Goal: Task Accomplishment & Management: Use online tool/utility

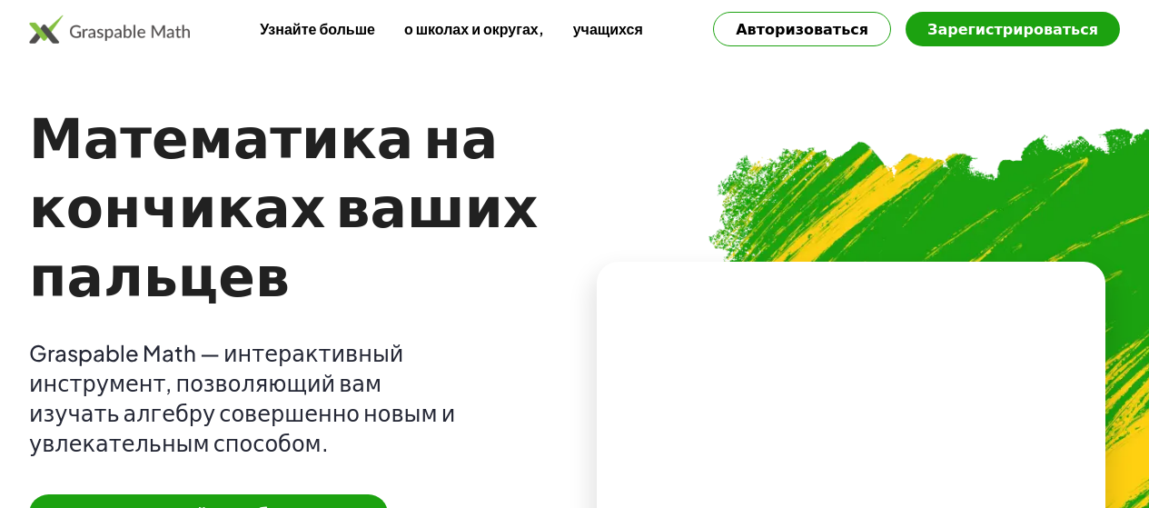
click at [853, 19] on font "Авторизоваться" at bounding box center [802, 28] width 133 height 19
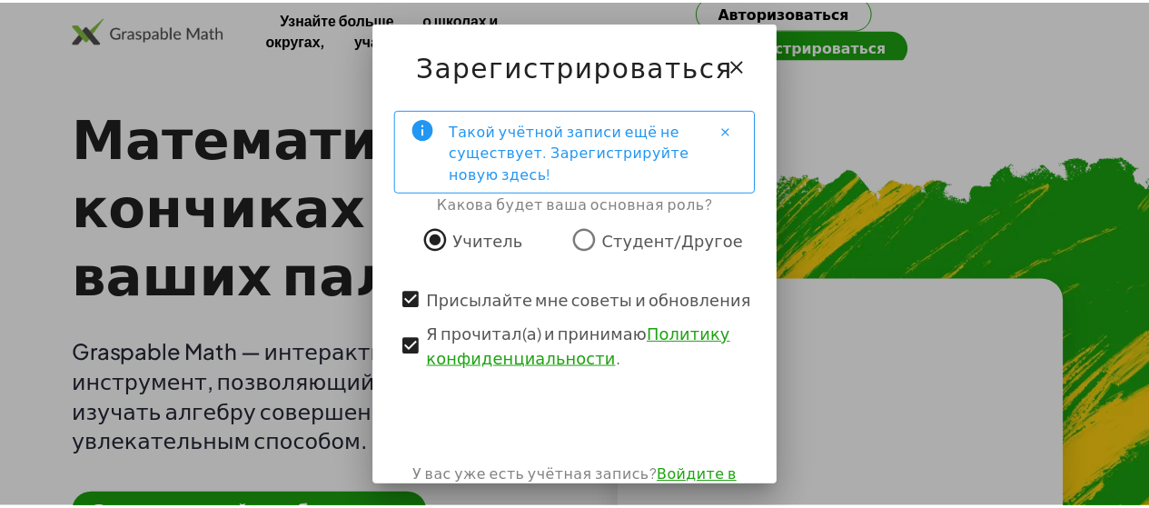
scroll to position [23, 0]
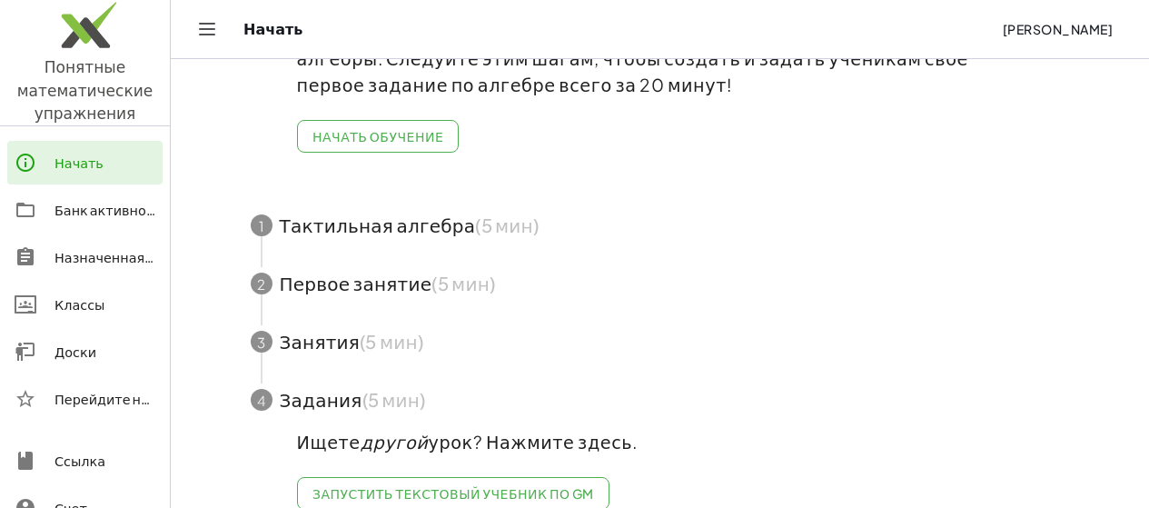
scroll to position [165, 0]
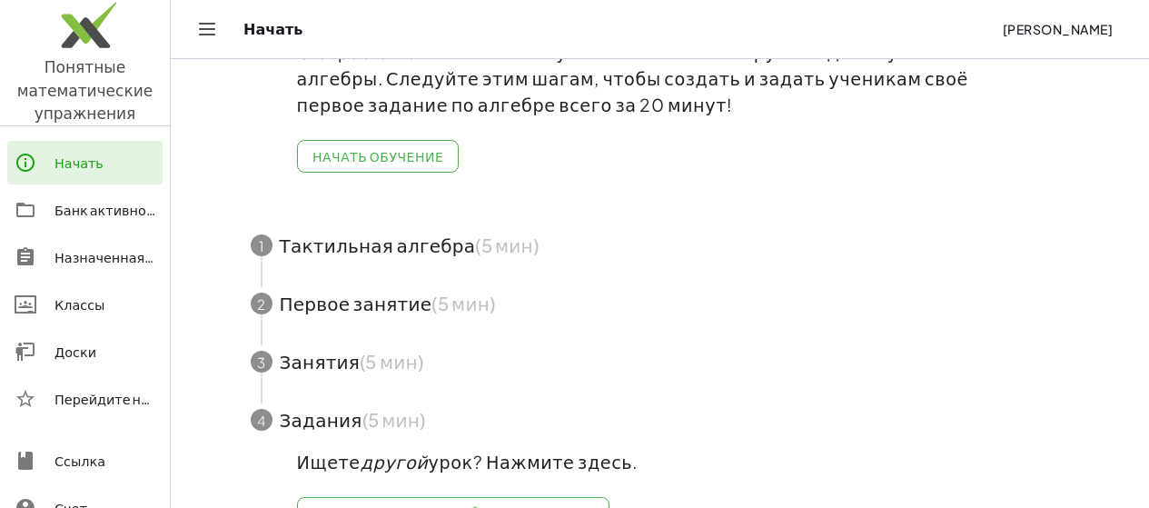
click at [907, 240] on span "button" at bounding box center [660, 245] width 863 height 58
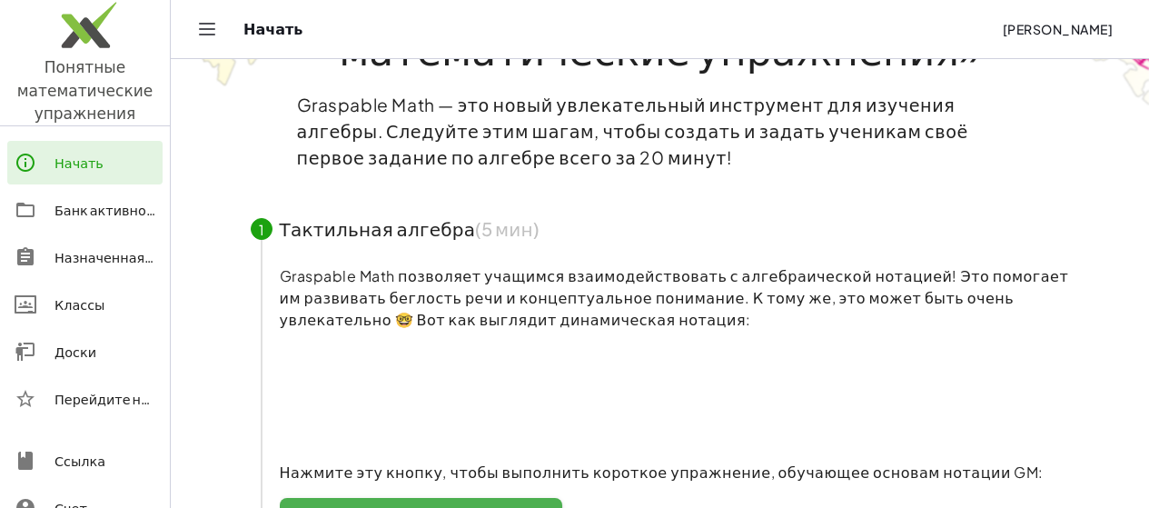
scroll to position [101, 0]
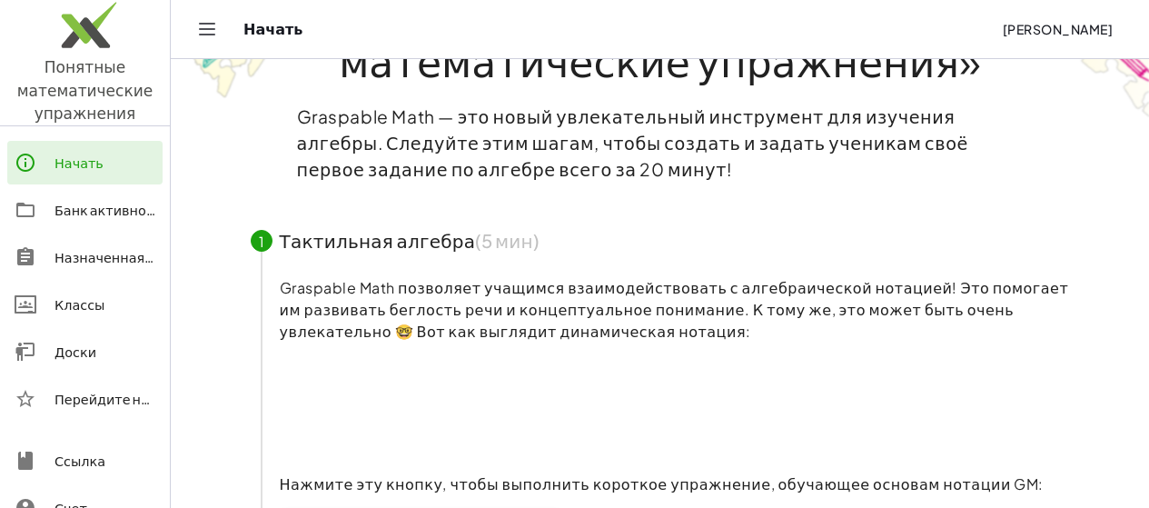
click at [35, 166] on icon at bounding box center [26, 163] width 22 height 22
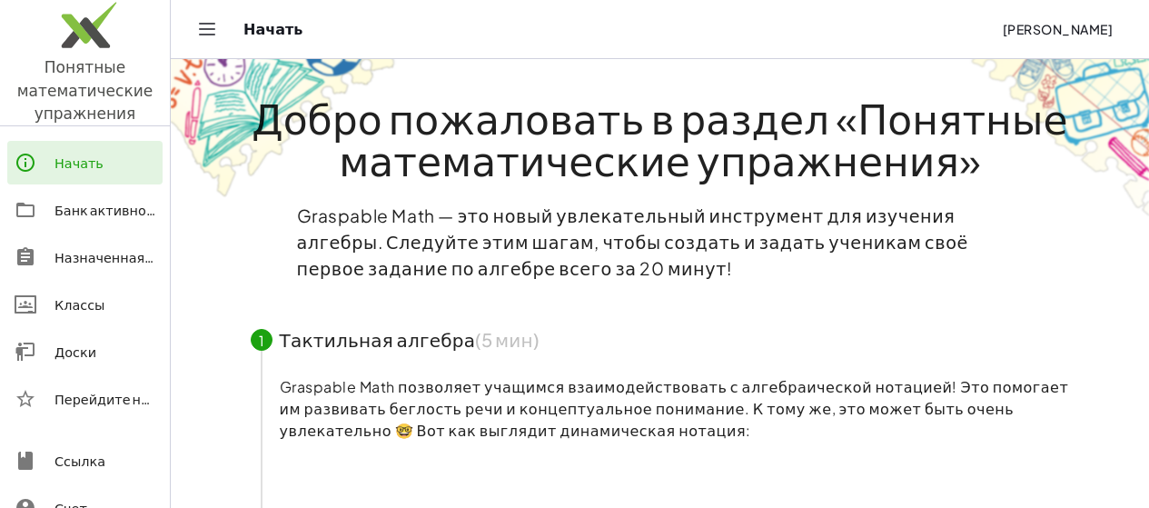
scroll to position [0, 0]
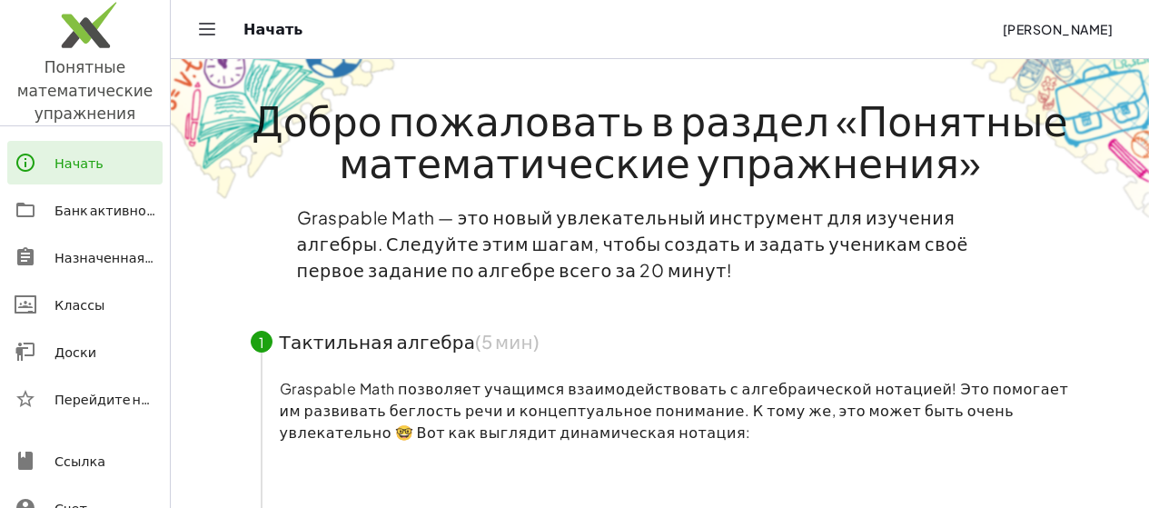
click at [193, 18] on div "Начать [PERSON_NAME]" at bounding box center [660, 29] width 934 height 58
click at [203, 25] on icon "Переключить навигацию" at bounding box center [207, 29] width 22 height 22
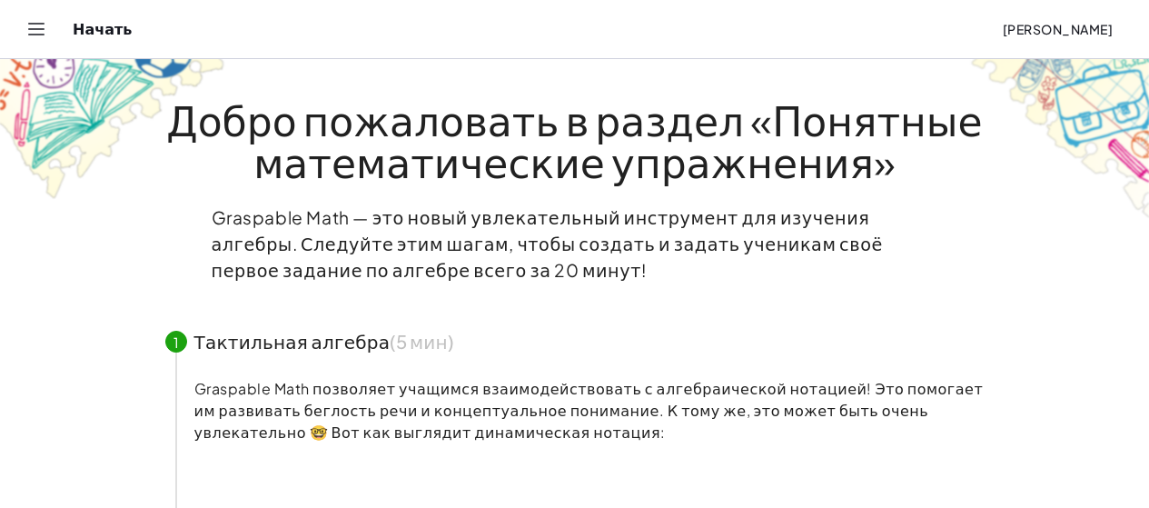
click at [91, 30] on div "Начать" at bounding box center [530, 29] width 914 height 18
click at [21, 39] on header "Начать [PERSON_NAME]" at bounding box center [574, 29] width 1149 height 59
click at [42, 34] on icon "Переключить навигацию" at bounding box center [36, 29] width 22 height 22
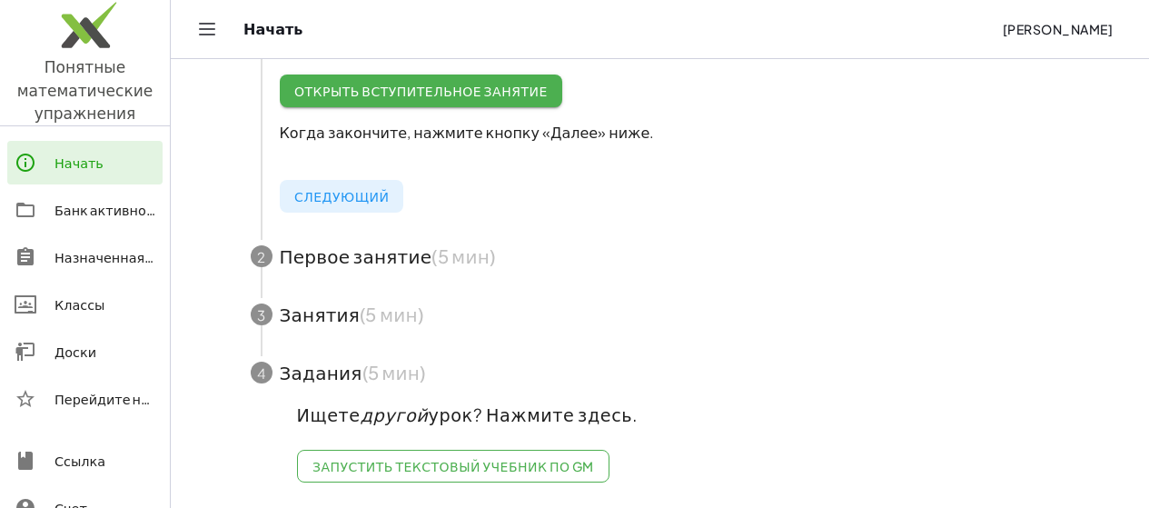
scroll to position [549, 0]
click at [65, 359] on font "Доски" at bounding box center [75, 351] width 42 height 16
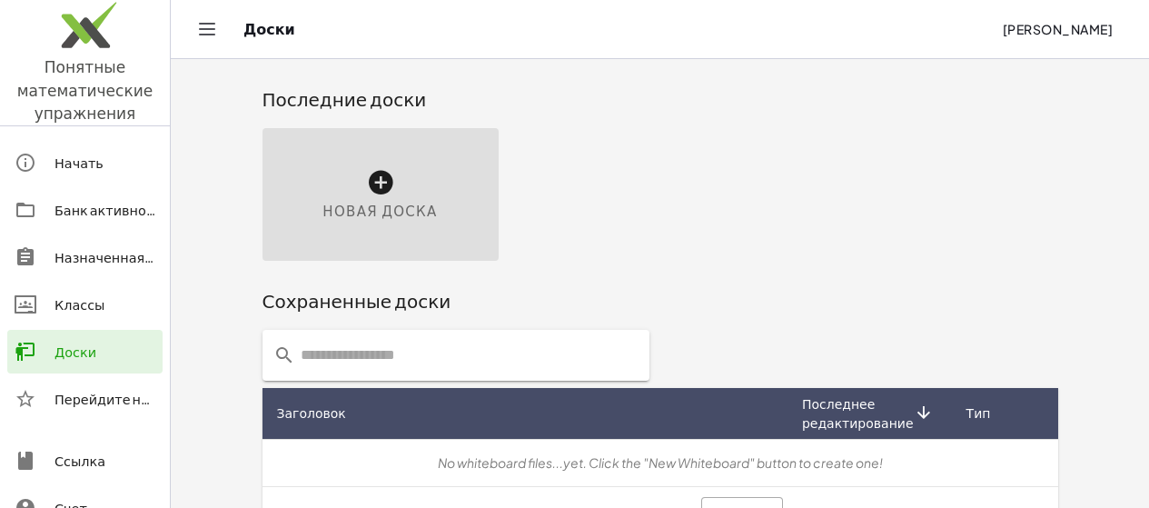
click at [322, 217] on font "Новая доска" at bounding box center [379, 210] width 114 height 17
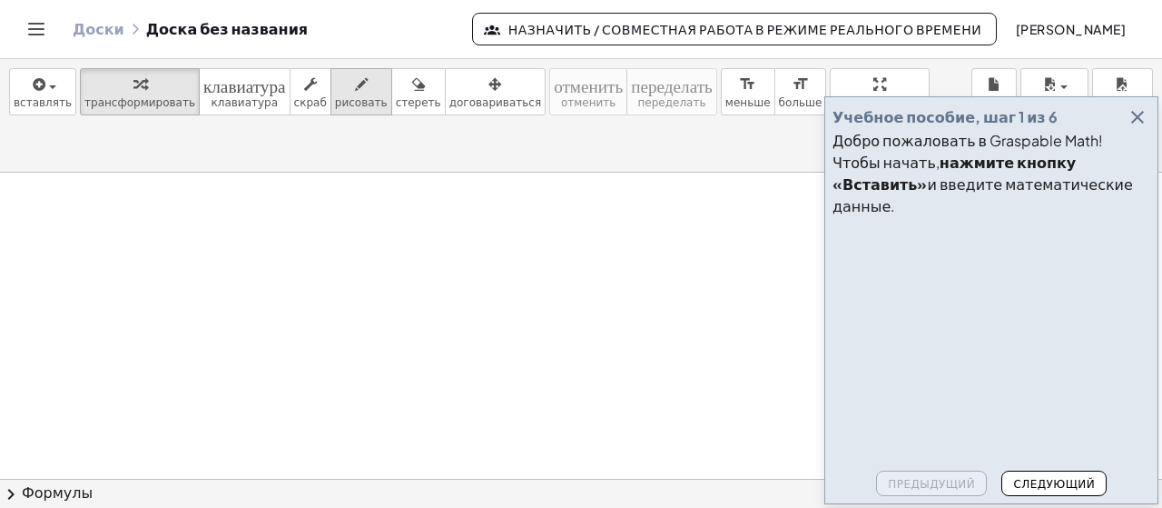
click at [350, 98] on font "рисовать" at bounding box center [361, 102] width 53 height 13
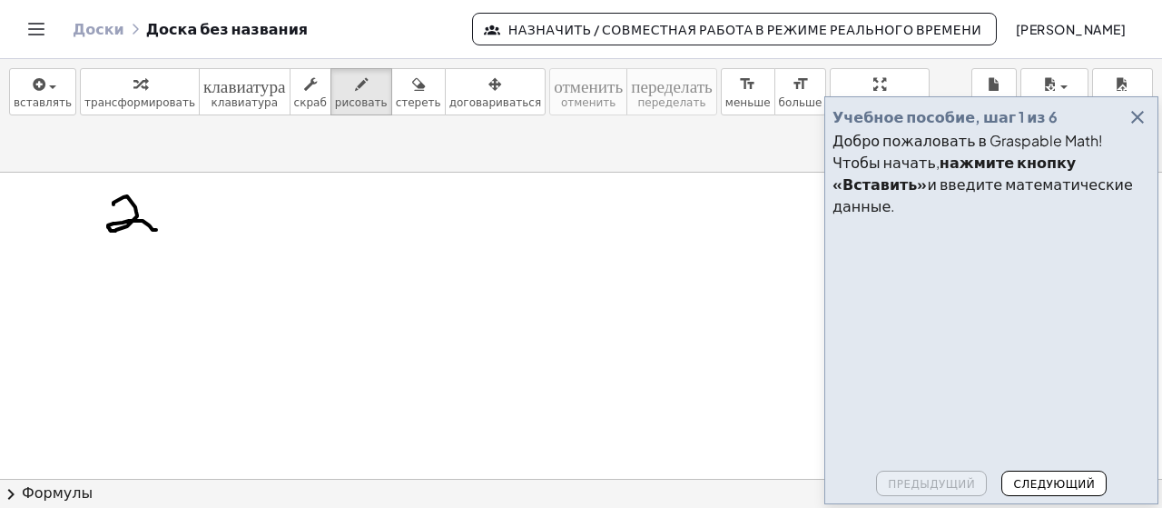
drag, startPoint x: 114, startPoint y: 157, endPoint x: 156, endPoint y: 183, distance: 49.7
click at [396, 101] on font "стереть" at bounding box center [418, 102] width 45 height 13
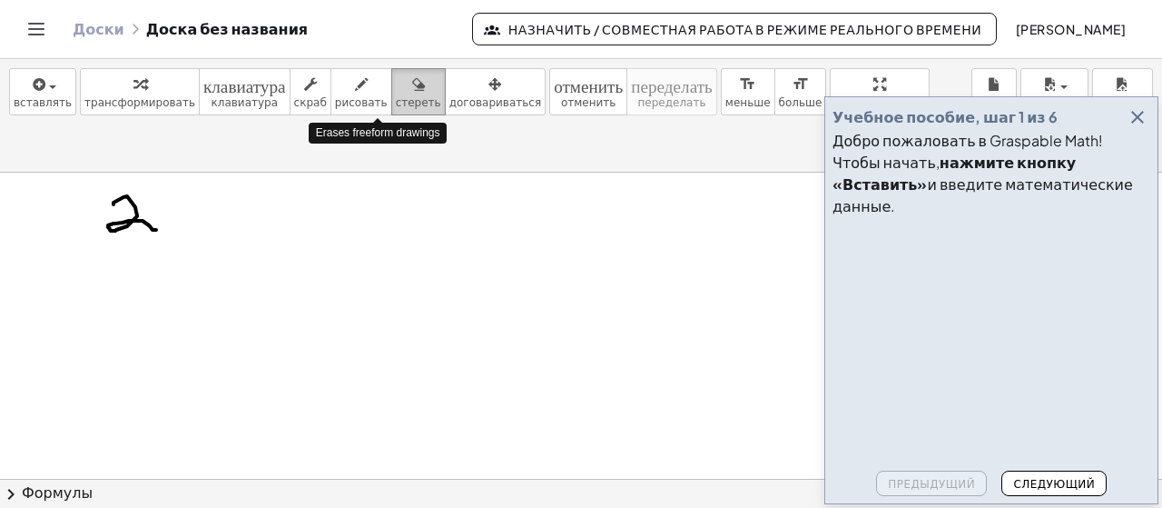
click at [396, 101] on font "стереть" at bounding box center [418, 102] width 45 height 13
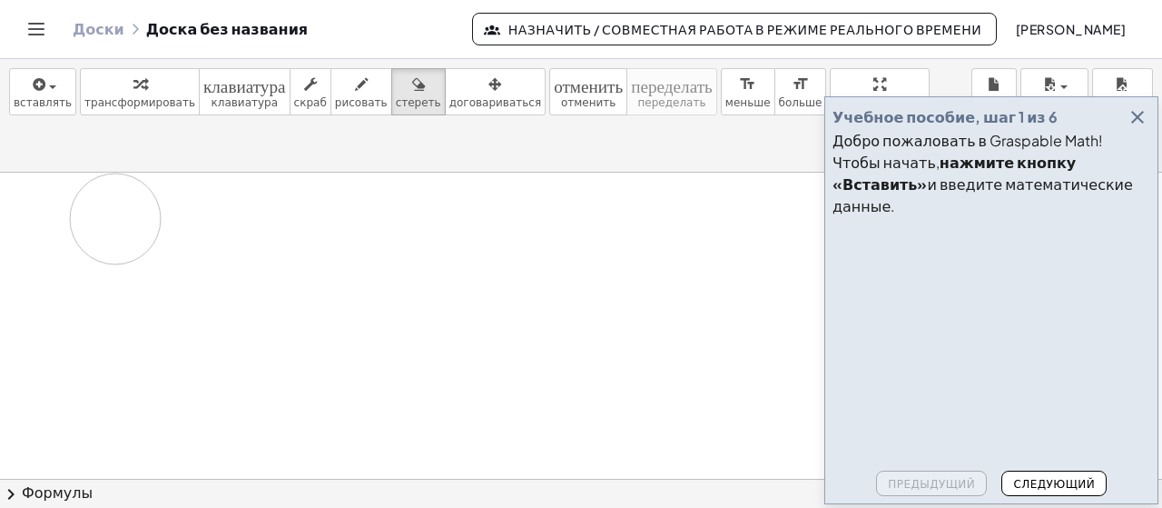
click at [1141, 128] on icon "button" at bounding box center [1138, 117] width 22 height 22
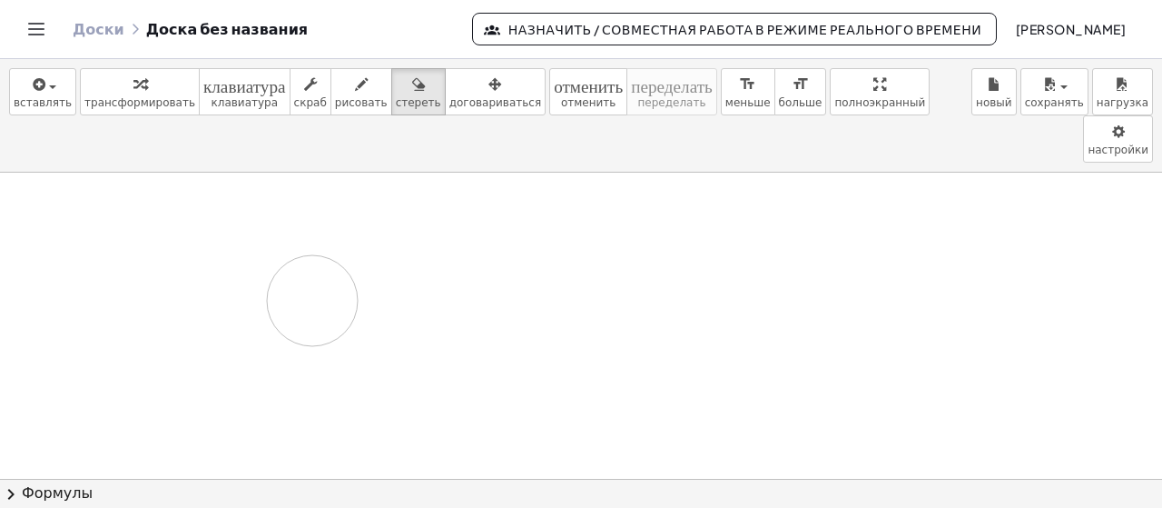
click at [412, 85] on icon "button" at bounding box center [418, 85] width 13 height 22
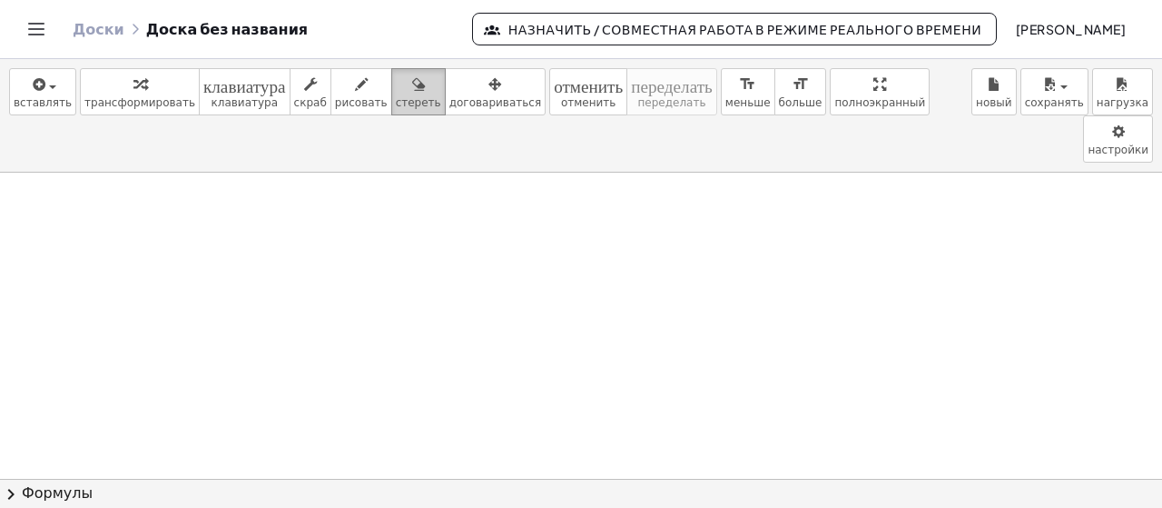
click at [396, 101] on font "стереть" at bounding box center [418, 102] width 45 height 13
click at [396, 103] on font "стереть" at bounding box center [418, 102] width 45 height 13
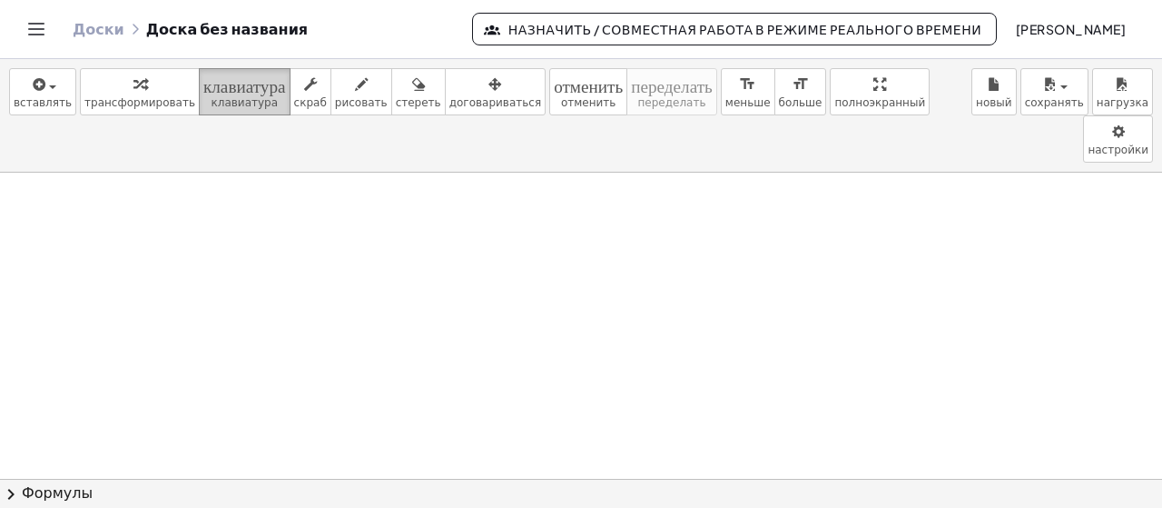
click at [228, 87] on font "клавиатура" at bounding box center [244, 83] width 83 height 17
click at [222, 94] on icon "клавиатура" at bounding box center [244, 85] width 83 height 22
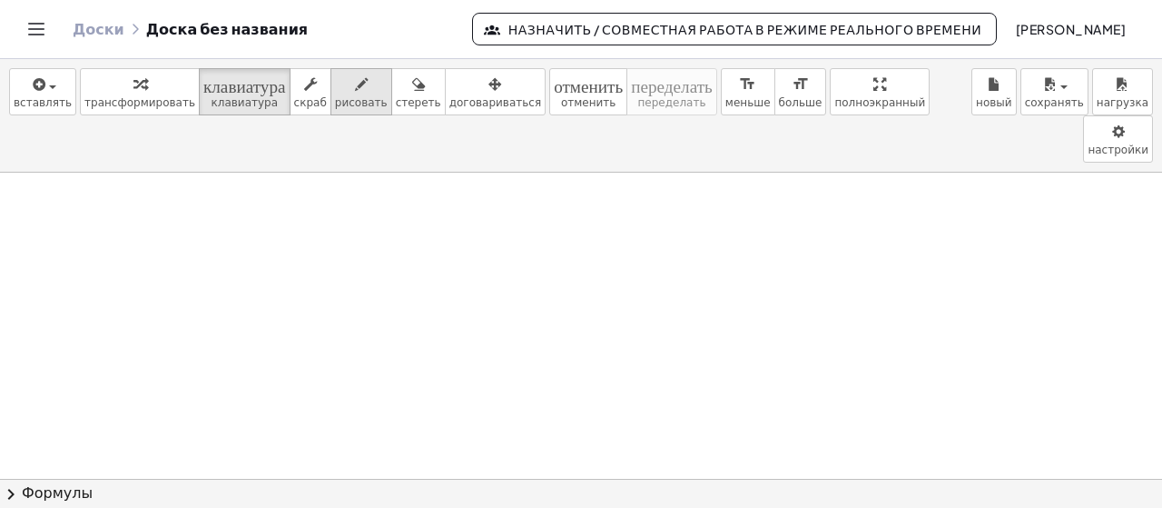
click at [331, 94] on button "рисовать" at bounding box center [362, 91] width 62 height 47
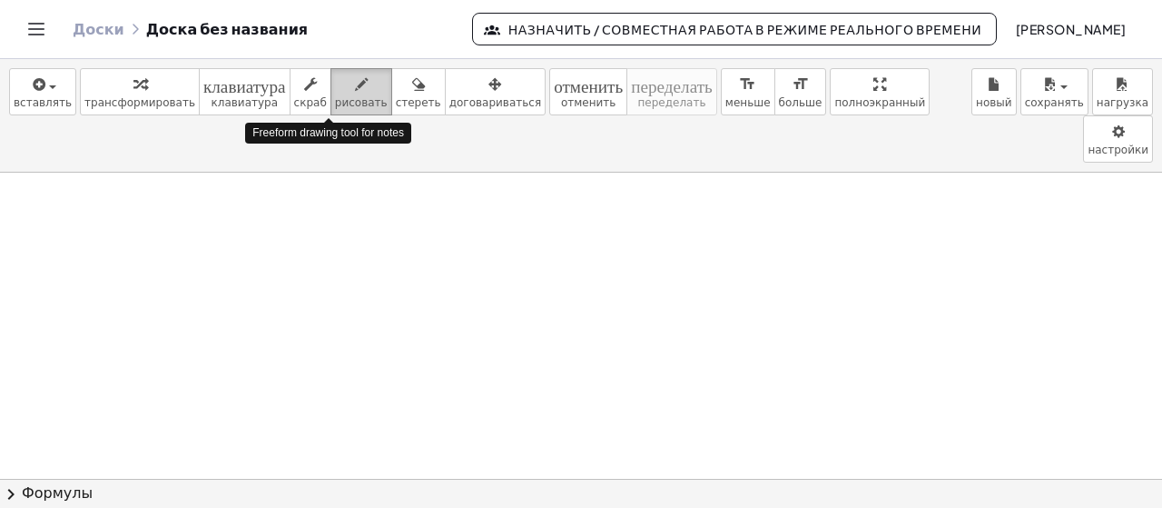
click at [331, 94] on button "рисовать" at bounding box center [362, 91] width 62 height 47
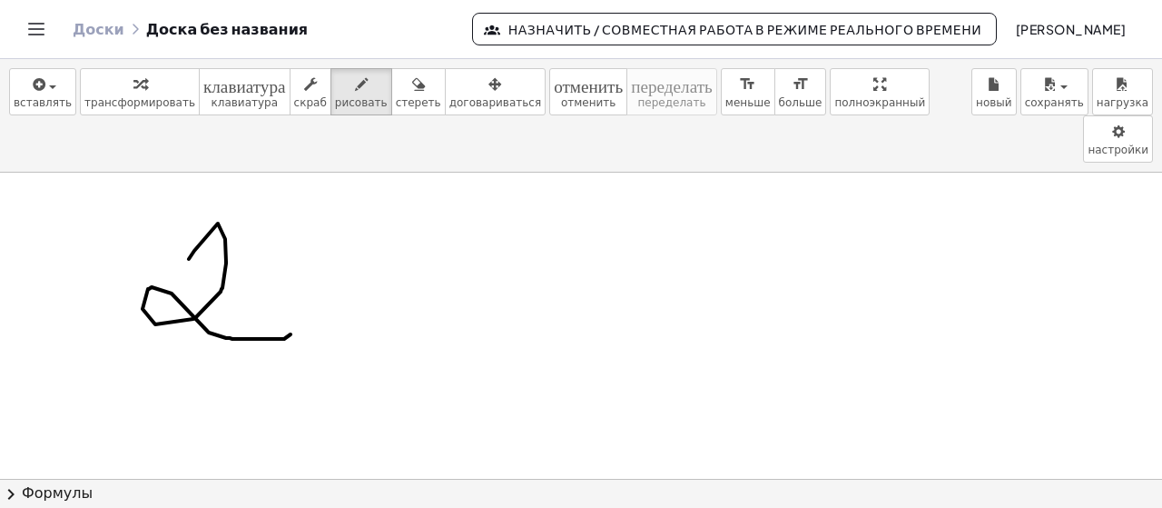
drag, startPoint x: 189, startPoint y: 212, endPoint x: 291, endPoint y: 287, distance: 126.6
click at [412, 77] on icon "button" at bounding box center [418, 85] width 13 height 22
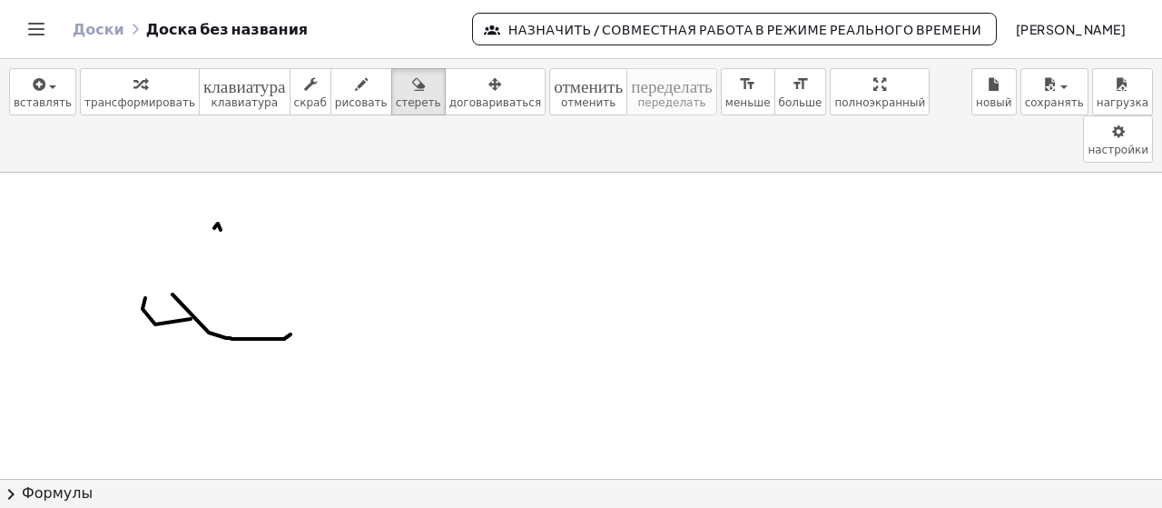
drag, startPoint x: 212, startPoint y: 214, endPoint x: 209, endPoint y: 183, distance: 31.1
drag, startPoint x: 209, startPoint y: 182, endPoint x: 341, endPoint y: 316, distance: 188.8
click at [396, 94] on div "button" at bounding box center [418, 84] width 45 height 22
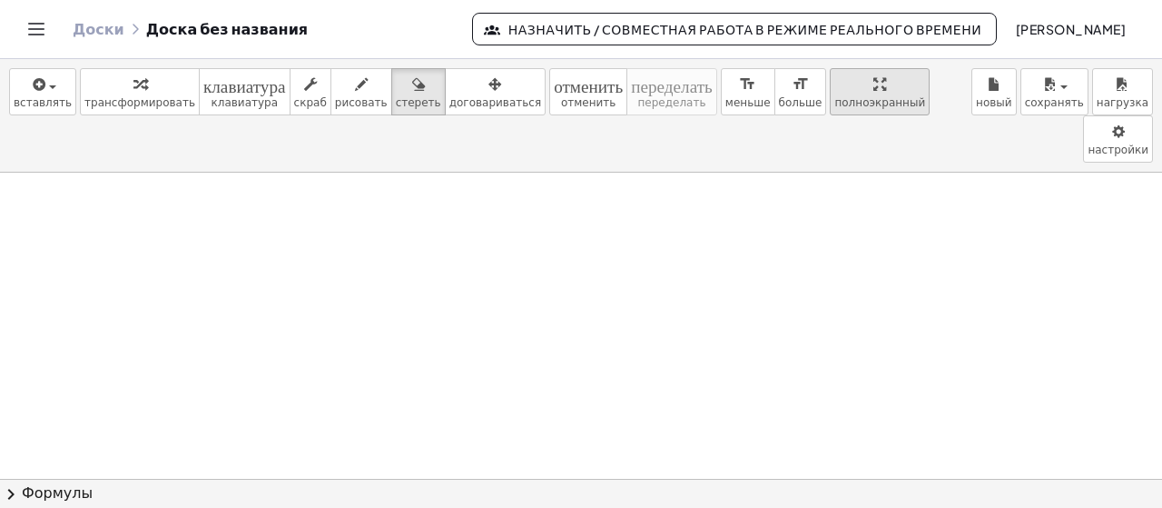
click at [381, 18] on div "Доски Доска без названия Назначить / Совместная работа в режиме реального време…" at bounding box center [581, 29] width 1119 height 58
click at [795, 208] on div "вставлять выберите один: Математическое выражение Функция Текст Видео на YouTub…" at bounding box center [581, 283] width 1162 height 449
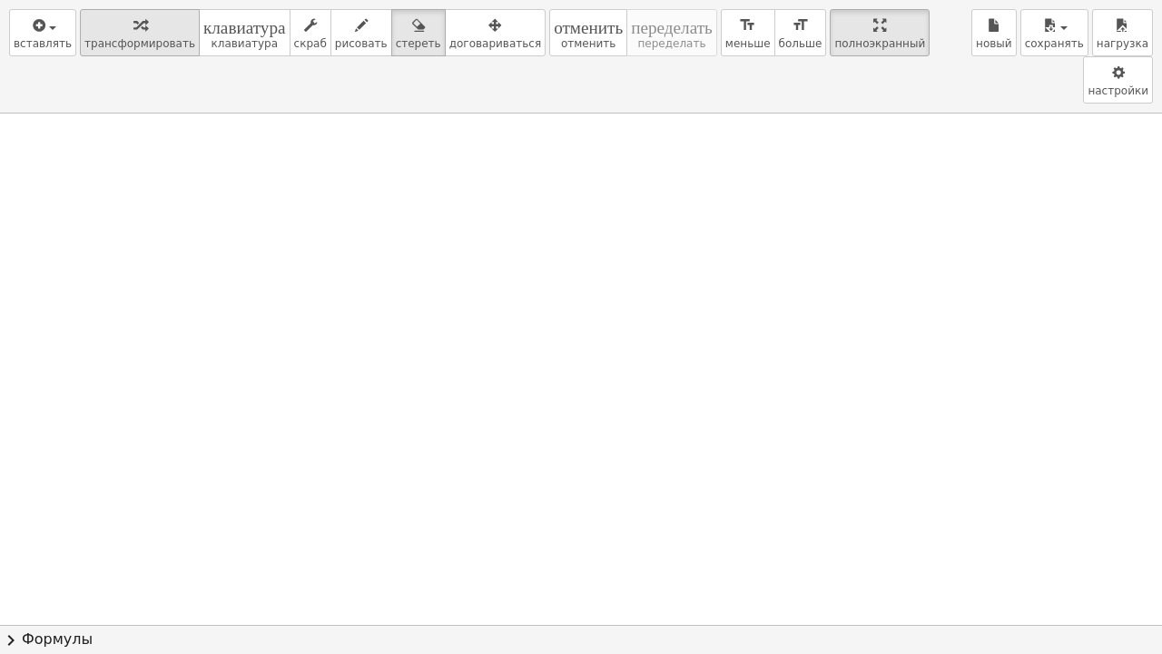
click at [114, 14] on div "button" at bounding box center [139, 25] width 111 height 22
click at [138, 153] on div at bounding box center [581, 625] width 1162 height 1022
click at [140, 153] on div at bounding box center [581, 625] width 1162 height 1022
click at [152, 178] on div at bounding box center [581, 625] width 1162 height 1022
click at [153, 178] on div at bounding box center [581, 625] width 1162 height 1022
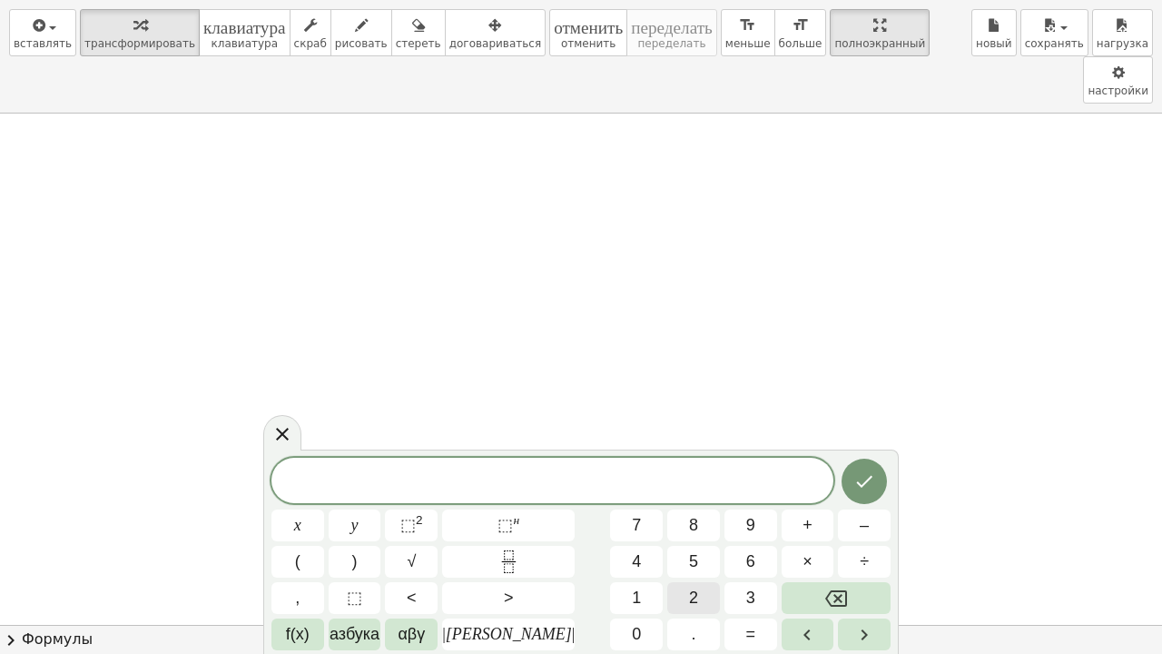
click at [673, 507] on button "2" at bounding box center [693, 598] width 53 height 32
click at [301, 507] on font "х" at bounding box center [297, 525] width 7 height 18
click at [803, 507] on button "+" at bounding box center [808, 525] width 53 height 32
click at [610, 507] on button "4" at bounding box center [636, 562] width 53 height 32
click at [746, 507] on span "=" at bounding box center [751, 634] width 10 height 25
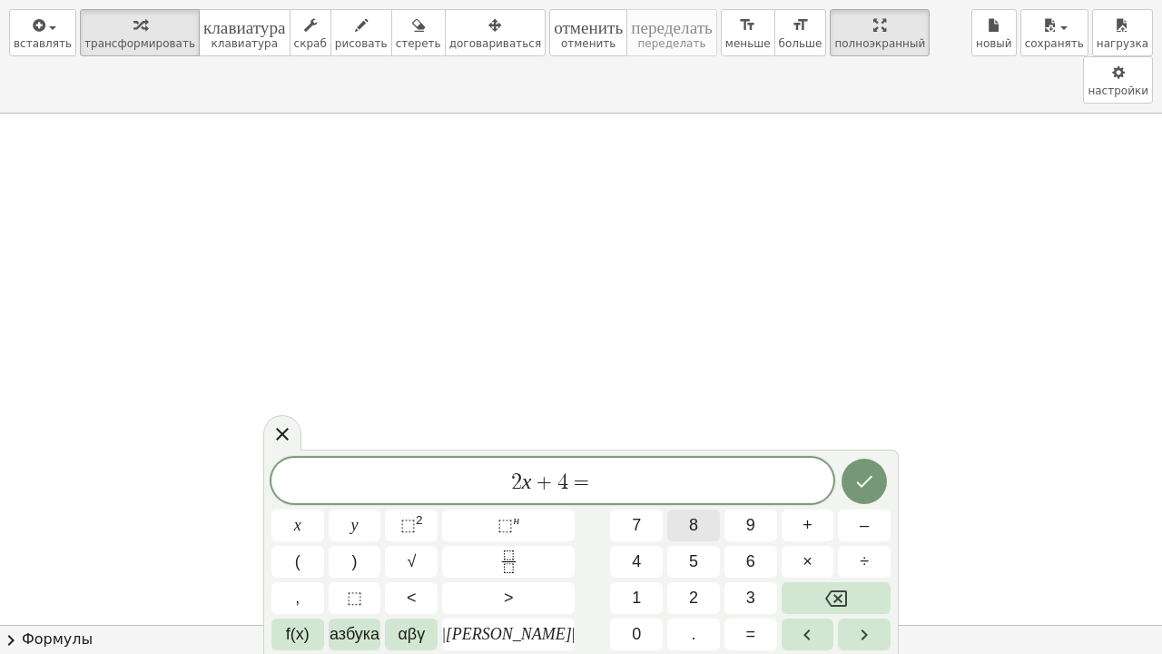
click at [667, 507] on button "8" at bounding box center [693, 525] width 53 height 32
click at [854, 481] on icon "Сделанный" at bounding box center [865, 481] width 22 height 22
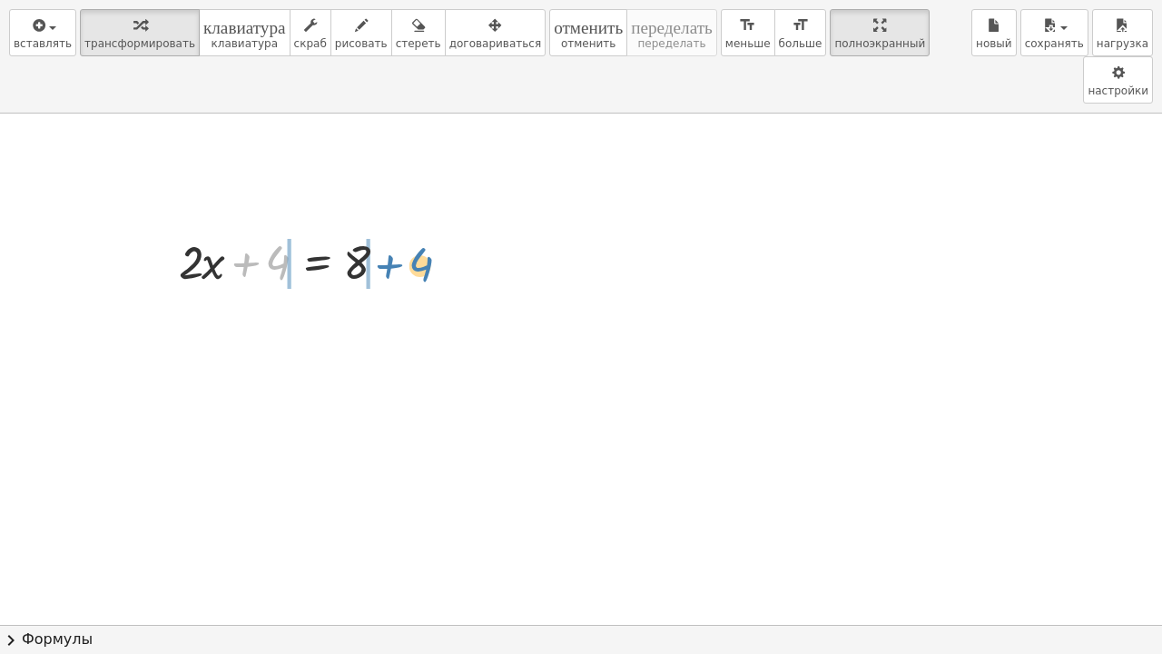
drag, startPoint x: 281, startPoint y: 212, endPoint x: 424, endPoint y: 215, distance: 143.5
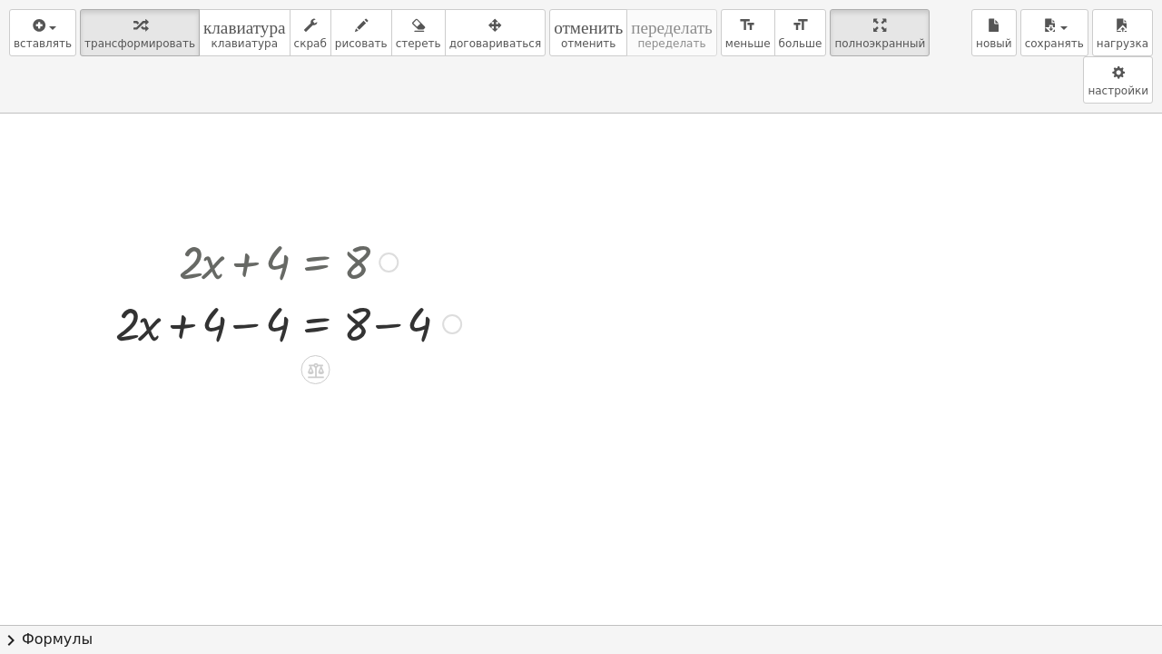
click at [248, 291] on div at bounding box center [288, 322] width 364 height 62
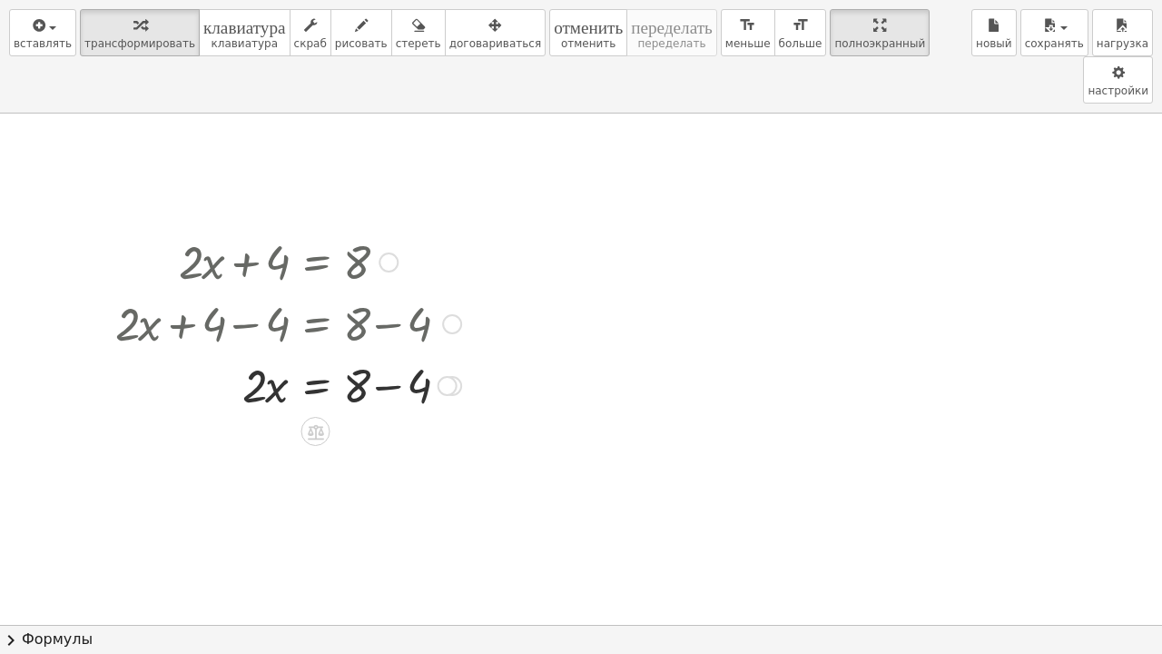
click at [394, 353] on div at bounding box center [288, 384] width 364 height 62
drag, startPoint x: 255, startPoint y: 402, endPoint x: 367, endPoint y: 448, distance: 120.6
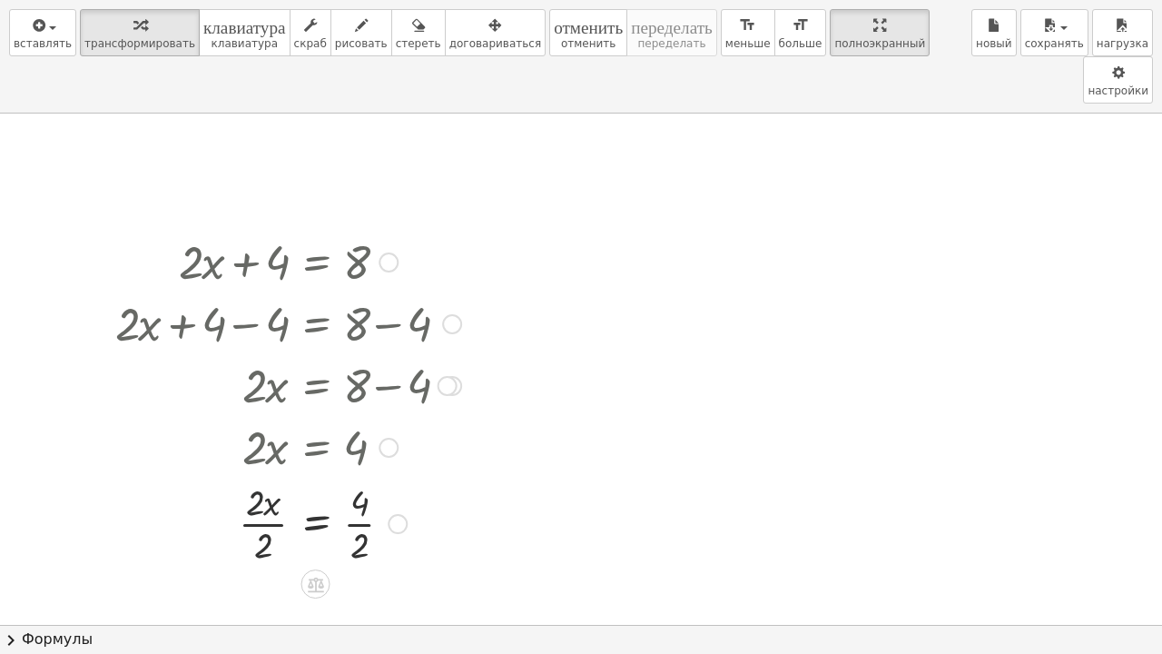
click at [251, 477] on div at bounding box center [288, 522] width 364 height 91
drag, startPoint x: 251, startPoint y: 463, endPoint x: 265, endPoint y: 500, distance: 40.0
drag, startPoint x: 358, startPoint y: 455, endPoint x: 361, endPoint y: 489, distance: 33.8
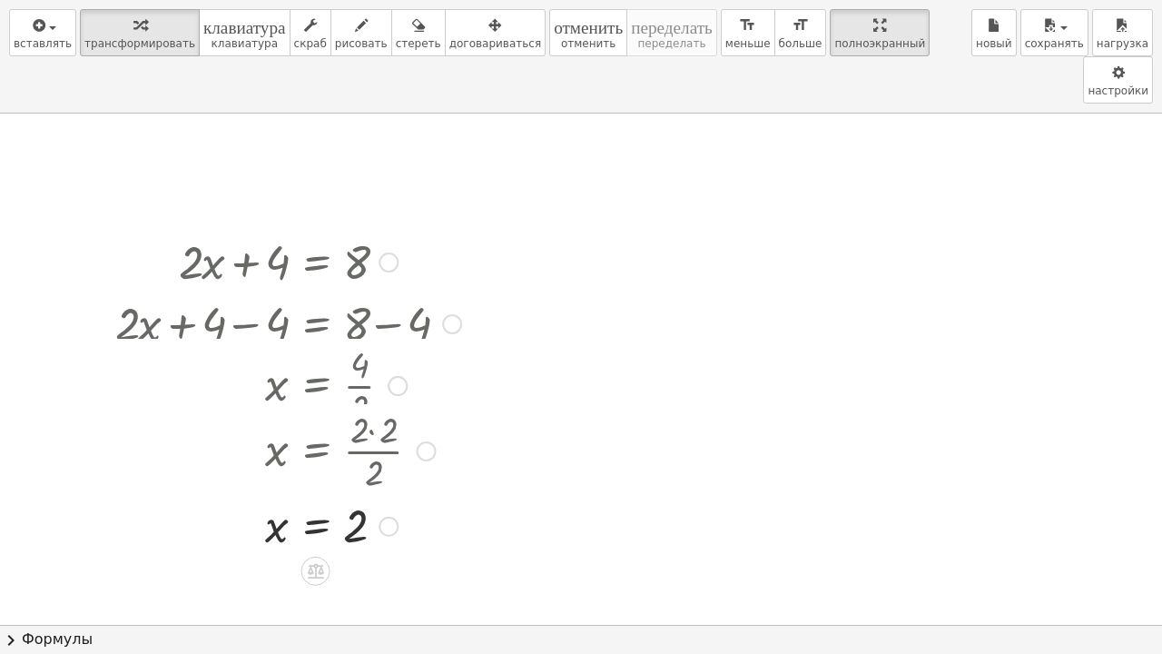
drag, startPoint x: 387, startPoint y: 478, endPoint x: 400, endPoint y: 482, distance: 14.4
click at [316, 507] on div "x = 2" at bounding box center [316, 527] width 0 height 0
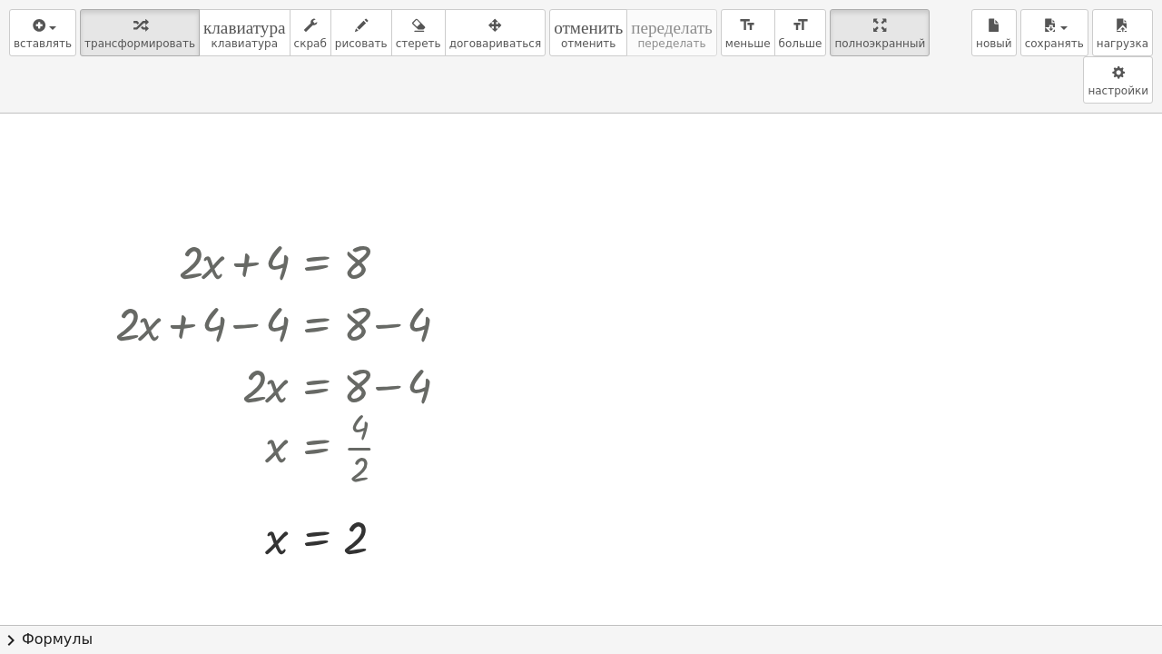
drag, startPoint x: 815, startPoint y: 34, endPoint x: 816, endPoint y: -78, distance: 111.7
click at [816, 0] on html "Понятные математические упражнения Начать Банк активности Назначенная работа [P…" at bounding box center [581, 327] width 1162 height 654
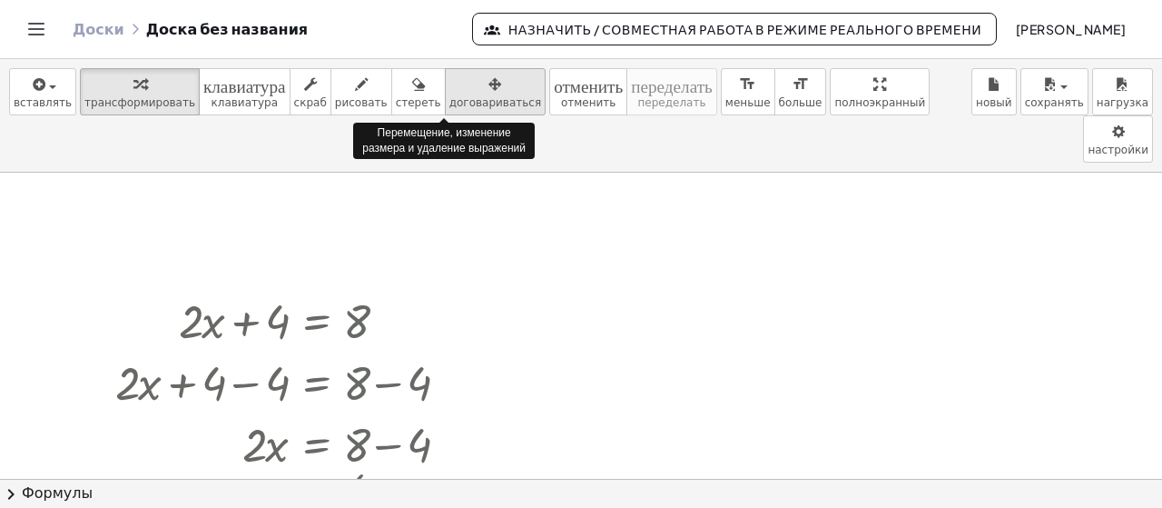
click at [470, 100] on font "договариваться" at bounding box center [496, 102] width 92 height 13
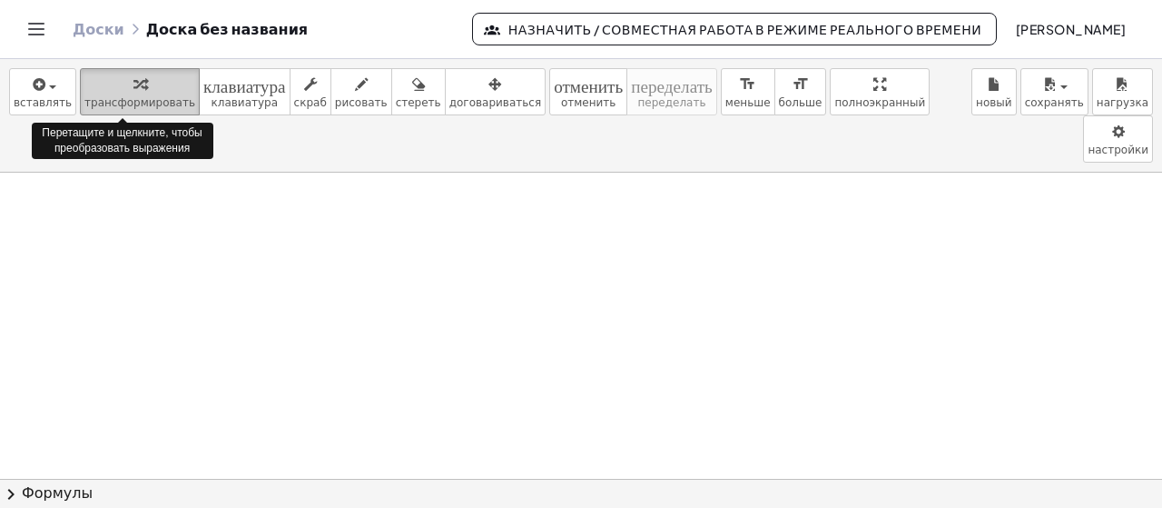
click at [92, 104] on font "трансформировать" at bounding box center [139, 102] width 111 height 13
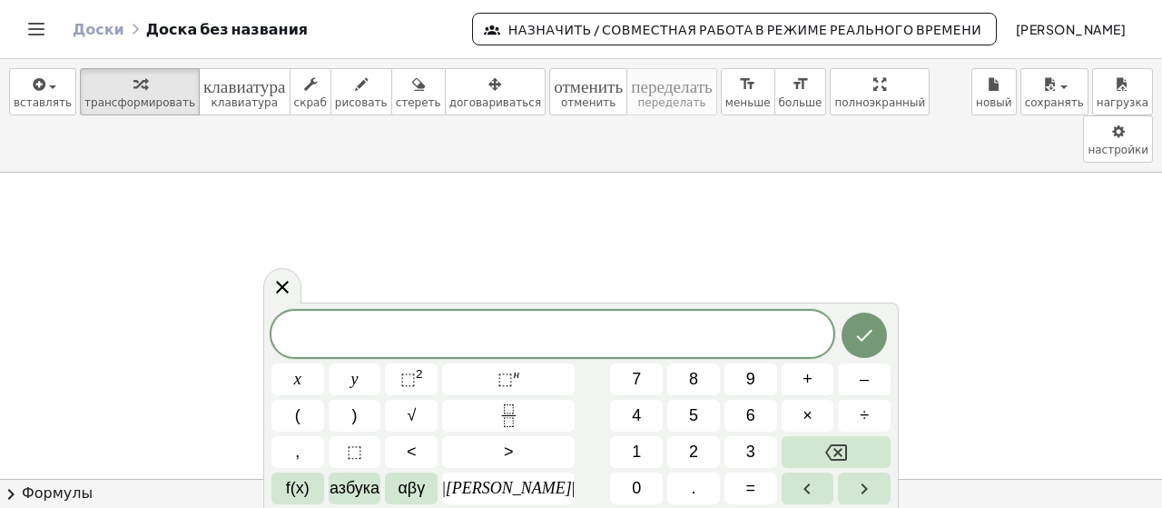
click at [311, 410] on button "(" at bounding box center [298, 416] width 53 height 32
click at [825, 450] on icon "Возврат на одну позицию" at bounding box center [836, 452] width 22 height 22
click at [681, 444] on button "2" at bounding box center [693, 452] width 53 height 32
click at [317, 413] on button "(" at bounding box center [298, 416] width 53 height 32
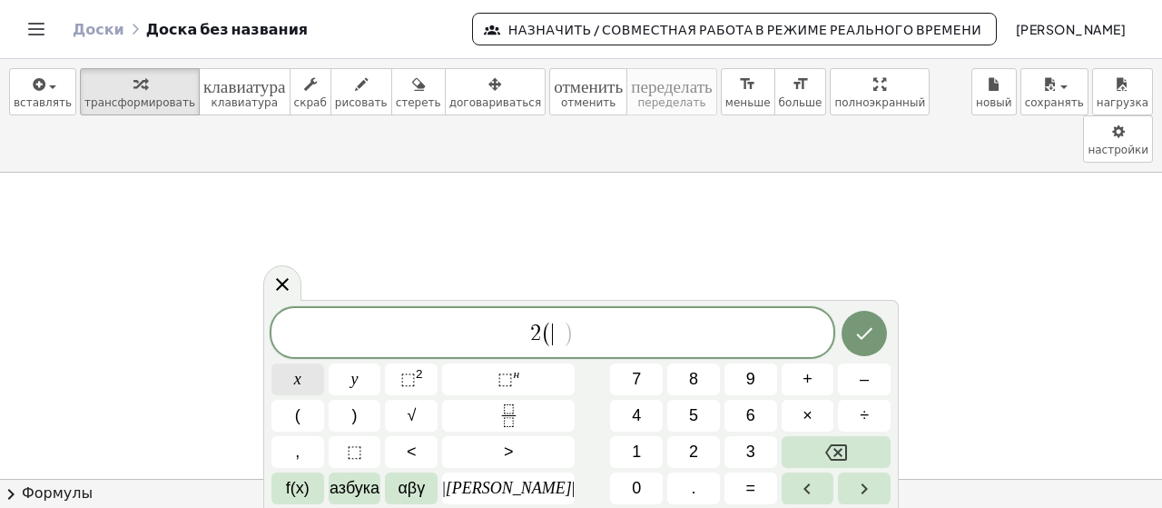
click at [301, 381] on font "х" at bounding box center [297, 379] width 7 height 18
click at [840, 407] on button "÷" at bounding box center [864, 416] width 53 height 32
click at [803, 386] on font "+" at bounding box center [808, 379] width 10 height 18
click at [798, 458] on button "Возврат на одну позицию" at bounding box center [836, 452] width 109 height 32
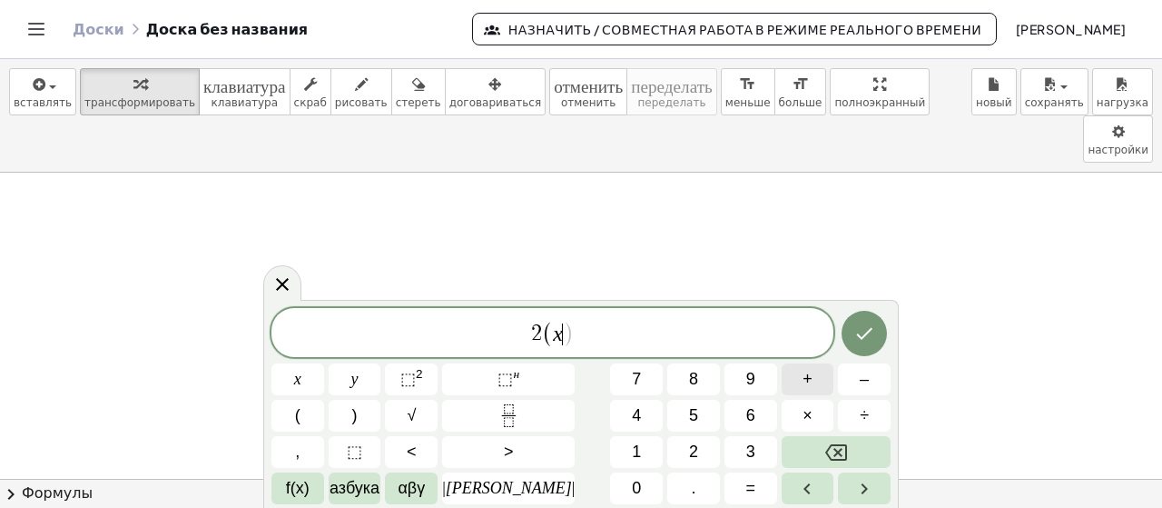
click at [803, 374] on font "+" at bounding box center [808, 379] width 10 height 18
click at [746, 409] on font "6" at bounding box center [750, 415] width 9 height 18
click at [376, 408] on button ")" at bounding box center [355, 416] width 53 height 32
click at [870, 327] on icon "Сделанный" at bounding box center [865, 333] width 22 height 22
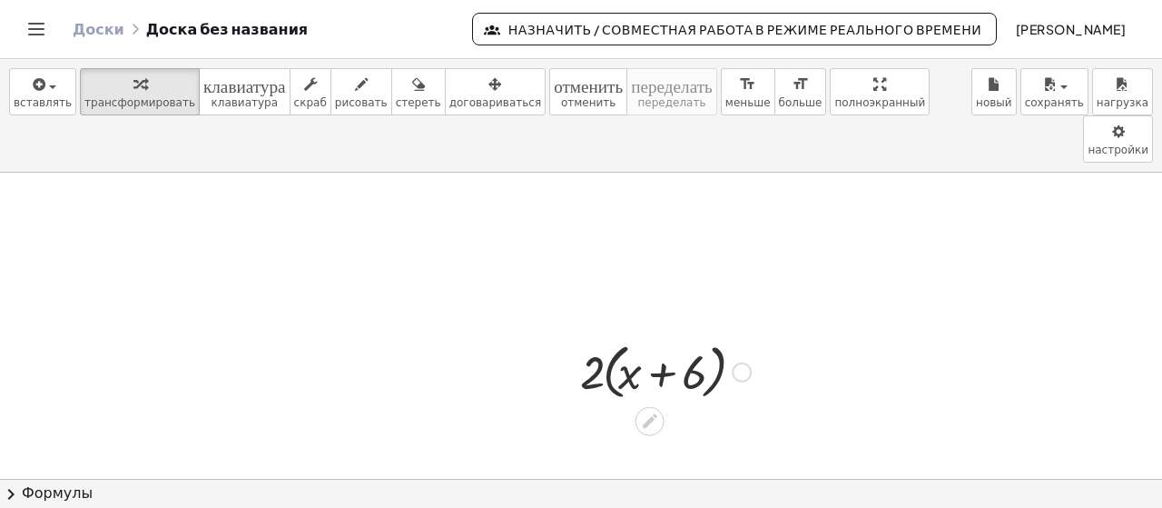
click at [700, 336] on div at bounding box center [665, 370] width 189 height 69
click at [696, 336] on div at bounding box center [665, 370] width 189 height 69
click at [692, 336] on div at bounding box center [665, 370] width 189 height 69
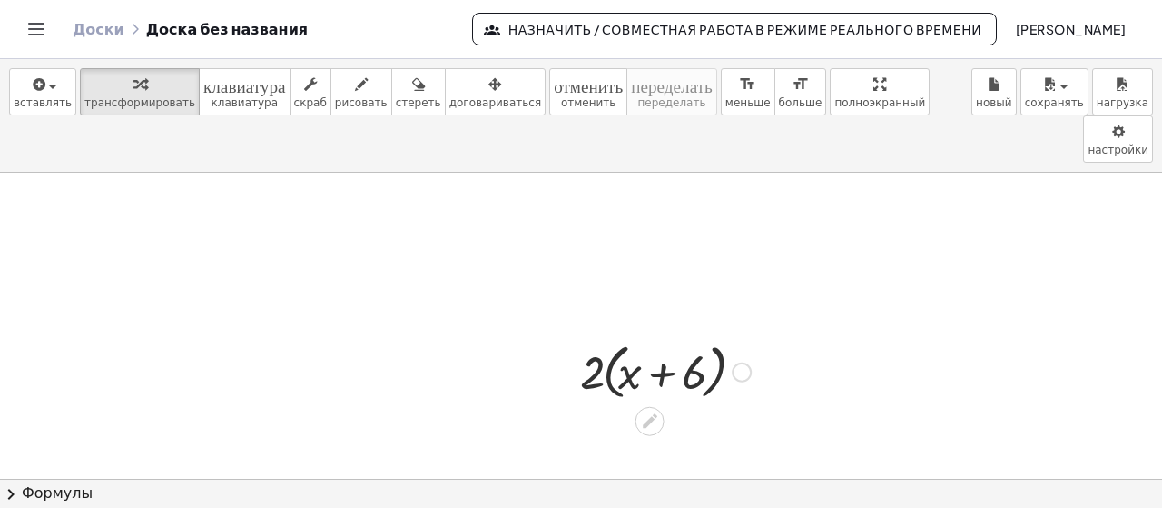
click at [726, 336] on div at bounding box center [665, 370] width 189 height 69
click at [650, 414] on icon at bounding box center [650, 421] width 15 height 15
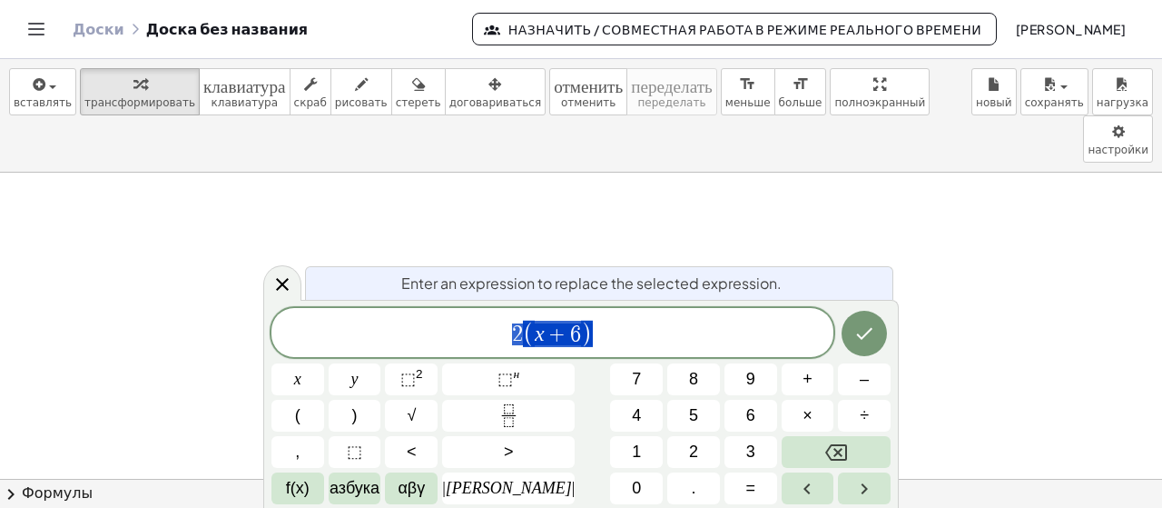
scroll to position [104, 0]
click at [648, 337] on span "2 ( x + 6 )" at bounding box center [553, 334] width 562 height 30
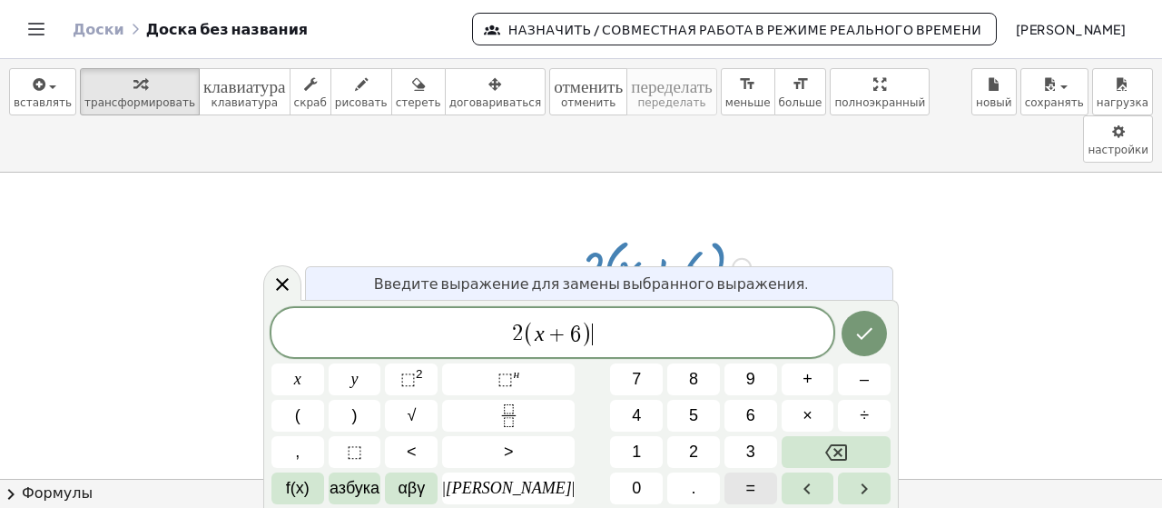
click at [725, 493] on button "=" at bounding box center [751, 488] width 53 height 32
click at [855, 345] on button "Сделанный" at bounding box center [864, 333] width 45 height 45
click at [833, 181] on div at bounding box center [581, 419] width 1162 height 703
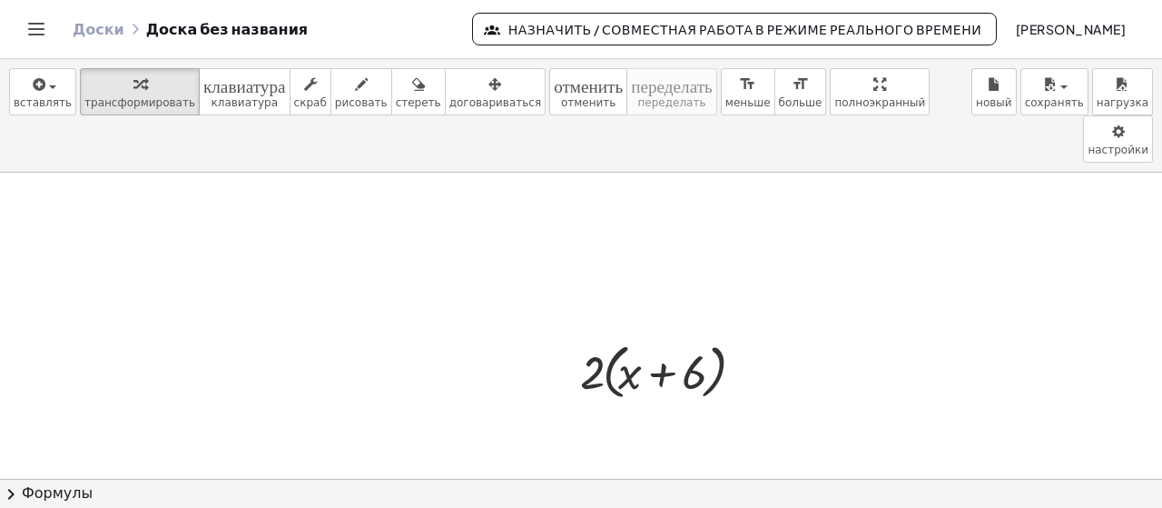
scroll to position [0, 0]
drag, startPoint x: 598, startPoint y: 336, endPoint x: 632, endPoint y: 332, distance: 33.8
click at [632, 336] on div at bounding box center [665, 370] width 189 height 69
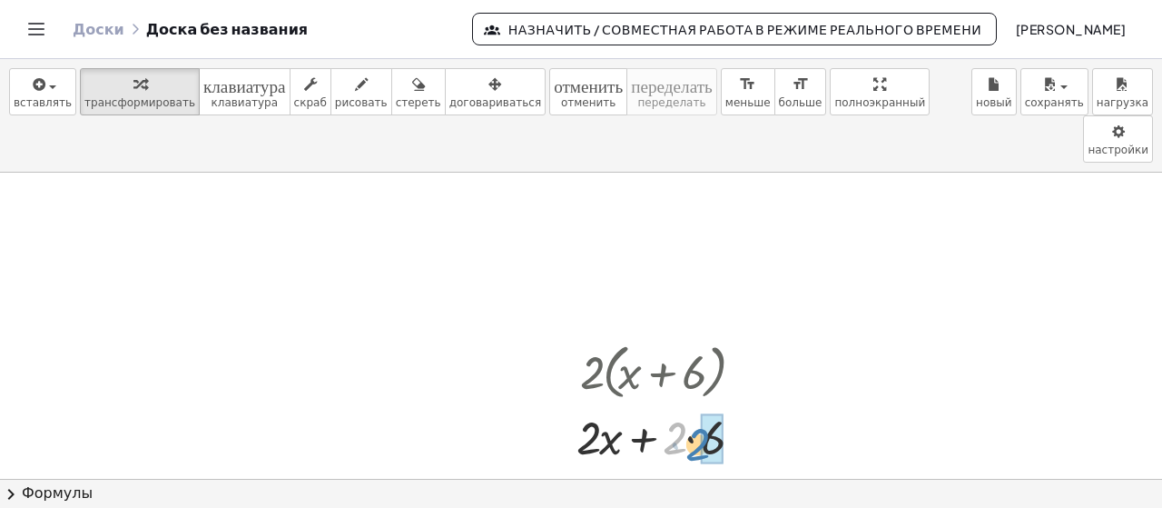
drag, startPoint x: 668, startPoint y: 397, endPoint x: 691, endPoint y: 403, distance: 23.6
click at [691, 405] on div at bounding box center [666, 436] width 197 height 62
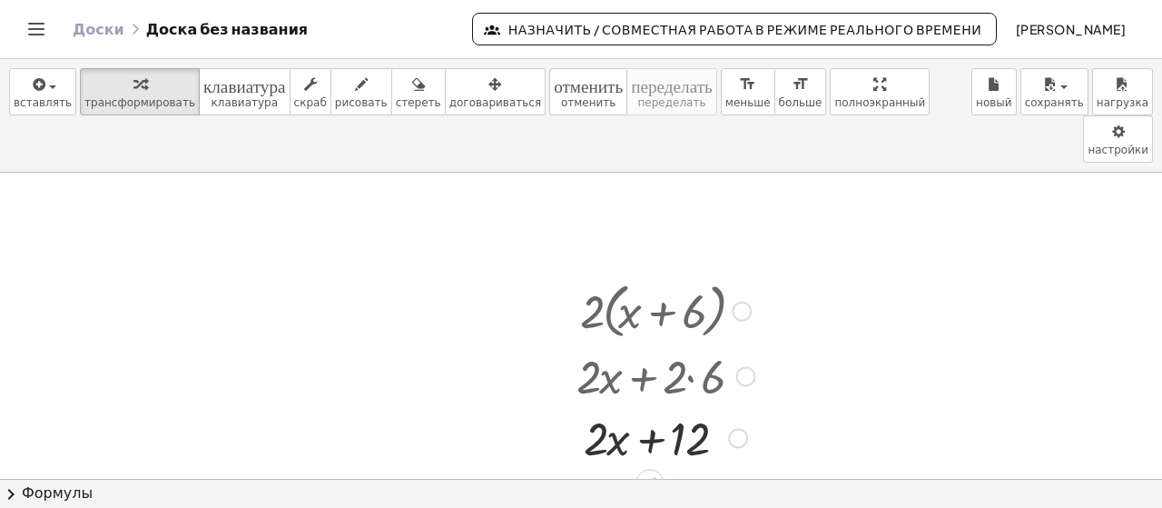
scroll to position [121, 0]
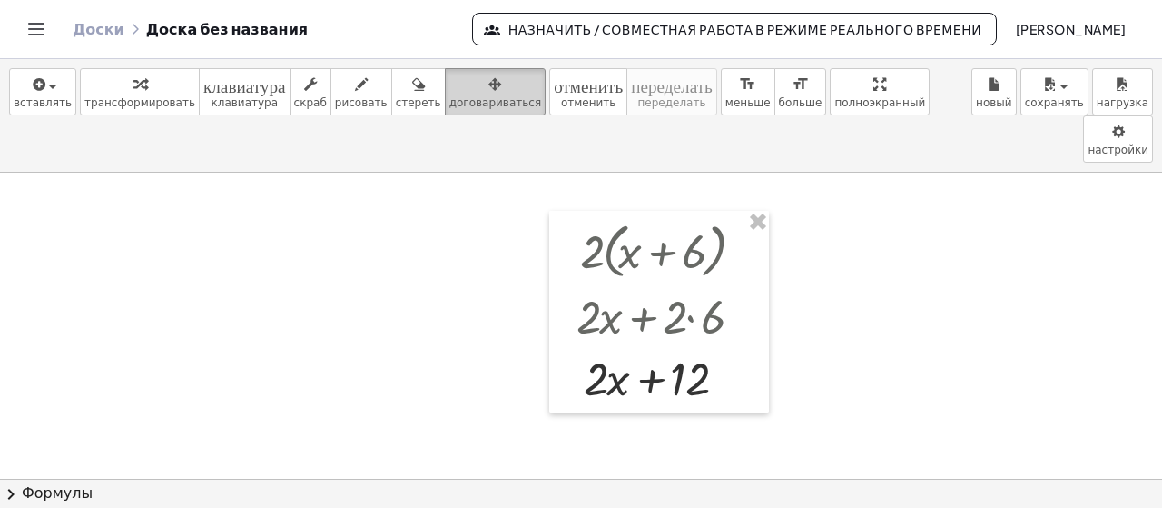
click at [489, 89] on icon "button" at bounding box center [495, 85] width 13 height 22
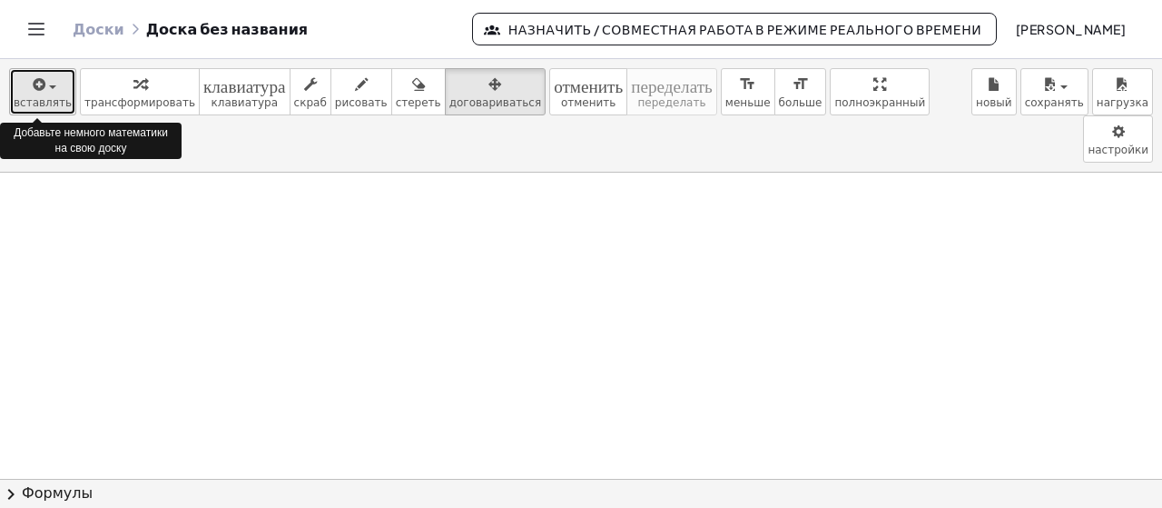
click at [50, 93] on div "button" at bounding box center [43, 84] width 58 height 22
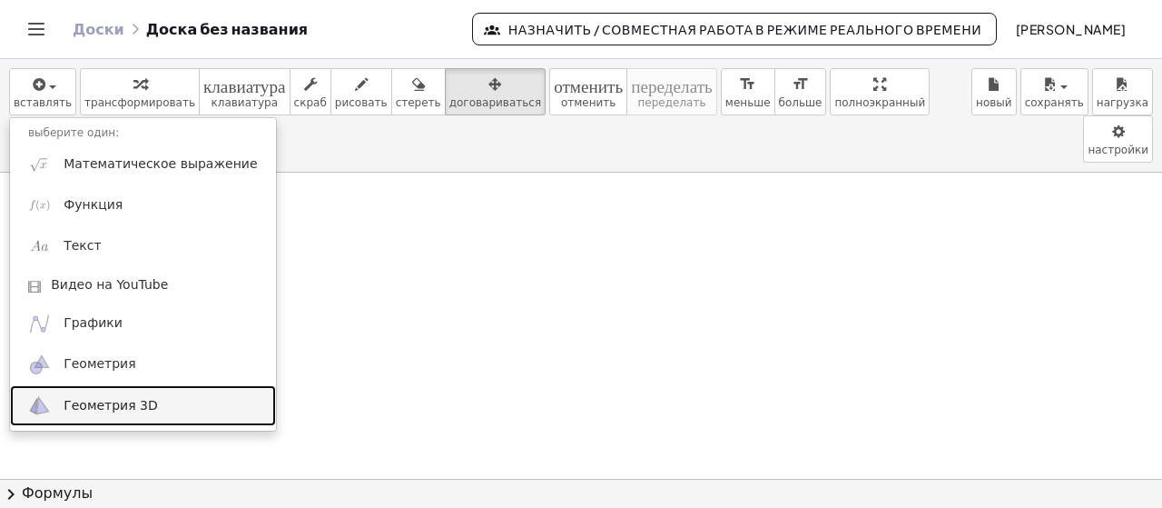
click at [94, 399] on font "Геометрия 3D" at bounding box center [111, 405] width 94 height 15
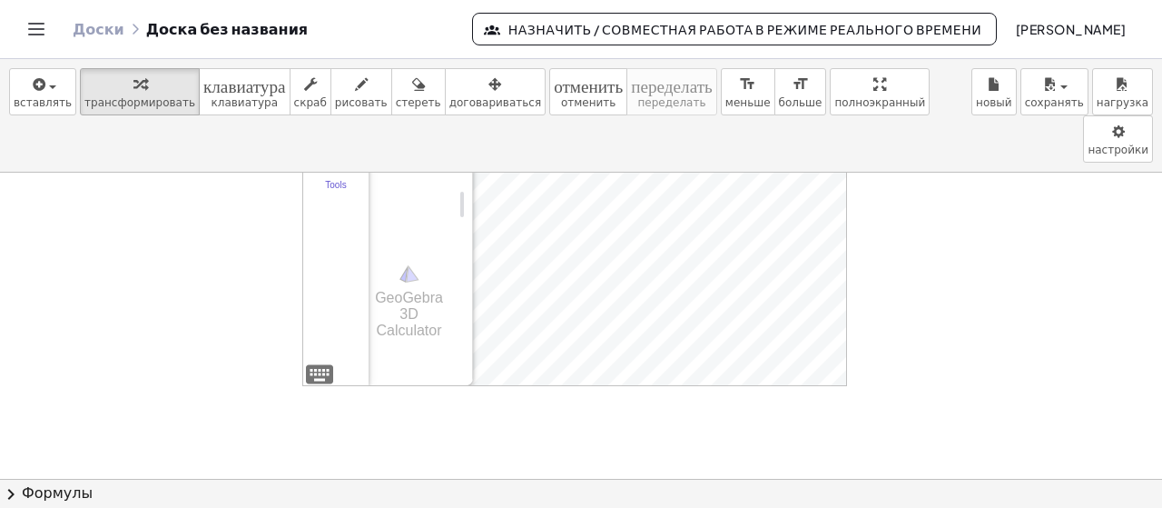
scroll to position [0, 0]
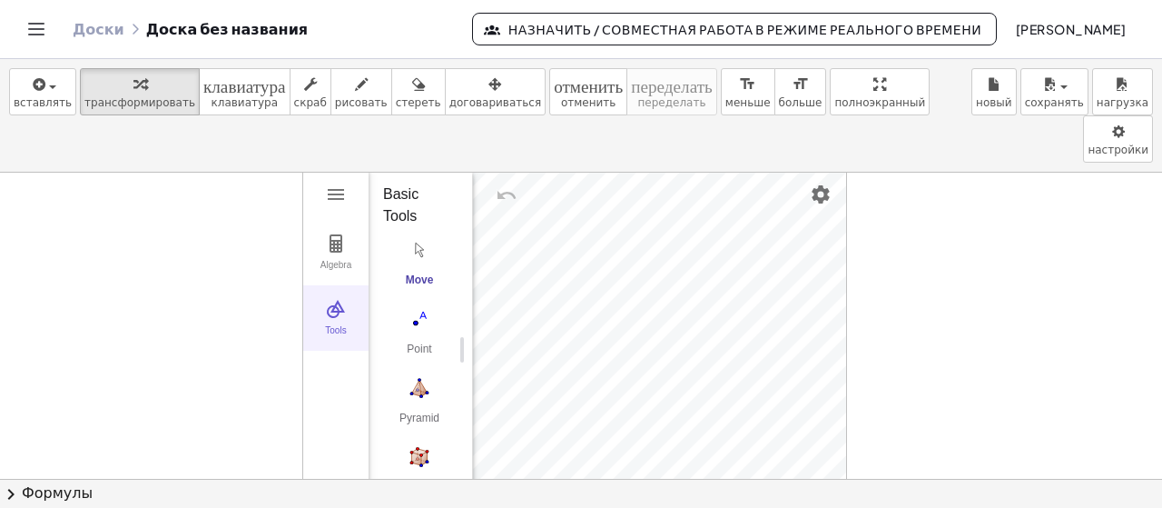
click at [343, 298] on img "3D Calculator" at bounding box center [336, 309] width 22 height 22
click at [348, 285] on button "Tools" at bounding box center [335, 317] width 65 height 65
click at [419, 442] on img "Cube. Select two points or other corresponding objects" at bounding box center [419, 456] width 73 height 29
click at [875, 243] on div at bounding box center [581, 479] width 1162 height 612
click at [504, 184] on img "Undo" at bounding box center [507, 195] width 22 height 22
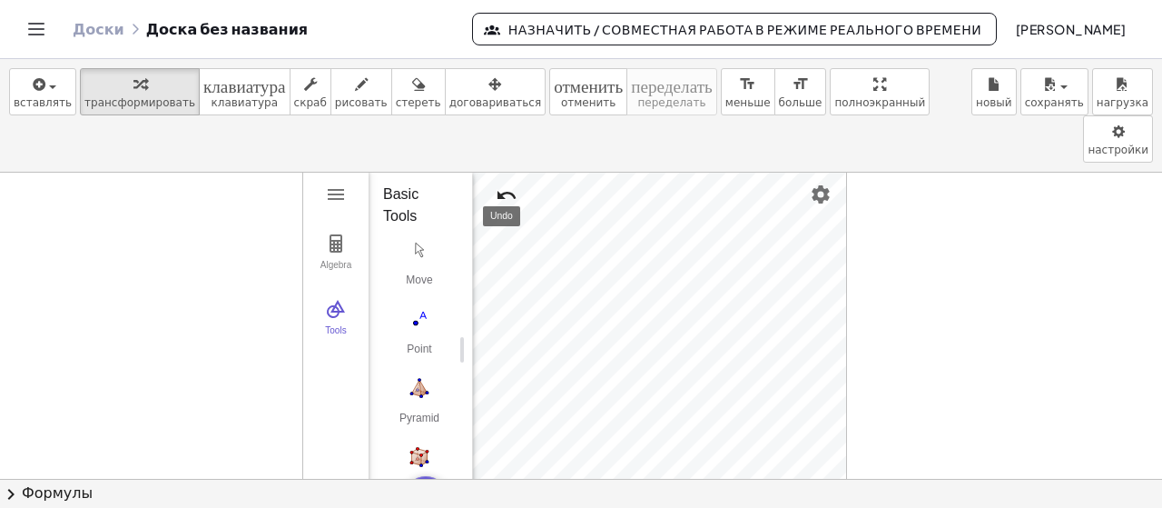
click at [505, 184] on img "Undo" at bounding box center [507, 195] width 22 height 22
click at [417, 234] on button "Move" at bounding box center [419, 266] width 73 height 65
click at [416, 273] on div "Move" at bounding box center [419, 285] width 73 height 25
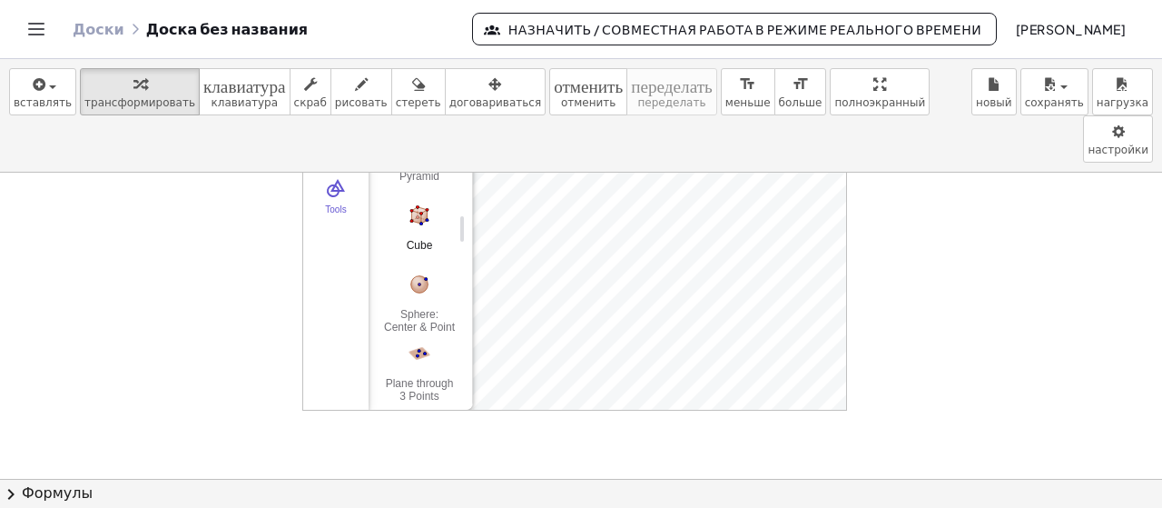
scroll to position [302, 0]
click at [413, 295] on img "Net. Select a polyhedron" at bounding box center [419, 309] width 73 height 29
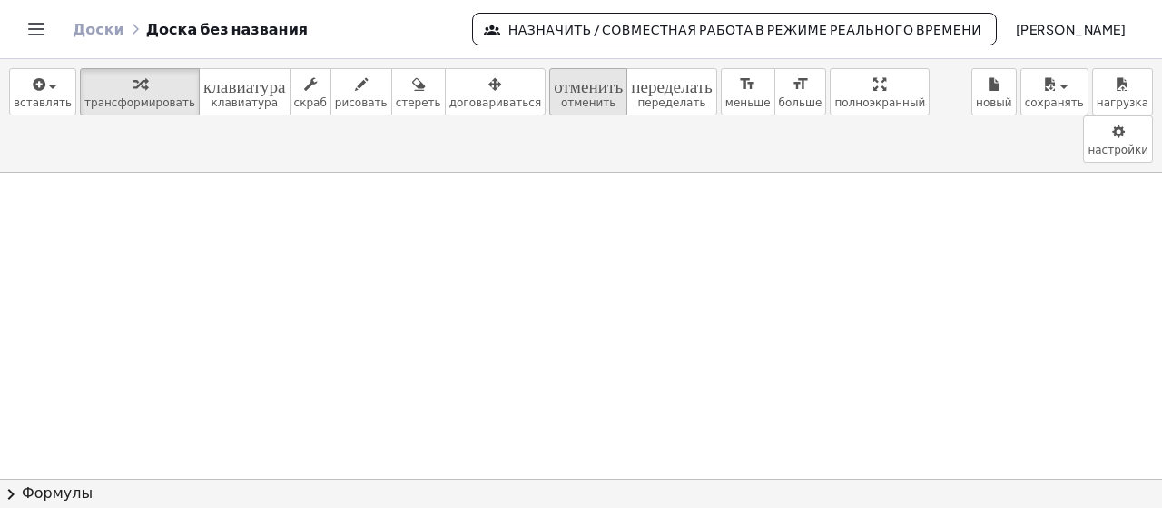
click at [554, 89] on font "отменить" at bounding box center [588, 83] width 69 height 17
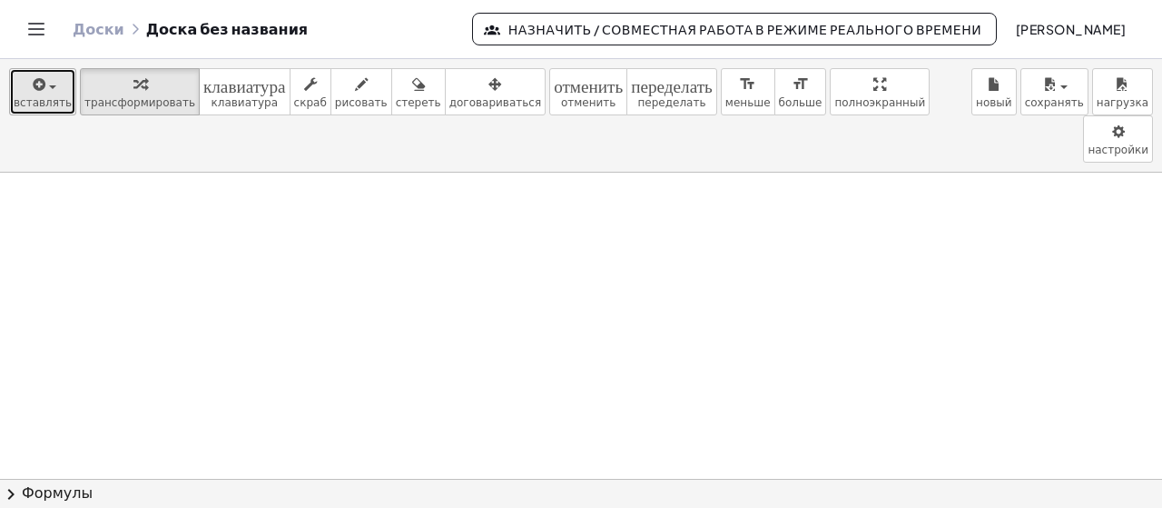
click at [40, 90] on icon "button" at bounding box center [37, 85] width 16 height 22
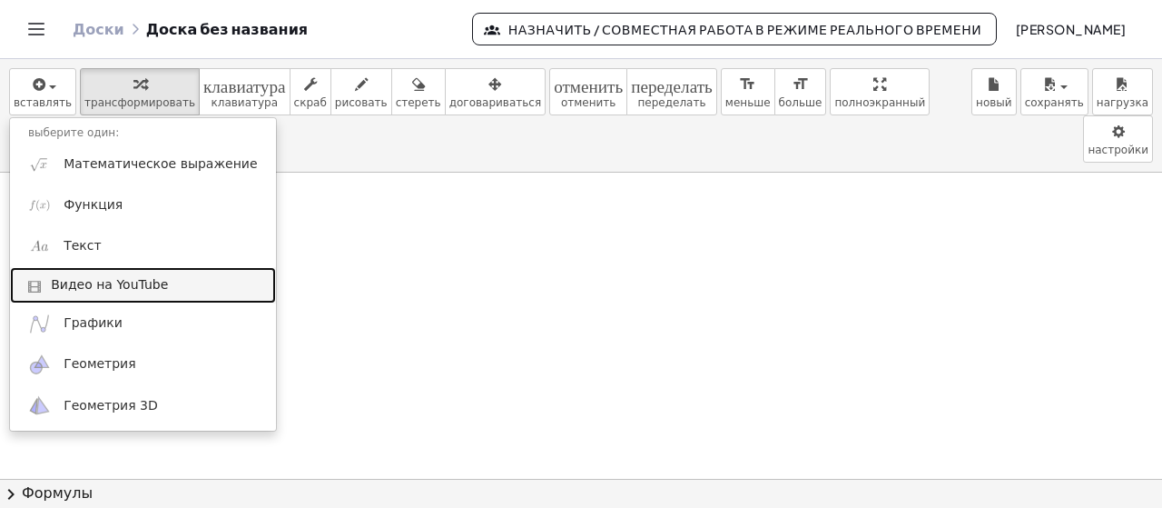
click at [91, 280] on font "Видео на YouTube" at bounding box center [109, 284] width 117 height 15
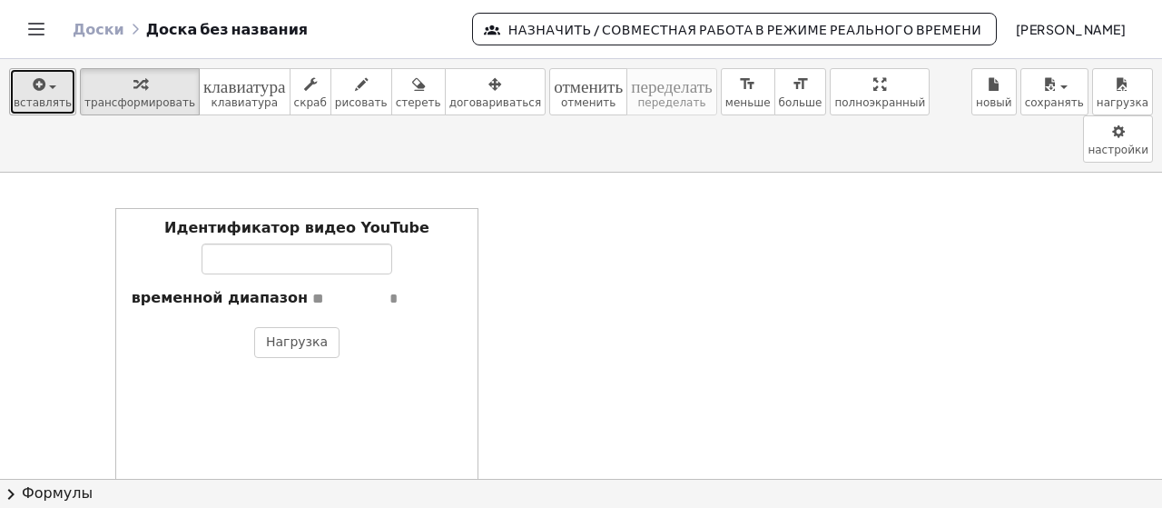
click at [40, 88] on icon "button" at bounding box center [37, 85] width 16 height 22
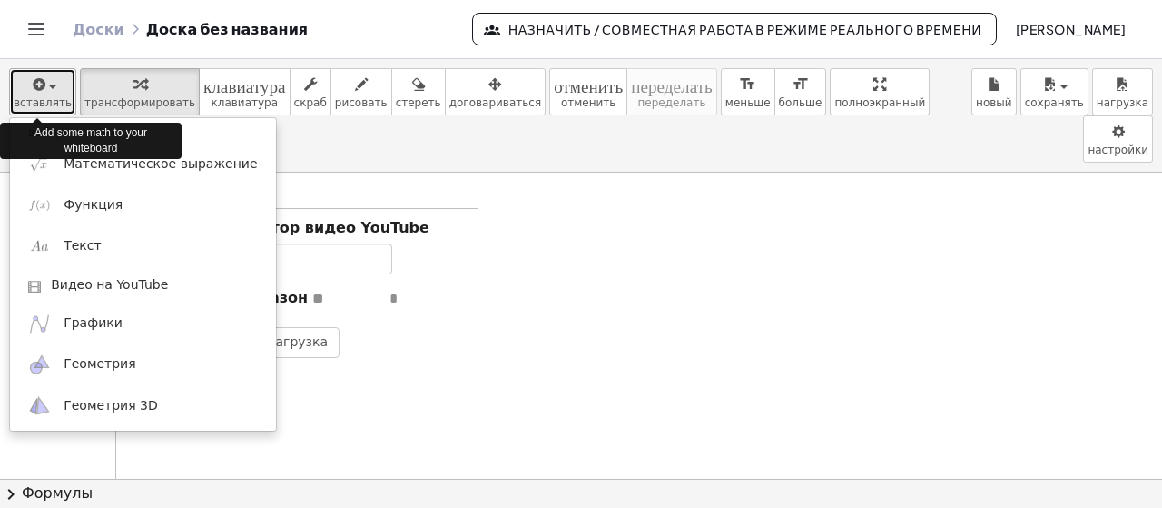
click at [40, 88] on icon "button" at bounding box center [37, 85] width 16 height 22
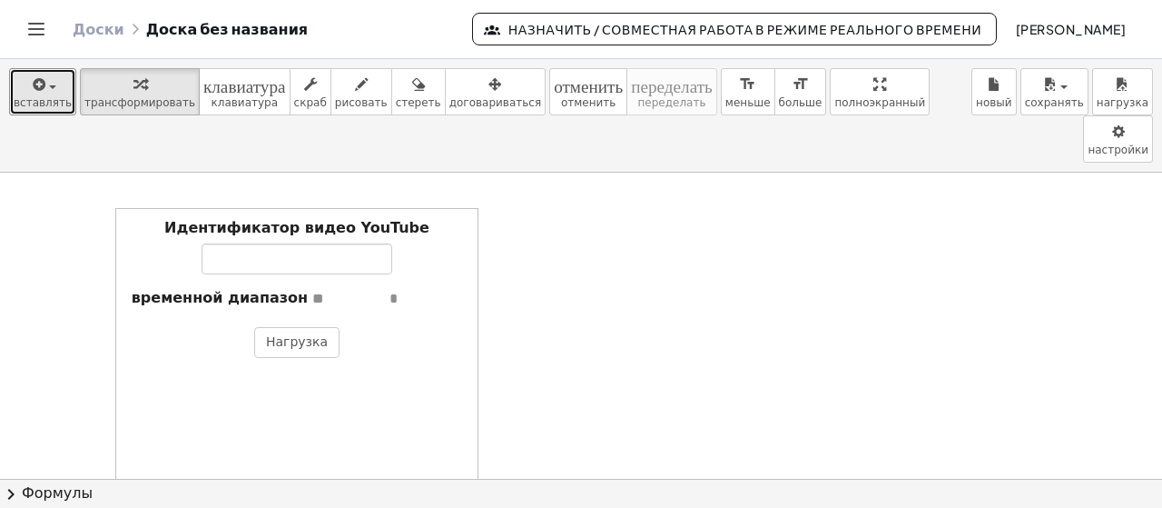
click at [558, 256] on div at bounding box center [581, 358] width 1162 height 612
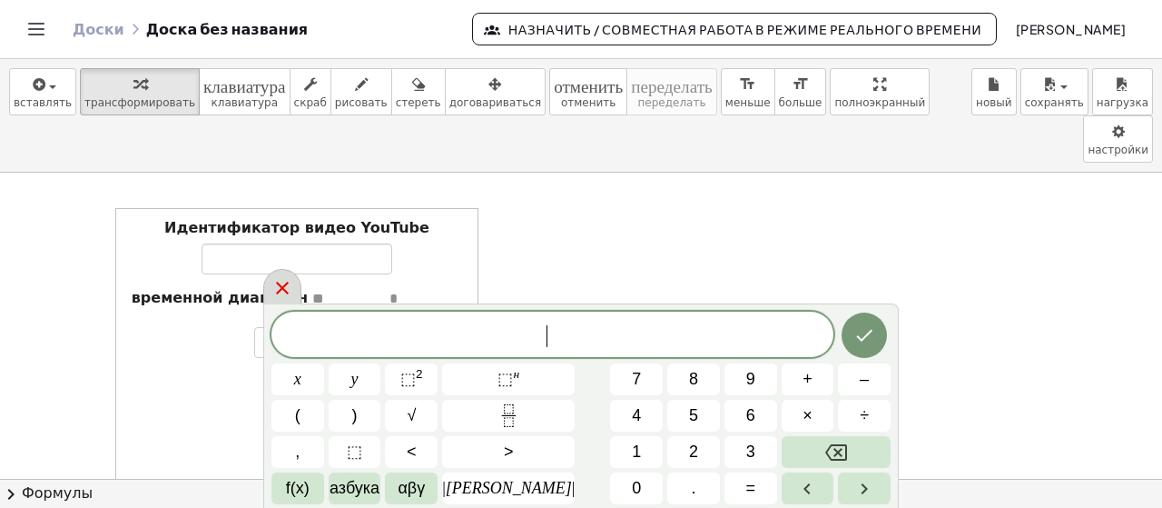
click at [282, 283] on icon at bounding box center [283, 288] width 22 height 22
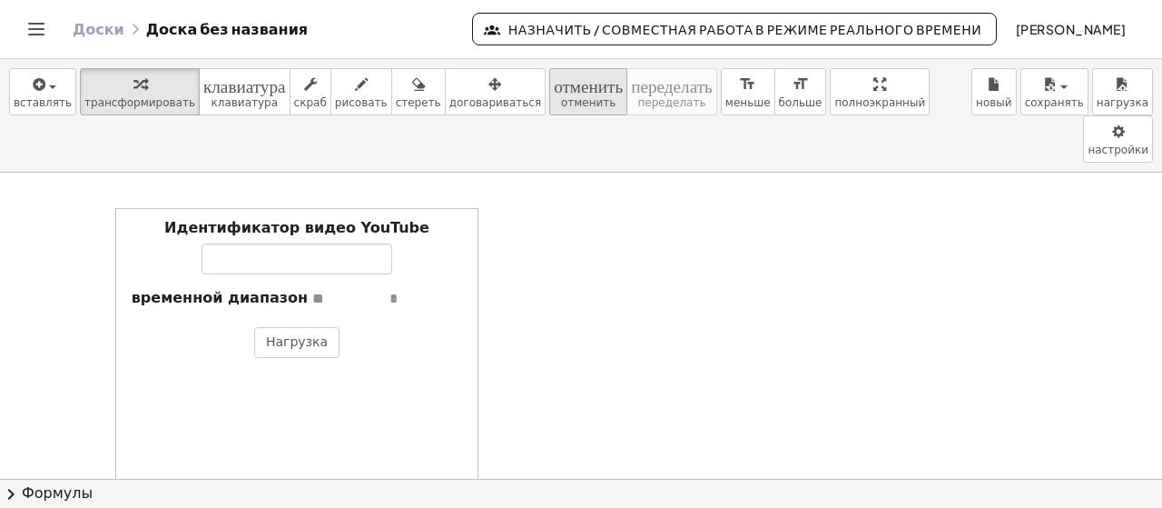
click at [561, 101] on font "отменить" at bounding box center [588, 102] width 54 height 13
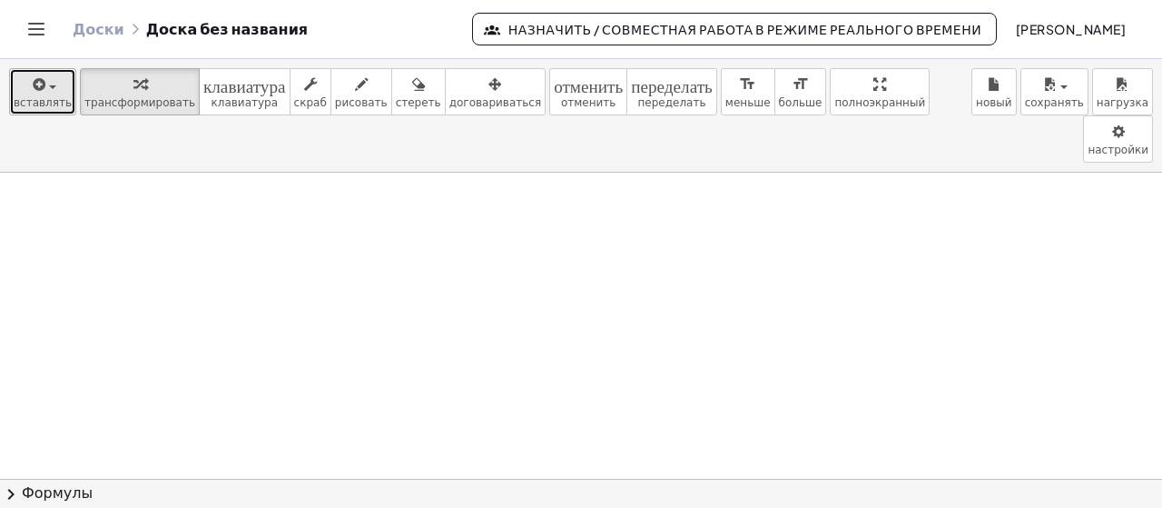
click at [58, 93] on div "button" at bounding box center [43, 84] width 58 height 22
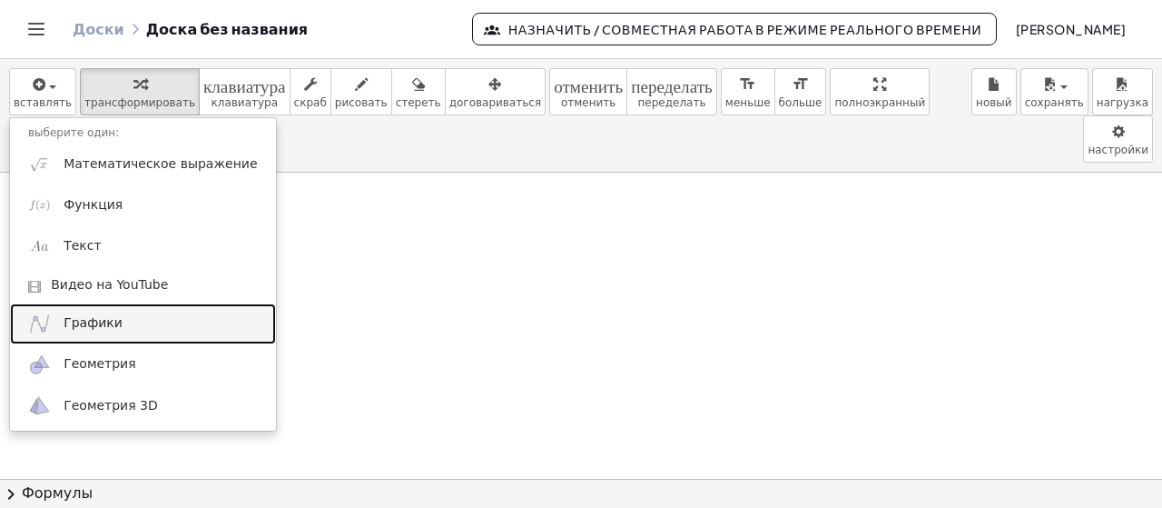
click at [96, 321] on font "Графики" at bounding box center [93, 322] width 59 height 15
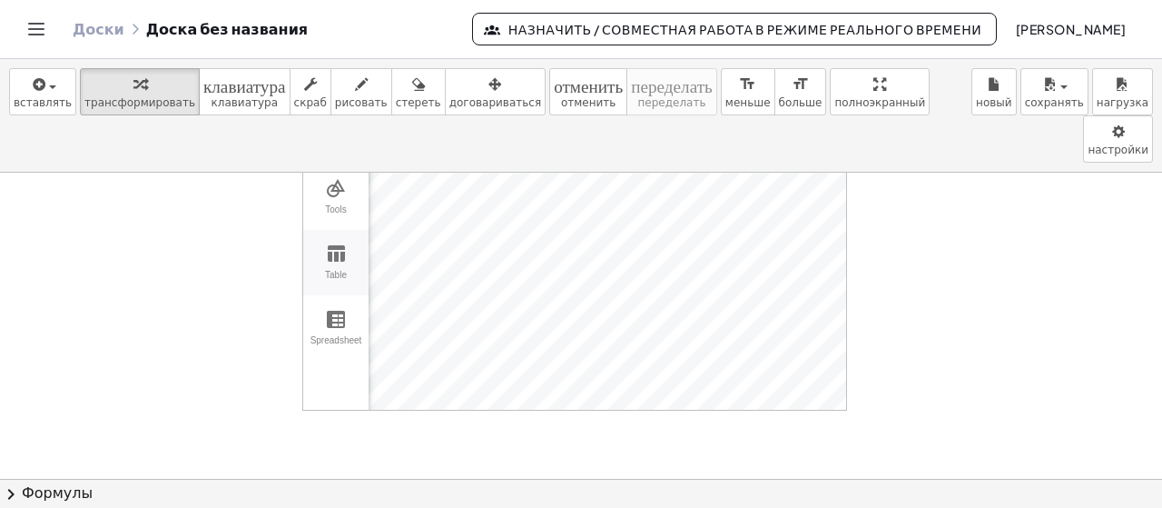
scroll to position [0, 0]
click at [337, 183] on img "Graphing Calculator" at bounding box center [336, 194] width 22 height 22
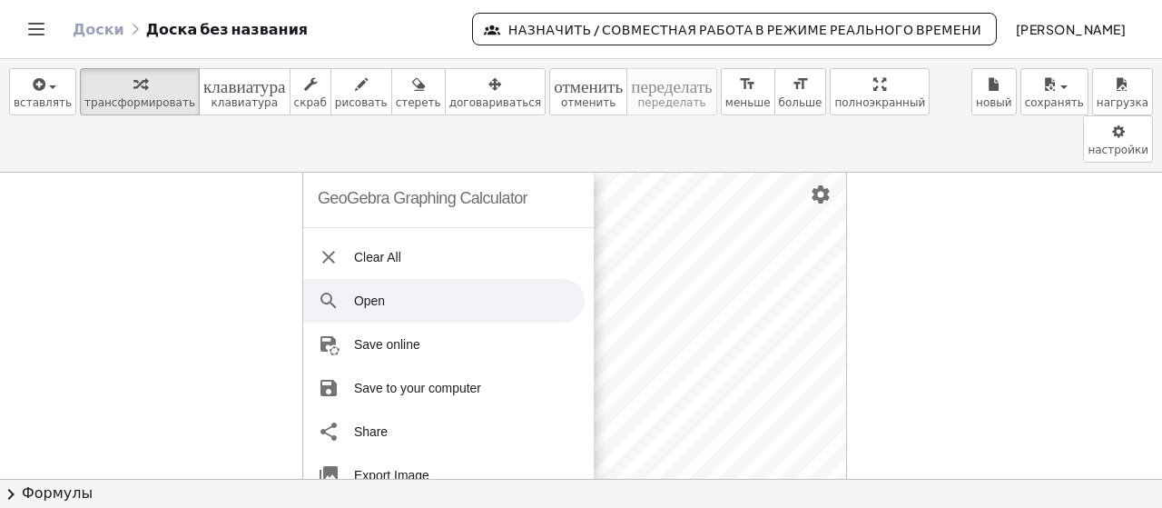
click at [373, 279] on li "Open" at bounding box center [444, 301] width 282 height 44
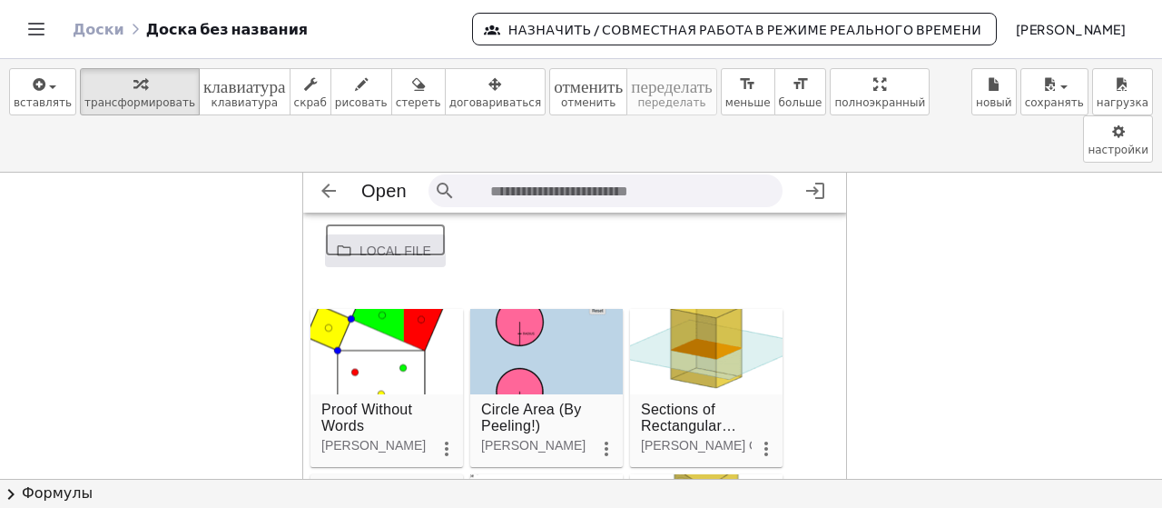
click at [404, 223] on input "Graphing Calculator" at bounding box center [385, 239] width 121 height 33
click at [449, 234] on div "Local file Google Drive" at bounding box center [586, 250] width 523 height 33
click at [409, 223] on input "Graphing Calculator" at bounding box center [385, 239] width 121 height 33
click at [809, 180] on img "Graphing Calculator" at bounding box center [816, 191] width 22 height 22
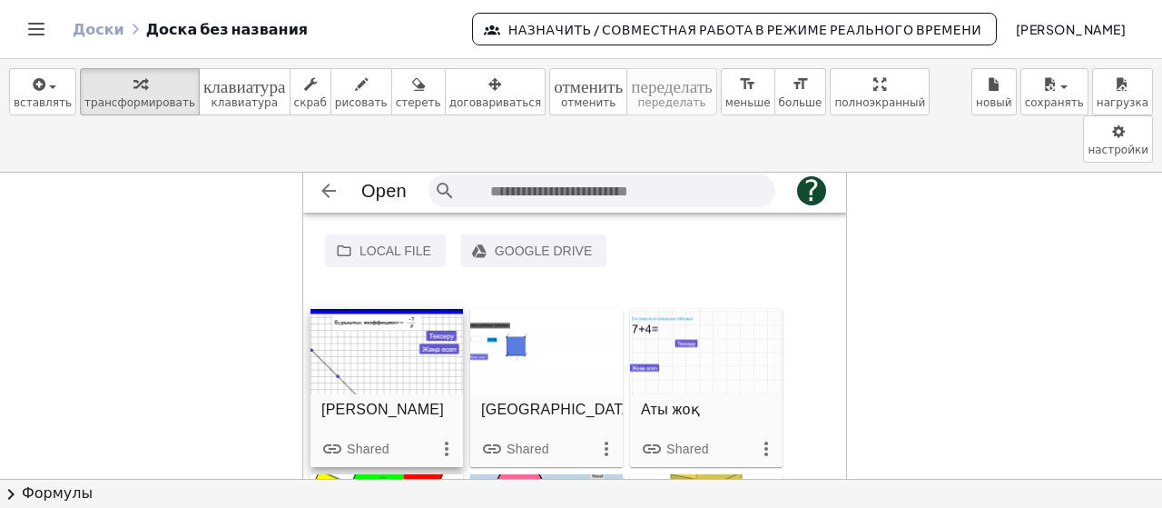
click at [394, 394] on div "[PERSON_NAME]" at bounding box center [387, 414] width 153 height 40
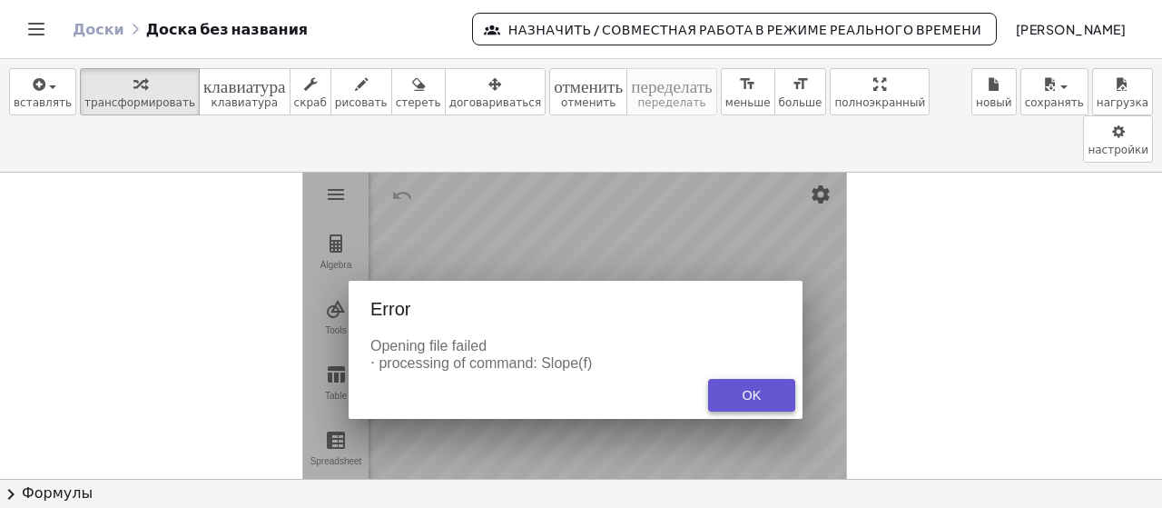
click at [751, 388] on div "OK" at bounding box center [752, 395] width 58 height 15
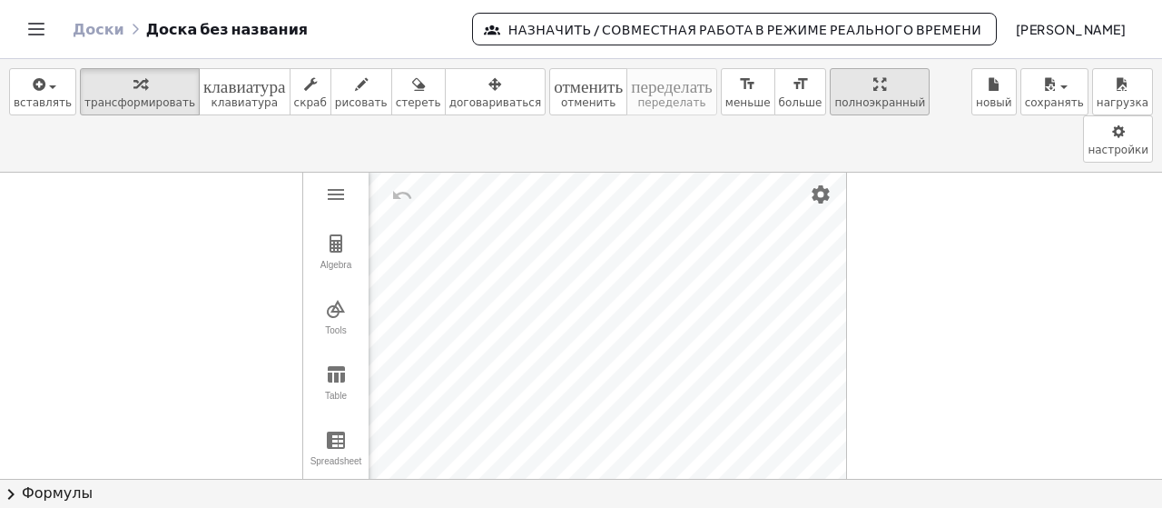
click at [784, 212] on div "вставлять выберите один: Математическое выражение Функция Текст Видео на YouTub…" at bounding box center [581, 283] width 1162 height 449
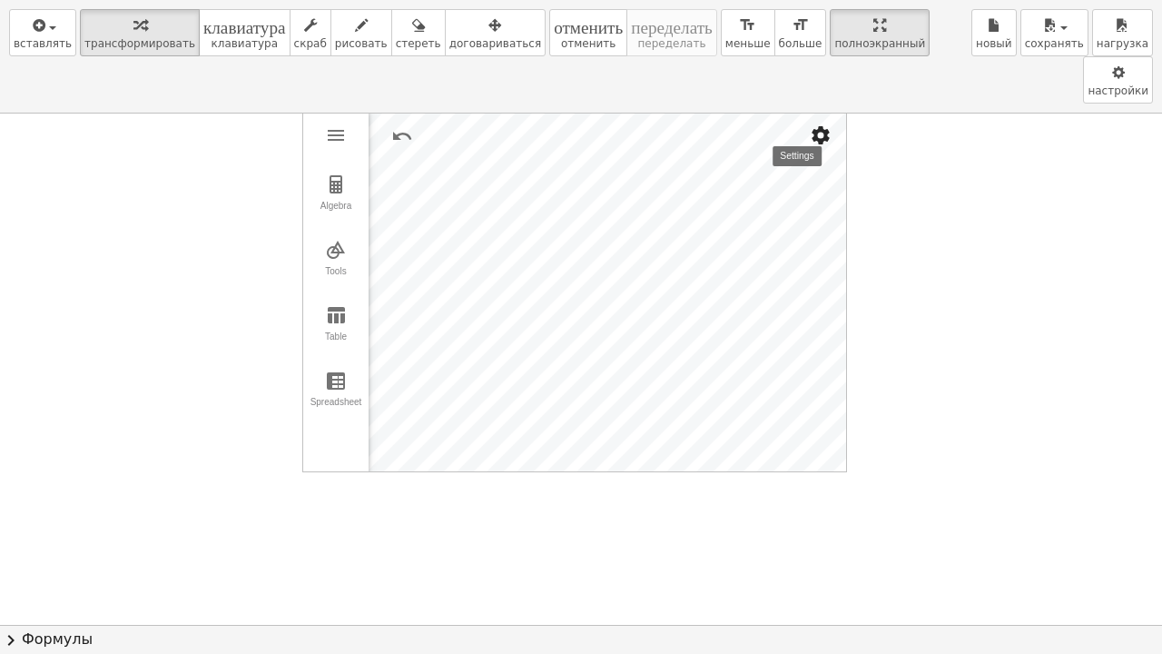
drag, startPoint x: 784, startPoint y: 102, endPoint x: 783, endPoint y: 114, distance: 11.8
click at [809, 110] on div "Graphing Calculator" at bounding box center [608, 290] width 478 height 361
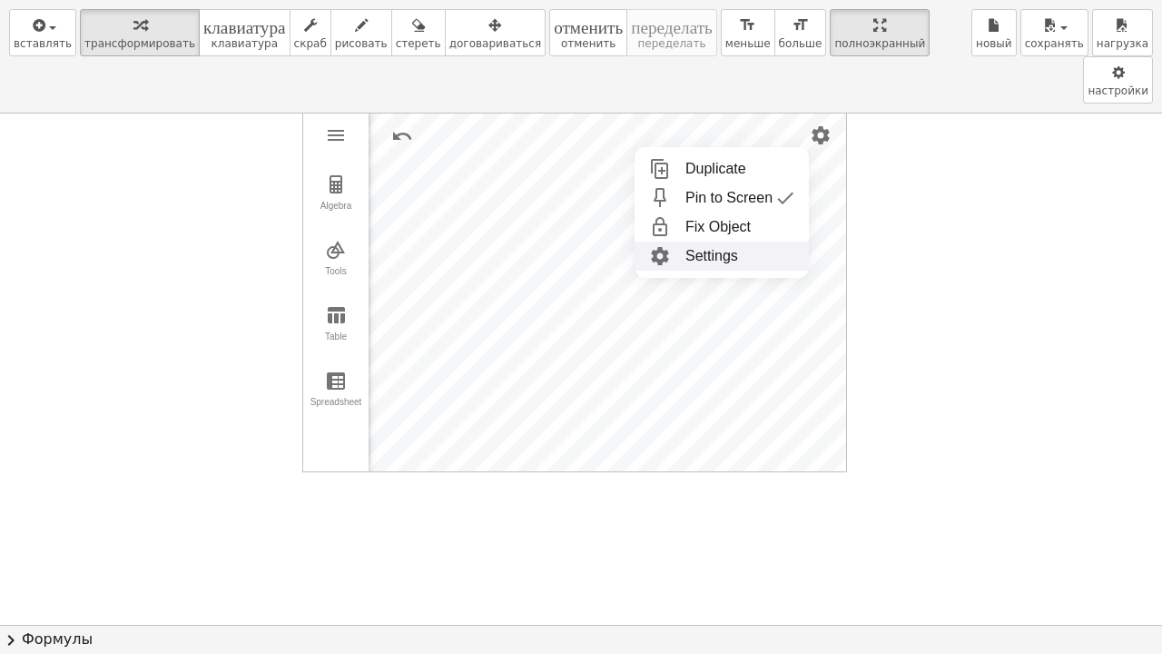
click at [694, 242] on li "Settings" at bounding box center [722, 256] width 174 height 29
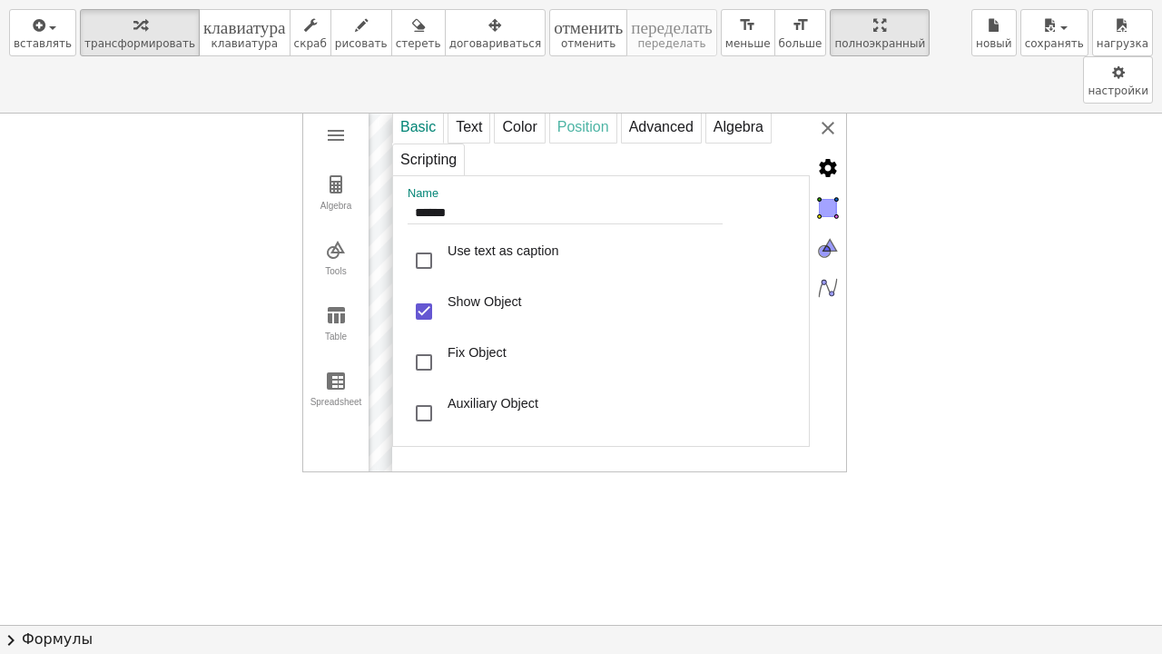
click at [591, 111] on div "Position" at bounding box center [583, 127] width 68 height 33
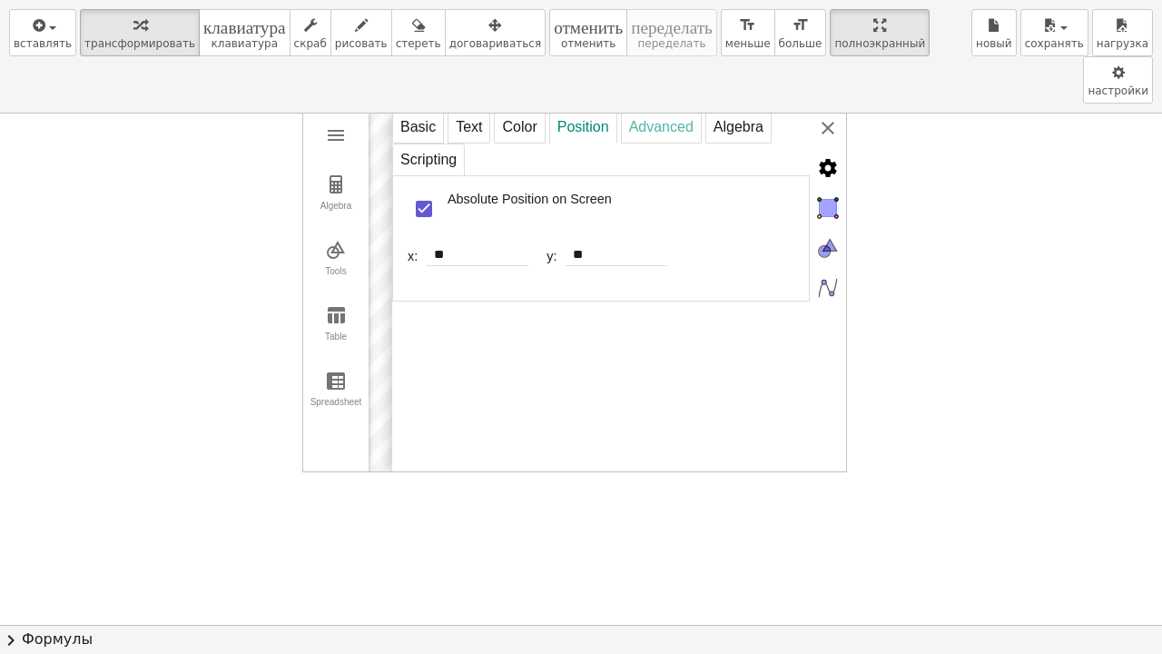
click at [647, 111] on div "Advanced" at bounding box center [661, 127] width 81 height 33
select select "***"
select select "Graphing Calculator"
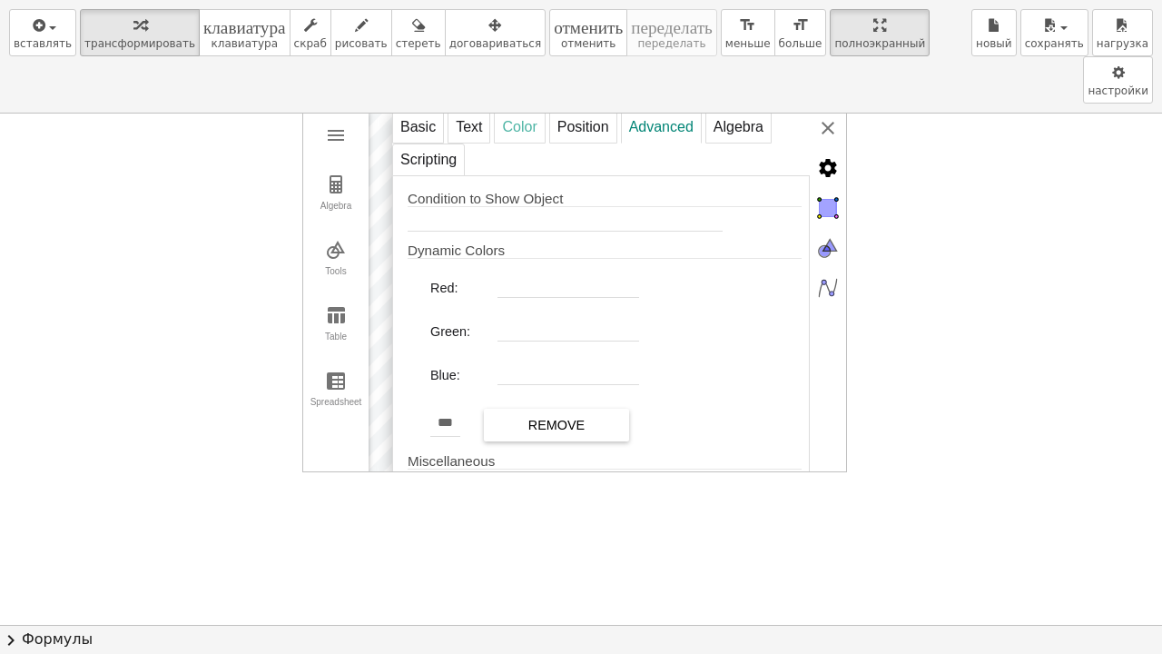
click at [525, 111] on div "Color" at bounding box center [519, 127] width 51 height 33
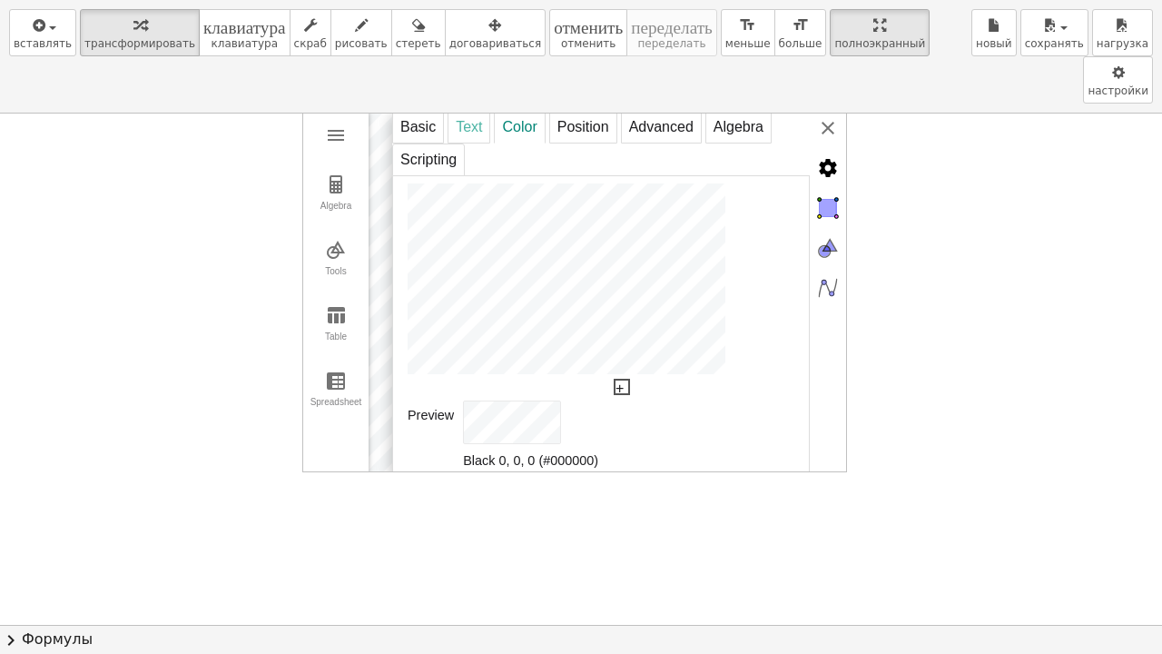
click at [478, 111] on div "Text" at bounding box center [469, 127] width 43 height 33
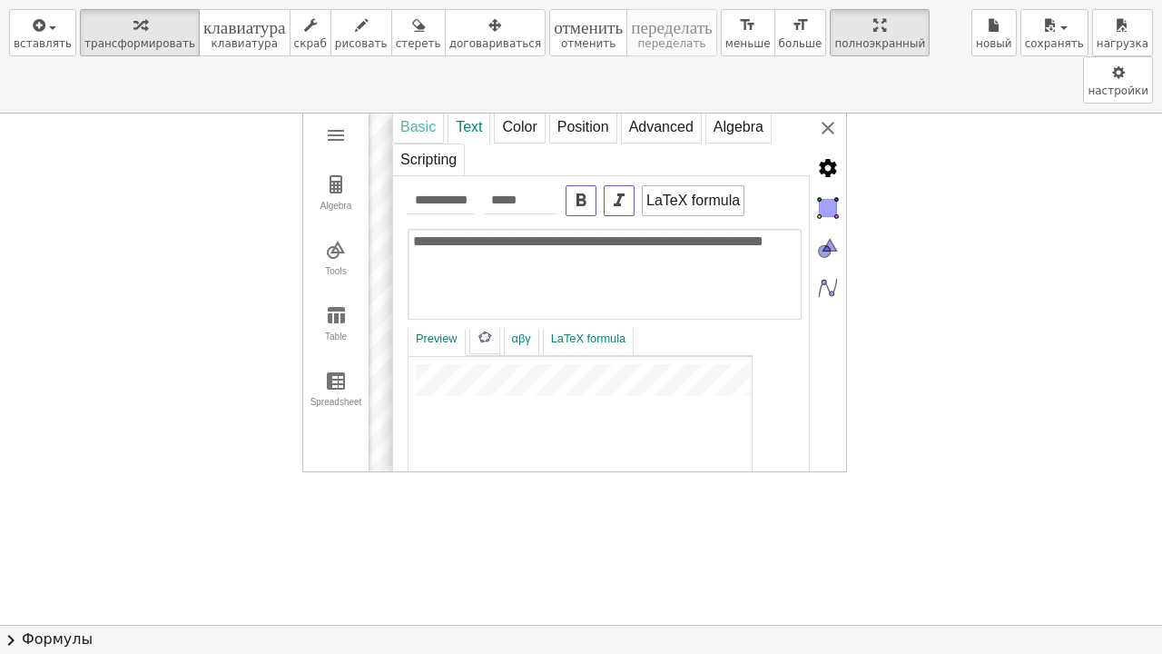
click at [416, 111] on div "Basic" at bounding box center [418, 127] width 52 height 33
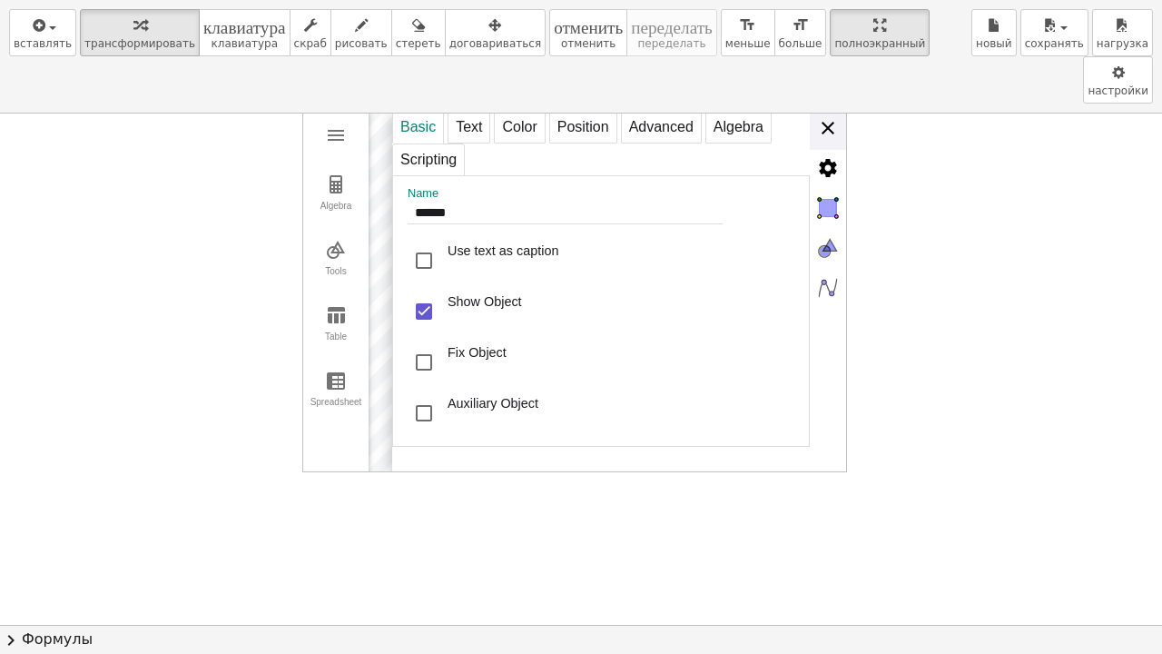
click at [825, 110] on div "**********" at bounding box center [619, 291] width 454 height 363
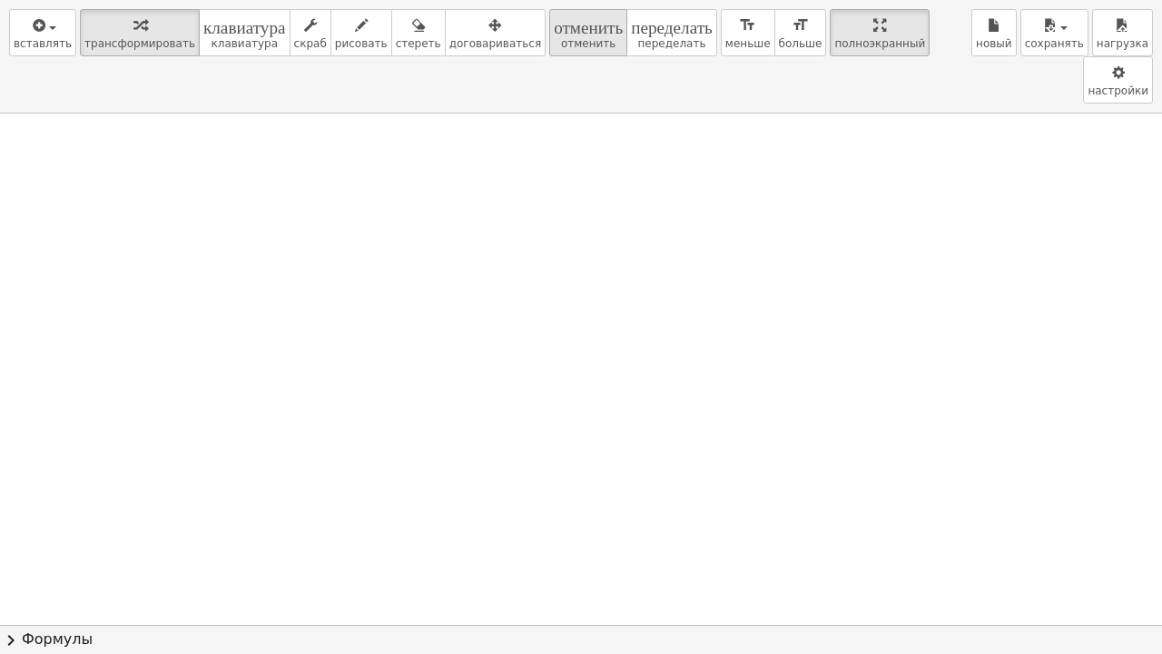
click at [554, 33] on font "отменить" at bounding box center [588, 24] width 69 height 17
drag, startPoint x: 797, startPoint y: 41, endPoint x: 797, endPoint y: -69, distance: 109.9
click at [797, 0] on html "Понятные математические упражнения Начать Банк активности Назначенная работа [P…" at bounding box center [581, 327] width 1162 height 654
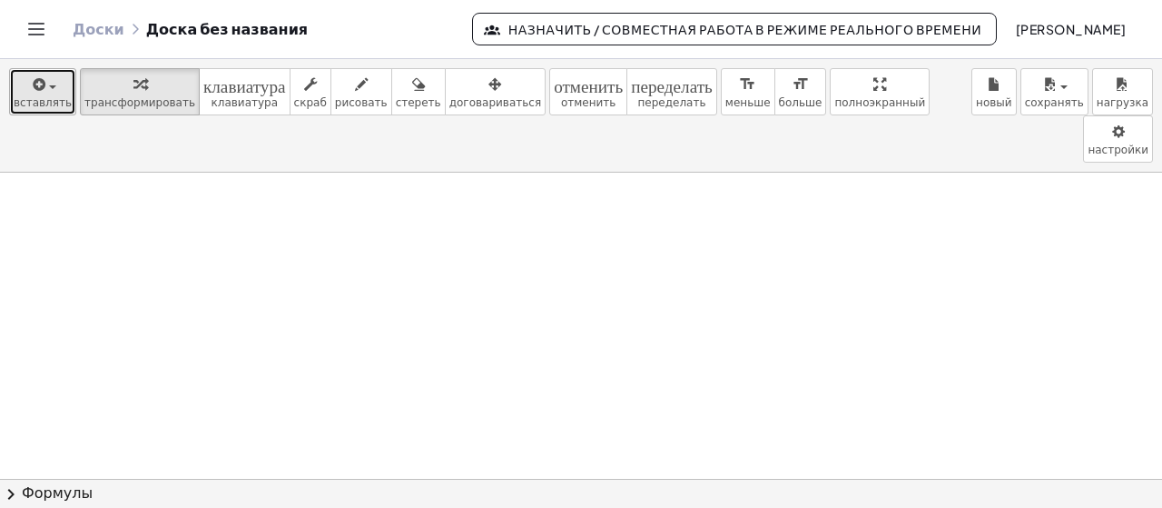
click at [35, 96] on font "вставлять" at bounding box center [43, 102] width 58 height 13
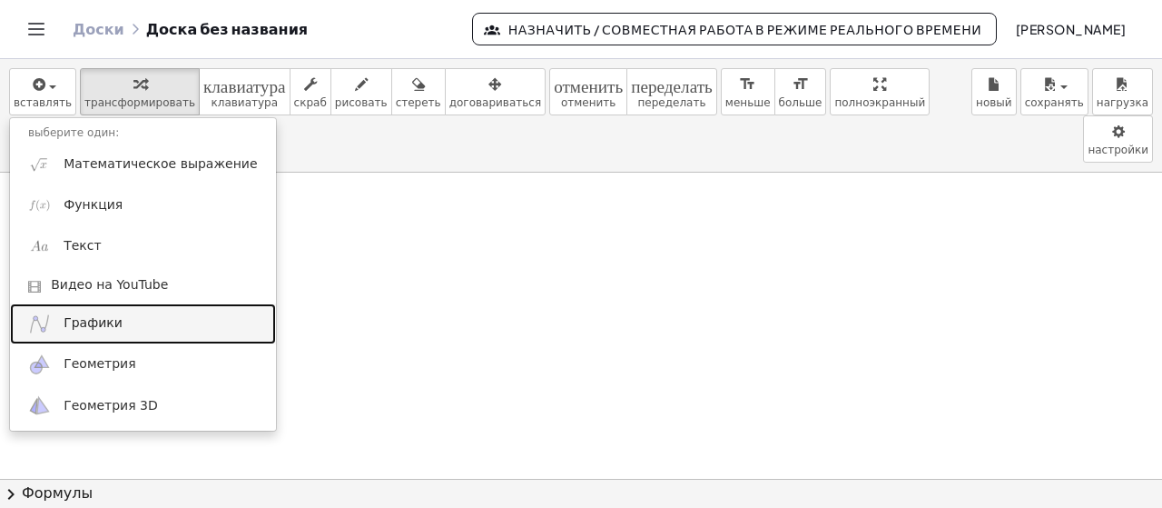
click at [74, 317] on font "Графики" at bounding box center [93, 322] width 59 height 15
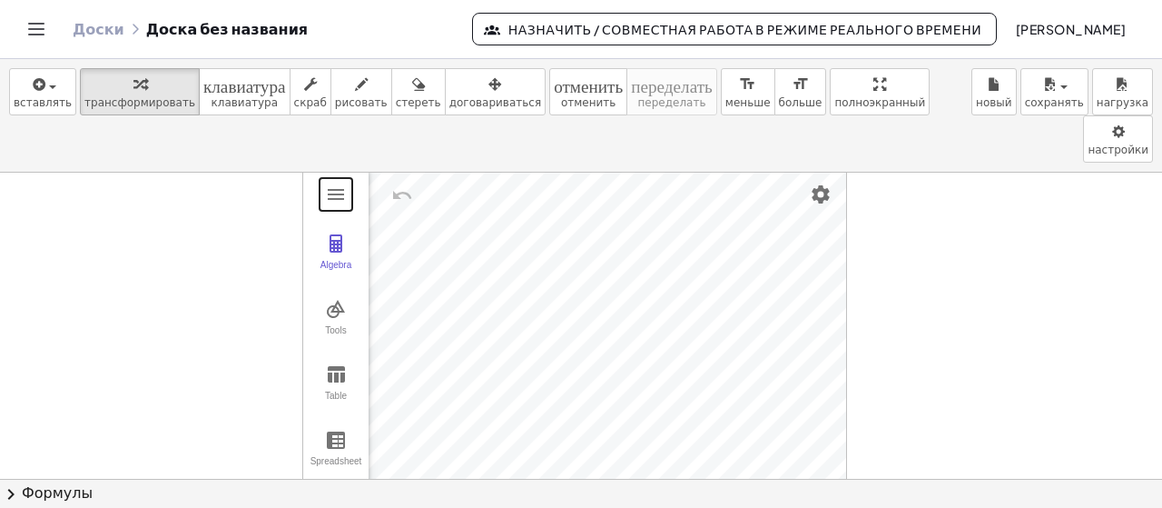
drag, startPoint x: 334, startPoint y: 131, endPoint x: 387, endPoint y: 165, distance: 63.0
click at [387, 168] on div "Algebra Tools Table Spreadsheet GeoGebra Graphing Calculator Basic Tools Move P…" at bounding box center [574, 349] width 545 height 363
drag, startPoint x: 831, startPoint y: 136, endPoint x: 866, endPoint y: 179, distance: 55.5
click at [866, 179] on div "Algebra Tools Table Spreadsheet GeoGebra Graphing Calculator Basic Tools Move P…" at bounding box center [581, 479] width 1162 height 612
click at [212, 96] on font "клавиатура" at bounding box center [244, 102] width 67 height 13
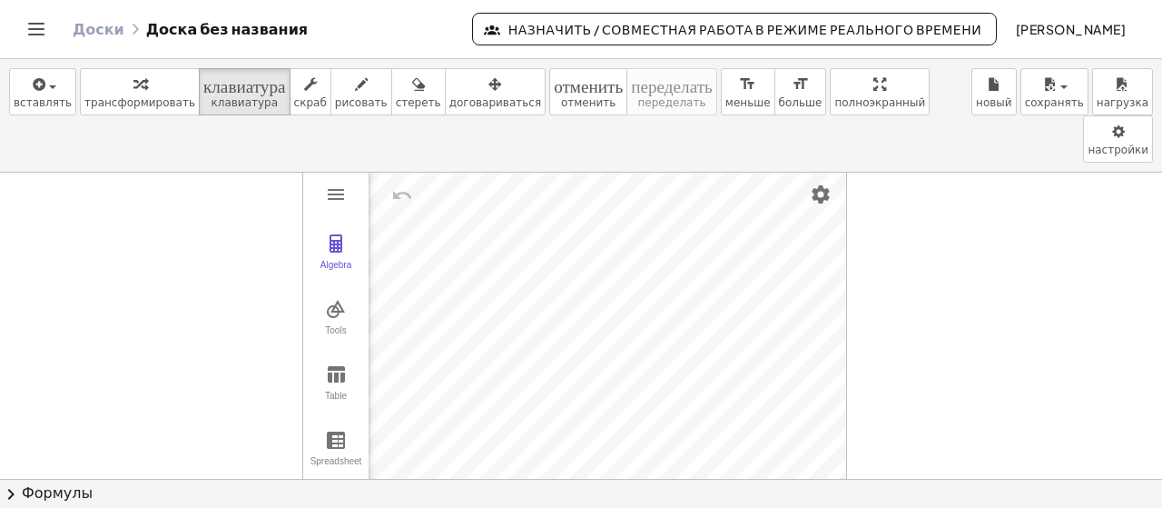
click at [78, 200] on div at bounding box center [581, 479] width 1162 height 612
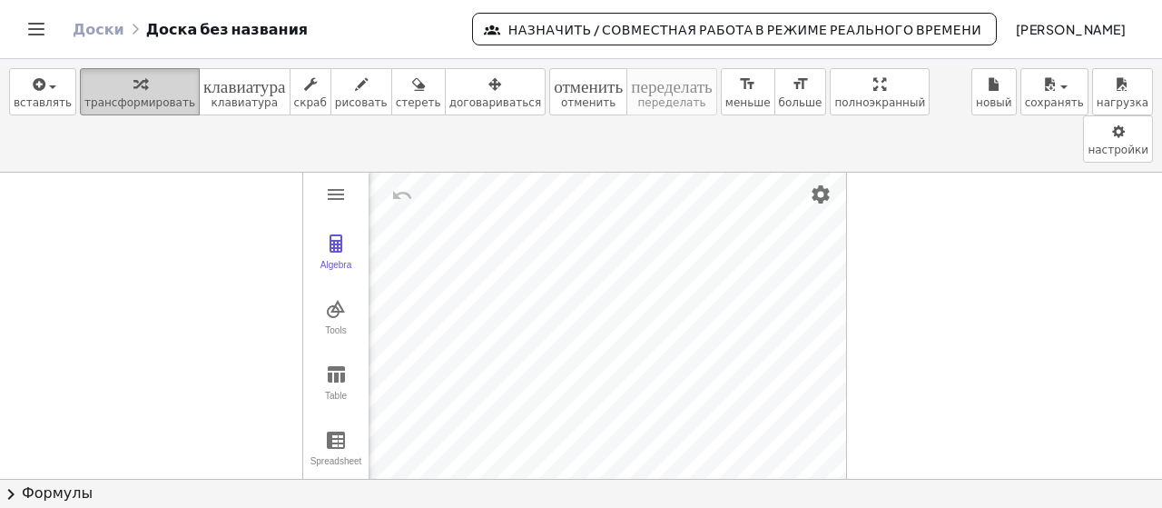
click at [123, 101] on font "трансформировать" at bounding box center [139, 102] width 111 height 13
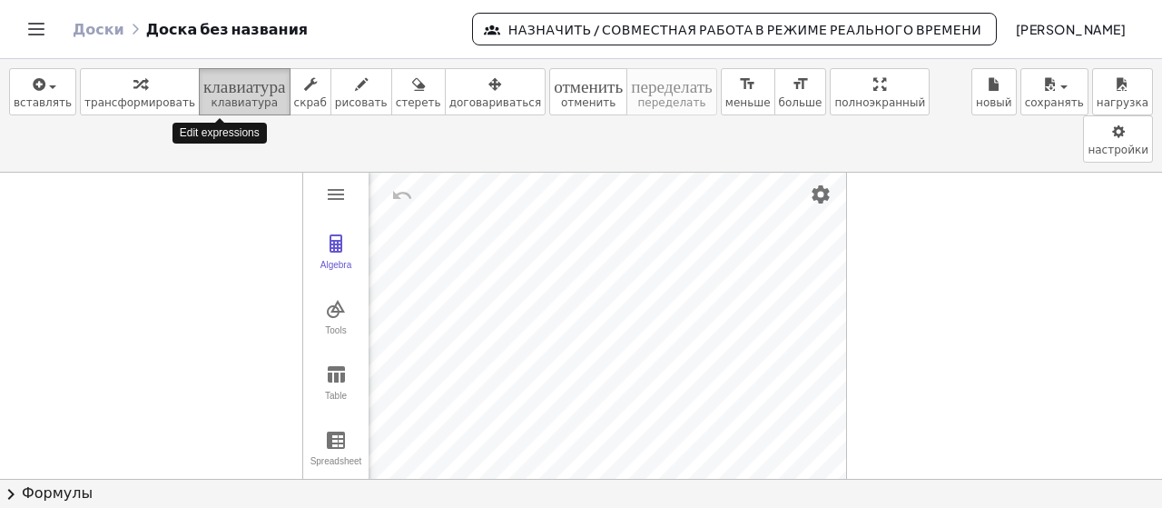
click at [199, 94] on button "клавиатура клавиатура" at bounding box center [245, 91] width 92 height 47
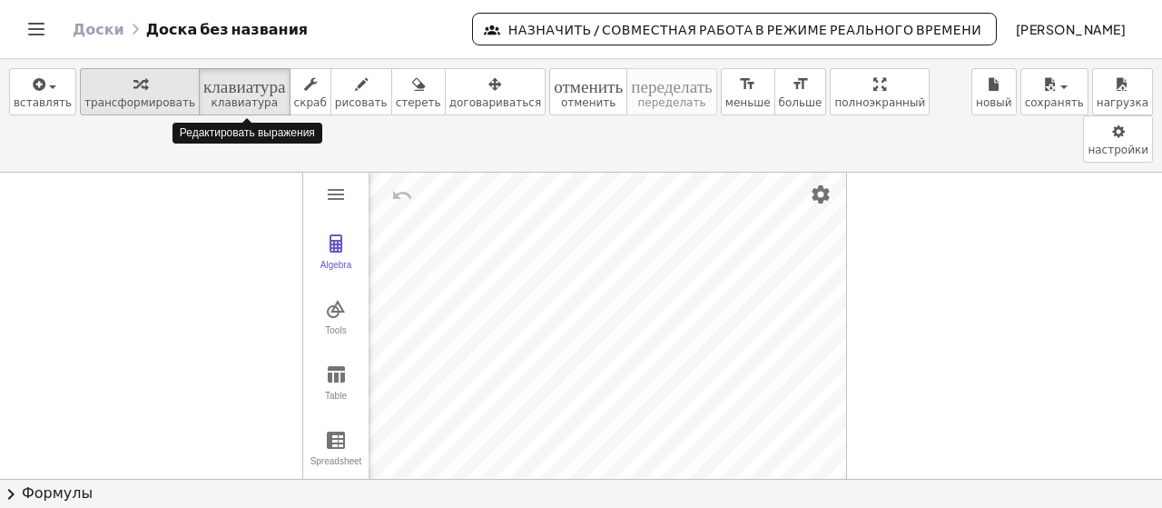
click at [135, 104] on font "трансформировать" at bounding box center [139, 102] width 111 height 13
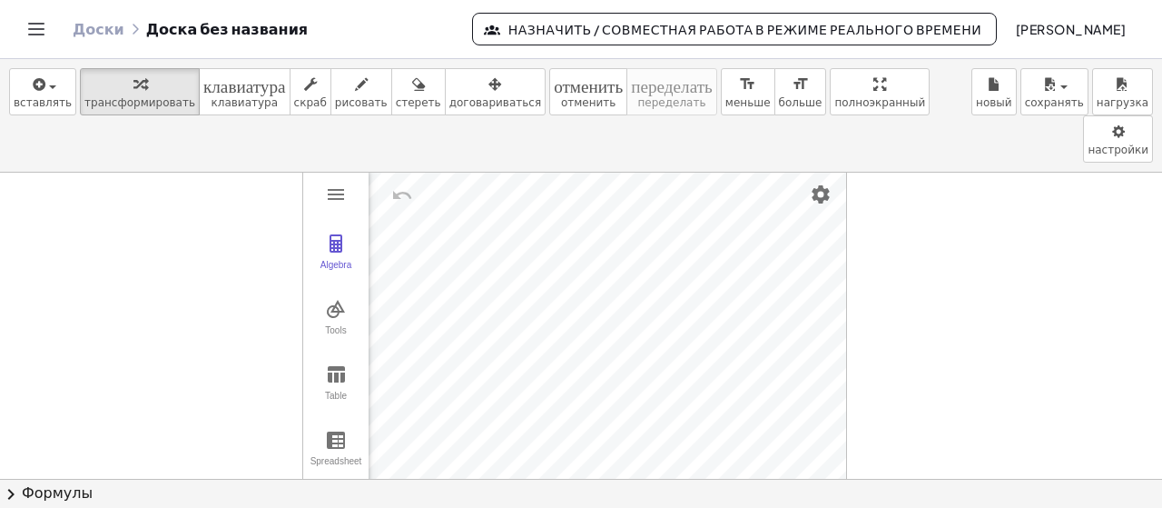
click at [94, 203] on div at bounding box center [581, 479] width 1162 height 612
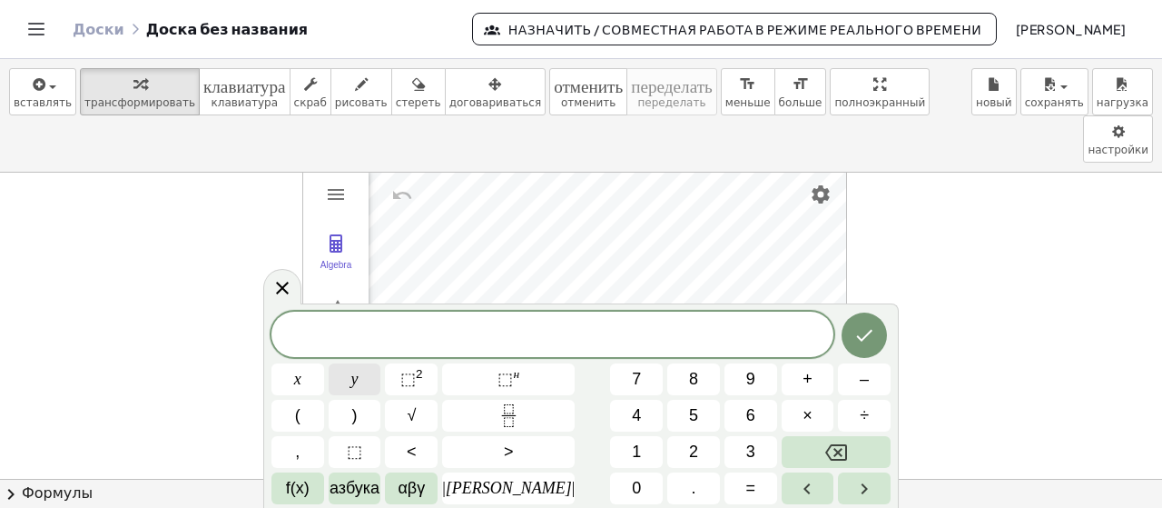
click at [362, 385] on button "у" at bounding box center [355, 379] width 53 height 32
click at [746, 488] on font "=" at bounding box center [751, 488] width 10 height 18
click at [321, 380] on button "х" at bounding box center [298, 379] width 53 height 32
click at [423, 375] on font "2" at bounding box center [419, 374] width 7 height 14
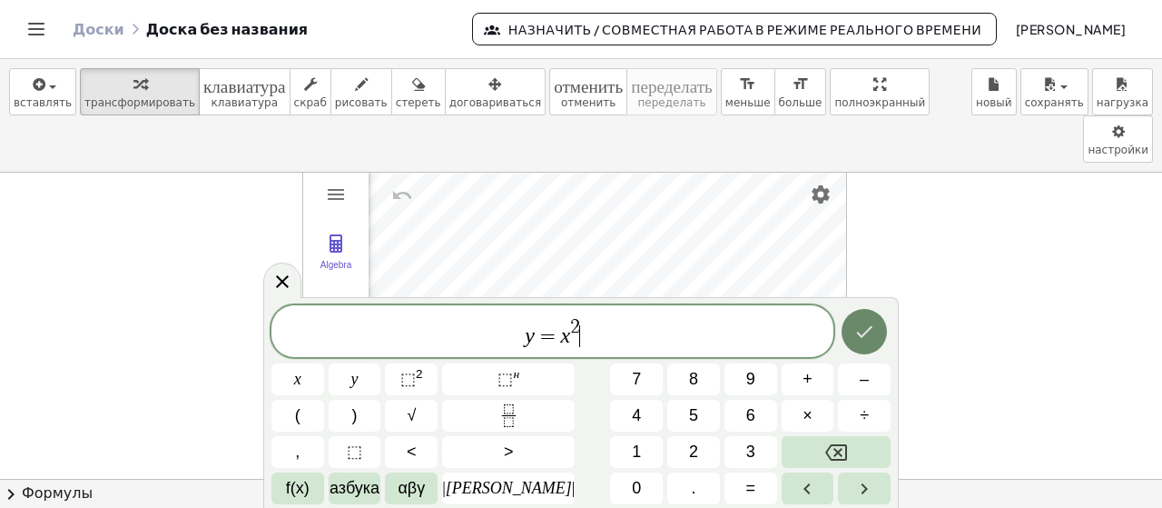
click at [854, 329] on icon "Сделанный" at bounding box center [865, 332] width 22 height 22
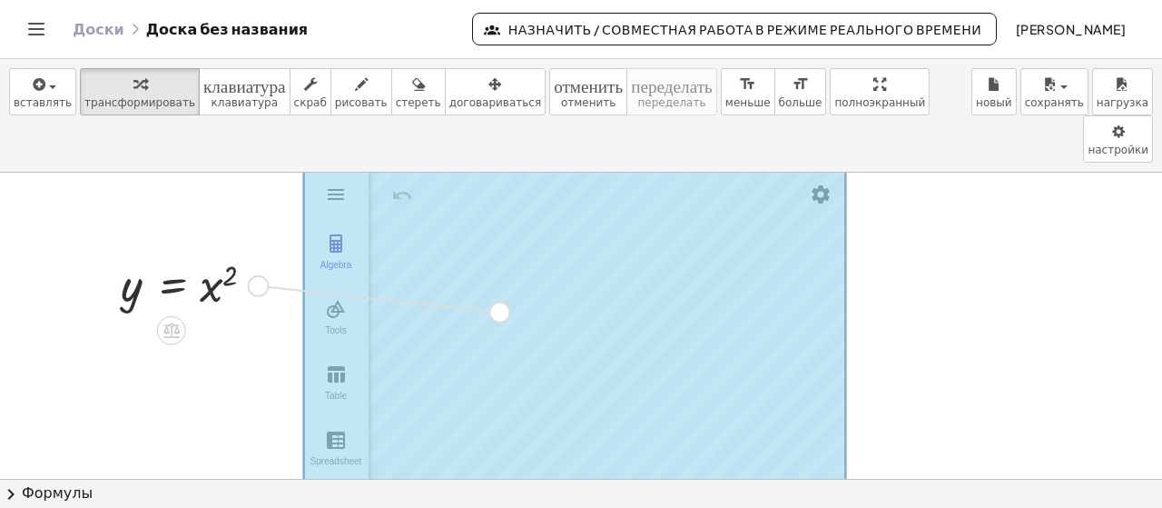
drag, startPoint x: 253, startPoint y: 235, endPoint x: 503, endPoint y: 262, distance: 251.2
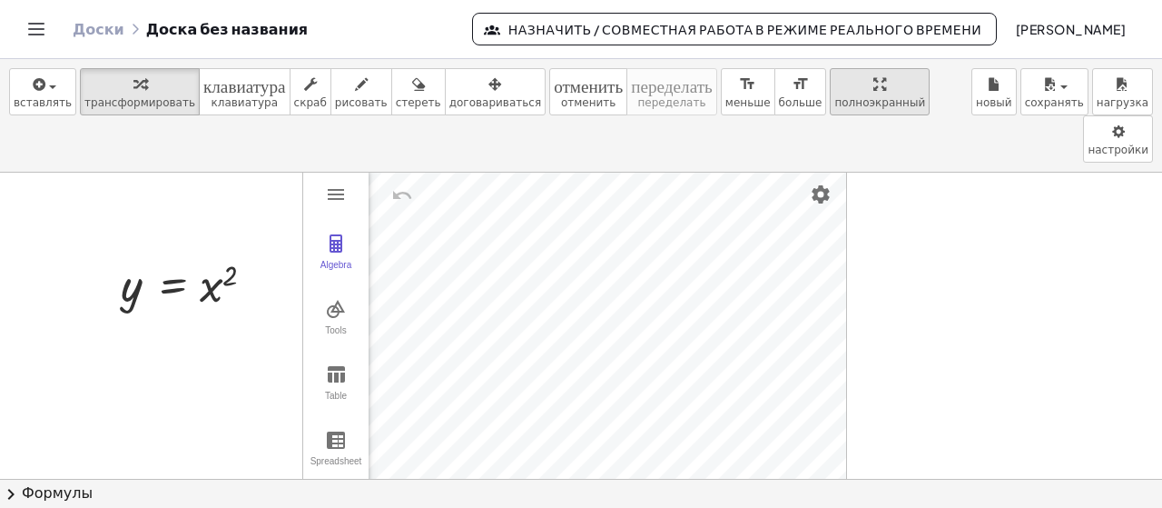
click at [798, 192] on div "вставлять выберите один: Математическое выражение Функция Текст Видео на YouTub…" at bounding box center [581, 283] width 1162 height 449
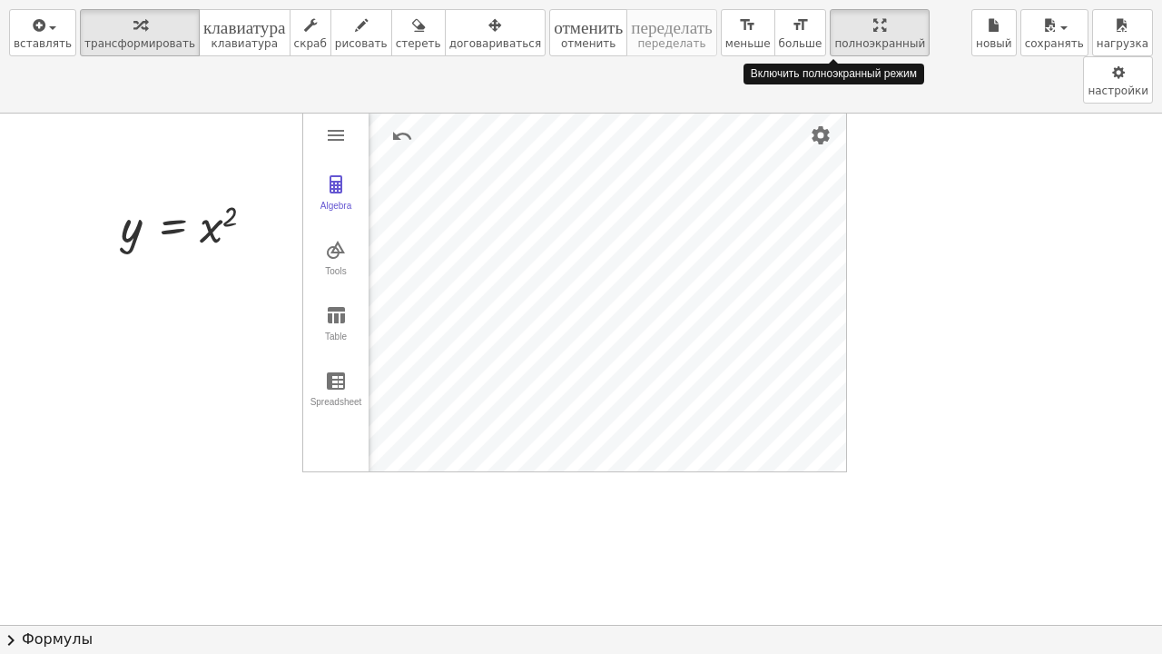
drag, startPoint x: 799, startPoint y: 24, endPoint x: 799, endPoint y: -86, distance: 109.9
click at [799, 0] on html "Понятные математические упражнения Начать Банк активности Назначенная работа [P…" at bounding box center [581, 327] width 1162 height 654
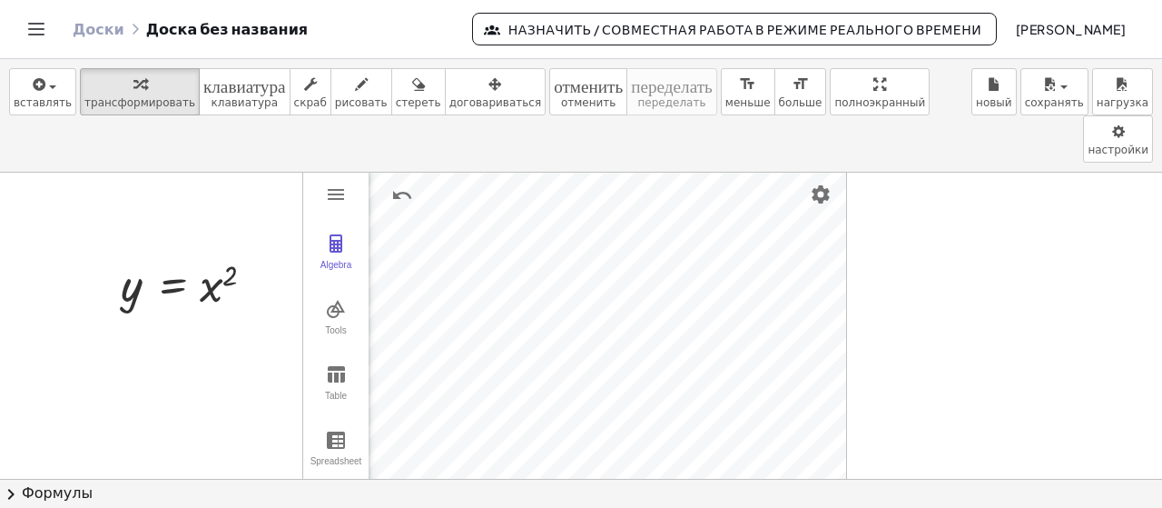
click at [108, 321] on div at bounding box center [581, 479] width 1162 height 612
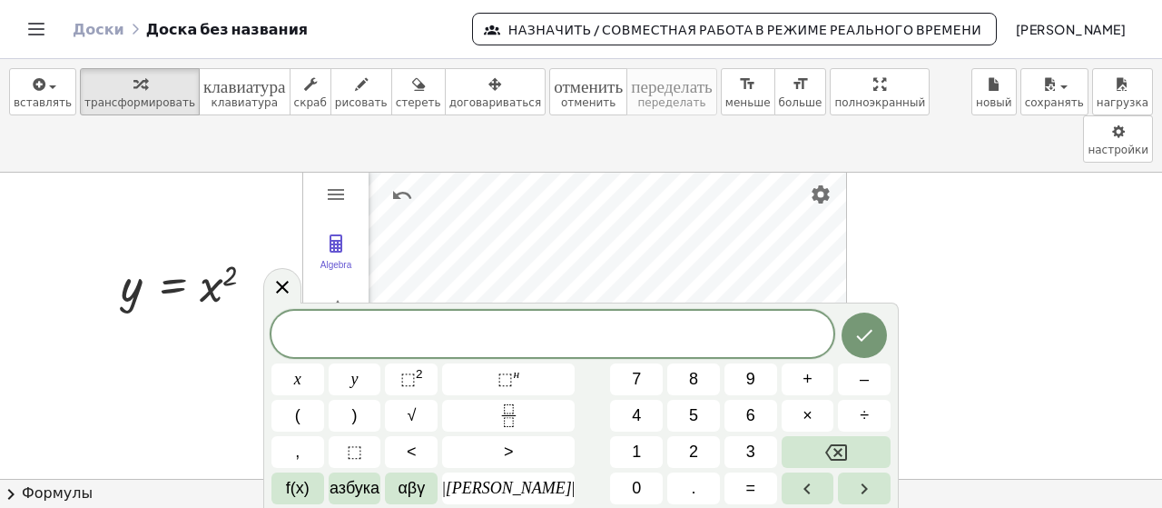
click at [108, 321] on div at bounding box center [581, 479] width 1162 height 612
click at [870, 389] on button "–" at bounding box center [864, 379] width 53 height 32
click at [632, 444] on font "1" at bounding box center [636, 451] width 9 height 18
click at [844, 384] on button "–" at bounding box center [864, 379] width 53 height 32
click at [321, 390] on button "х" at bounding box center [298, 379] width 53 height 32
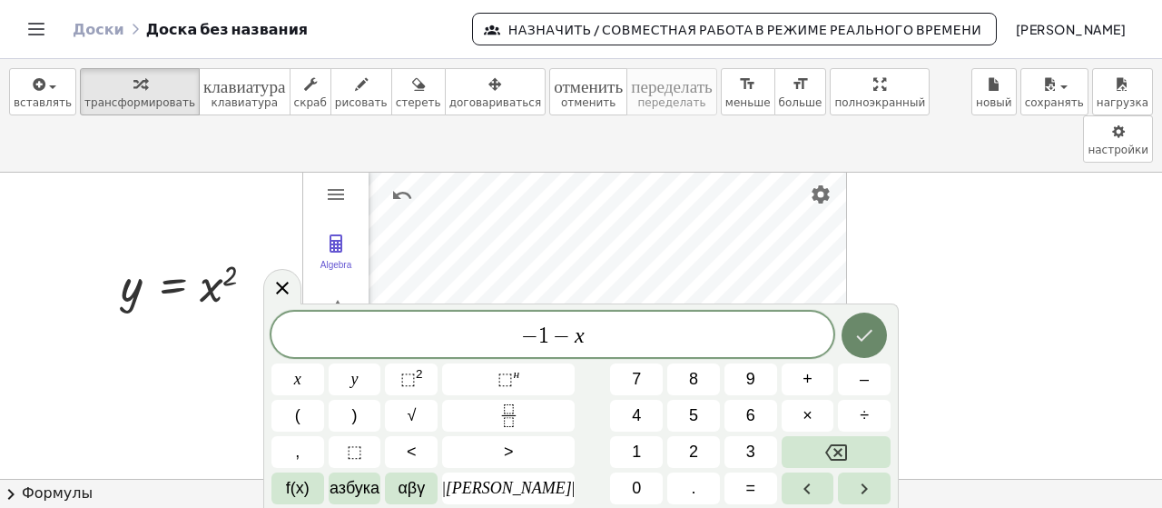
click at [858, 335] on icon "Сделанный" at bounding box center [865, 335] width 22 height 22
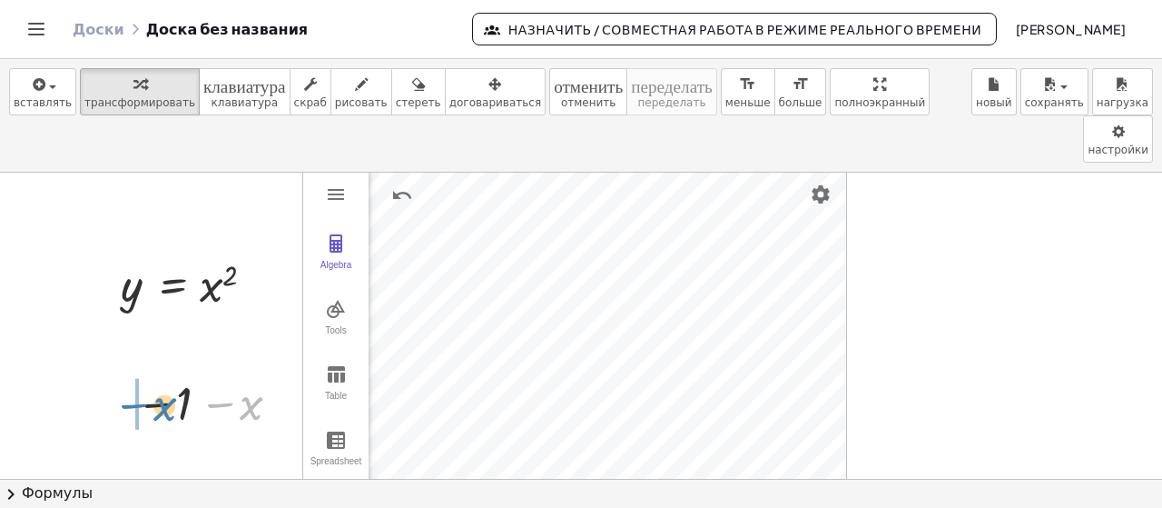
drag, startPoint x: 213, startPoint y: 362, endPoint x: 127, endPoint y: 364, distance: 86.3
click at [127, 368] on div "− x − 1 − x" at bounding box center [204, 402] width 192 height 69
click at [250, 372] on div at bounding box center [210, 402] width 169 height 60
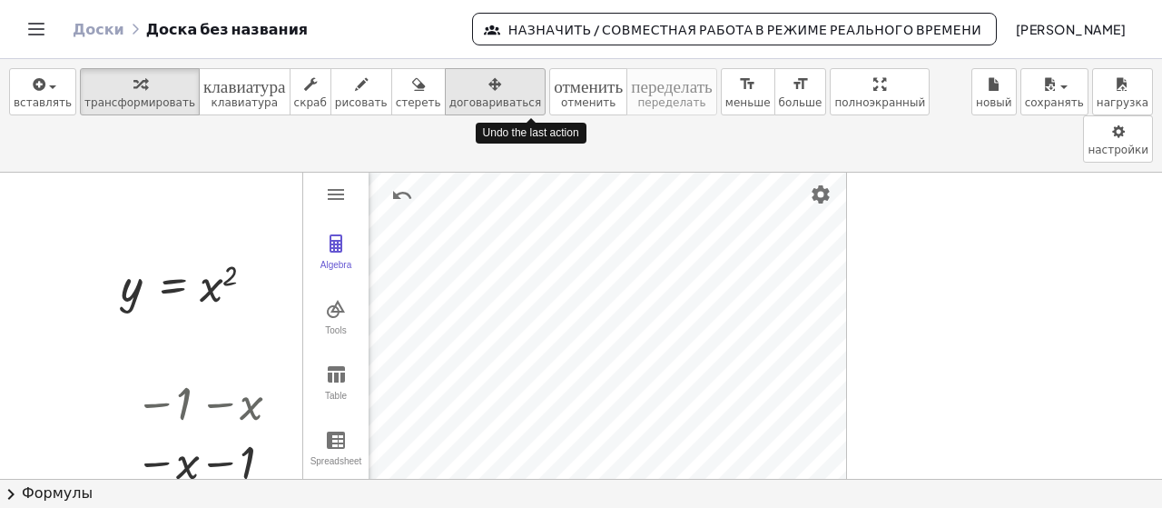
click at [489, 91] on icon "button" at bounding box center [495, 85] width 13 height 22
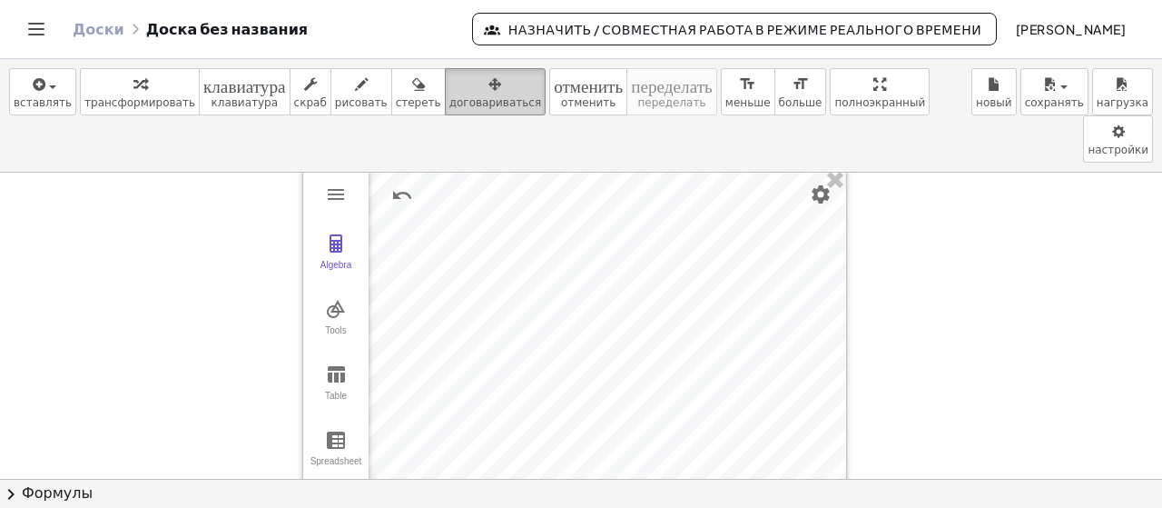
click at [489, 91] on icon "button" at bounding box center [495, 85] width 13 height 22
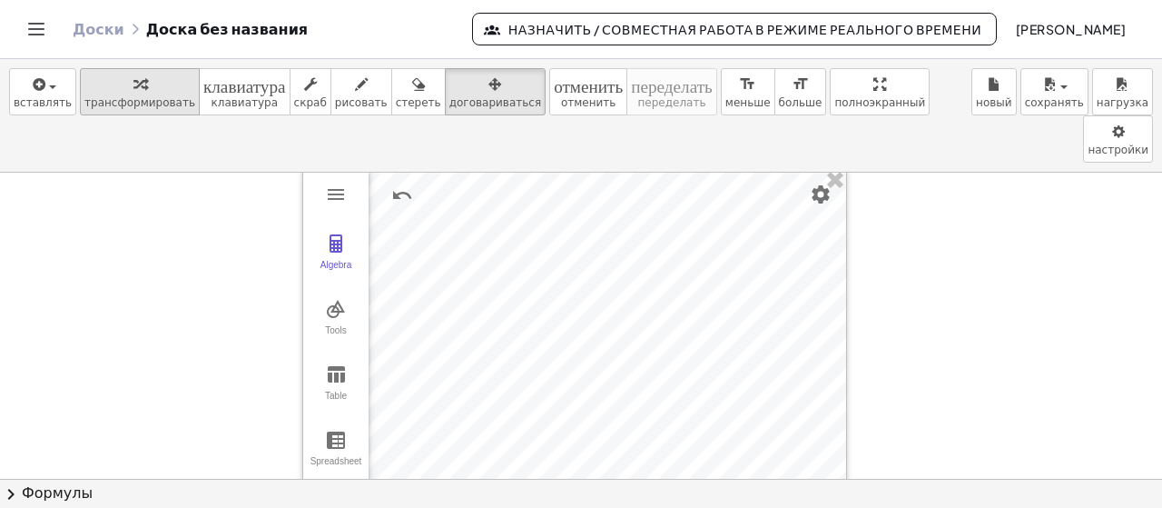
click at [117, 96] on font "трансформировать" at bounding box center [139, 102] width 111 height 13
click at [102, 285] on div at bounding box center [581, 479] width 1162 height 612
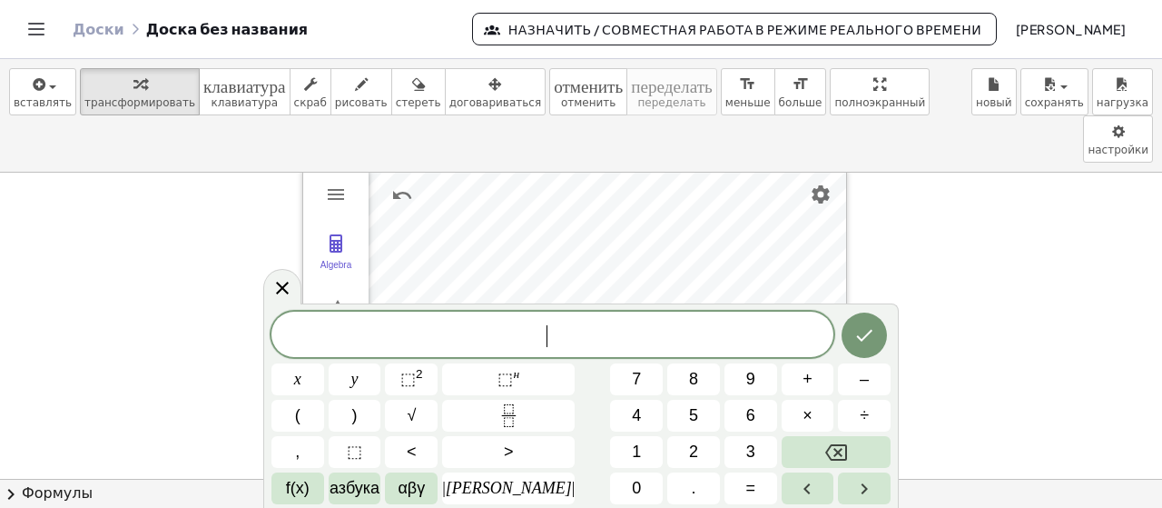
click at [102, 285] on div at bounding box center [581, 479] width 1162 height 612
click at [297, 416] on button "(" at bounding box center [298, 416] width 53 height 32
click at [864, 380] on font "–" at bounding box center [864, 379] width 9 height 18
click at [610, 454] on button "1" at bounding box center [636, 452] width 53 height 32
click at [846, 379] on button "–" at bounding box center [864, 379] width 53 height 32
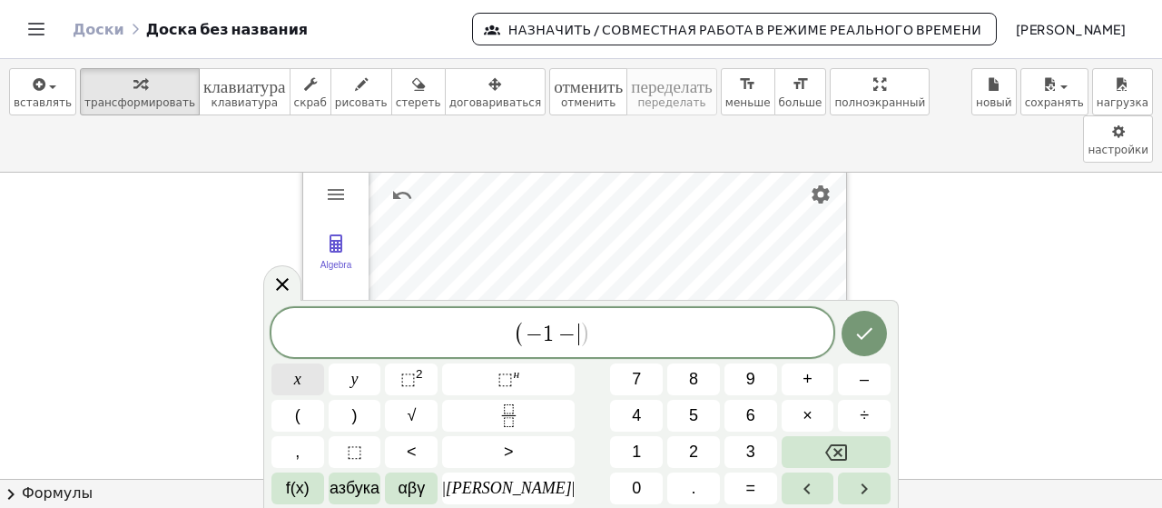
click at [309, 380] on button "х" at bounding box center [298, 379] width 53 height 32
click at [380, 405] on button ")" at bounding box center [355, 416] width 53 height 32
click at [861, 337] on icon "Сделанный" at bounding box center [865, 333] width 22 height 22
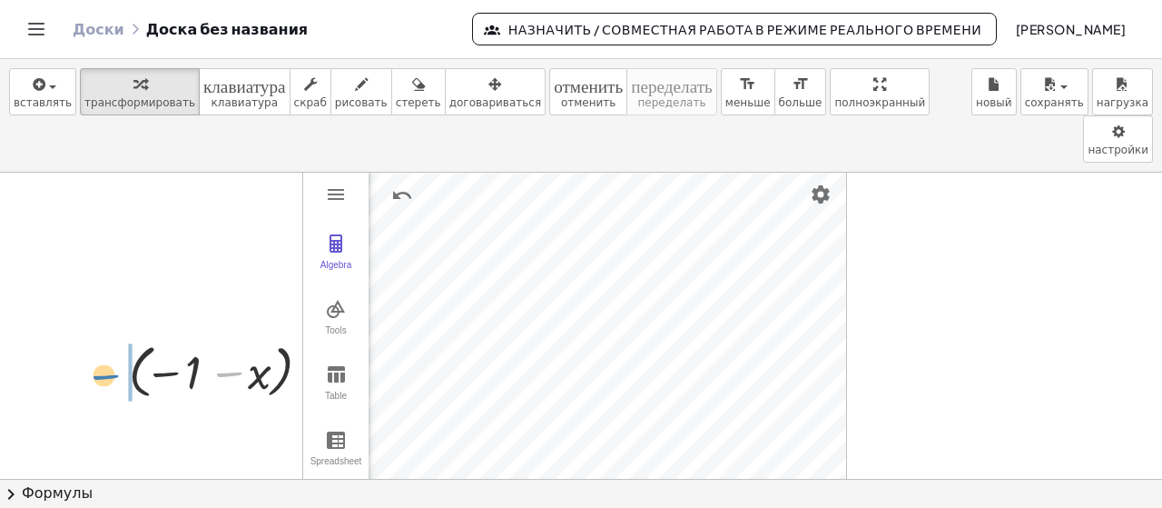
drag, startPoint x: 226, startPoint y: 325, endPoint x: 103, endPoint y: 328, distance: 123.5
click at [103, 332] on div "− ( − 1 − x )" at bounding box center [217, 369] width 230 height 75
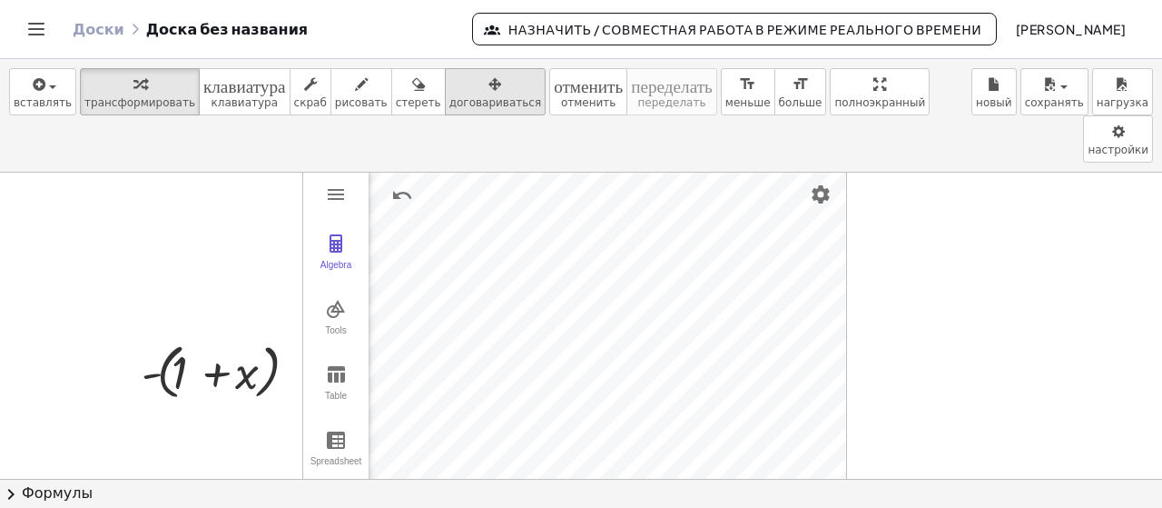
click at [450, 104] on font "договариваться" at bounding box center [496, 102] width 92 height 13
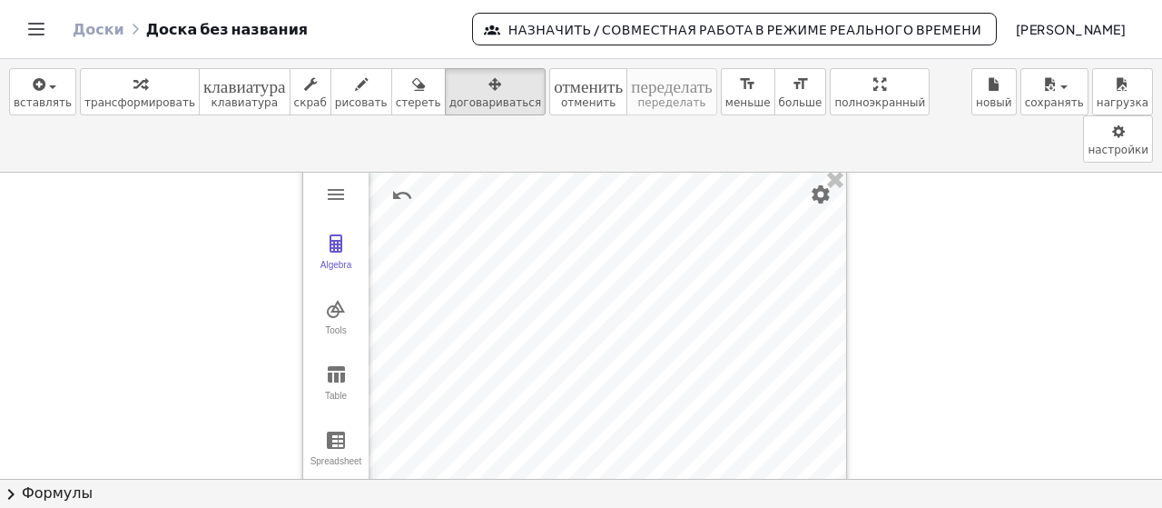
click at [24, 21] on button "Переключить навигацию" at bounding box center [36, 29] width 29 height 29
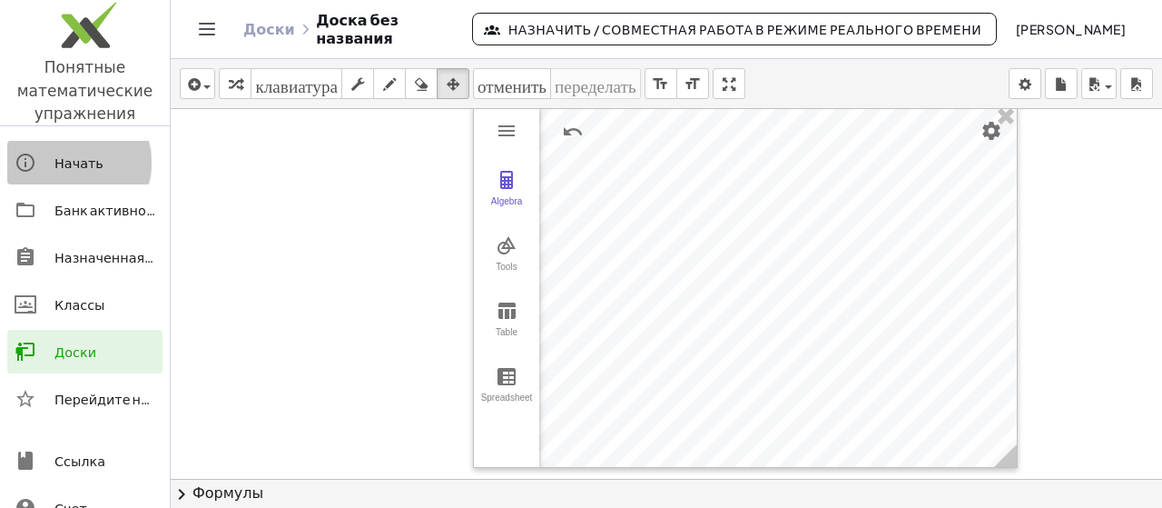
click at [90, 167] on font "Начать" at bounding box center [78, 162] width 49 height 16
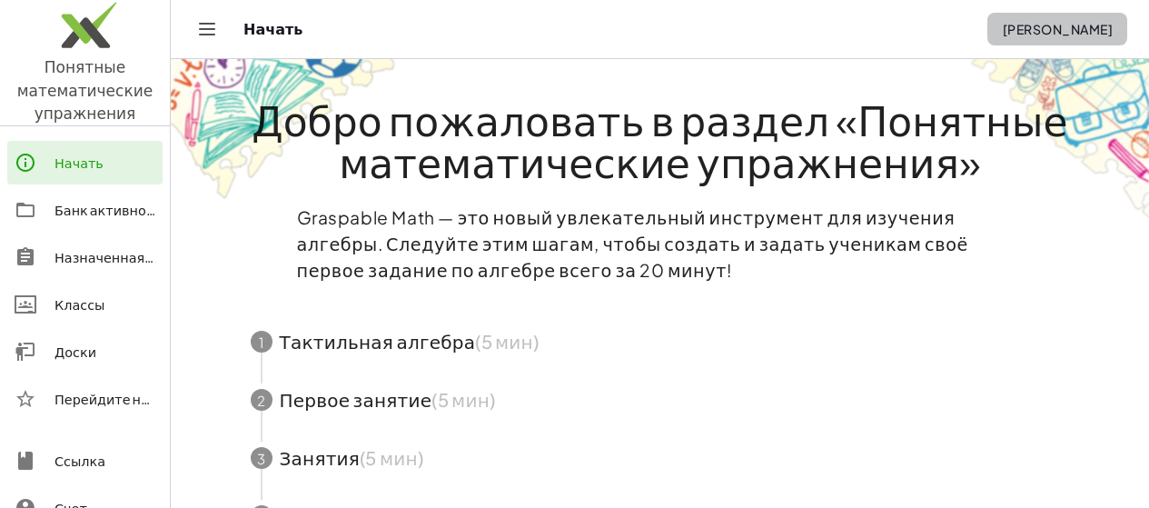
click at [1064, 36] on font "[PERSON_NAME]" at bounding box center [1058, 29] width 110 height 16
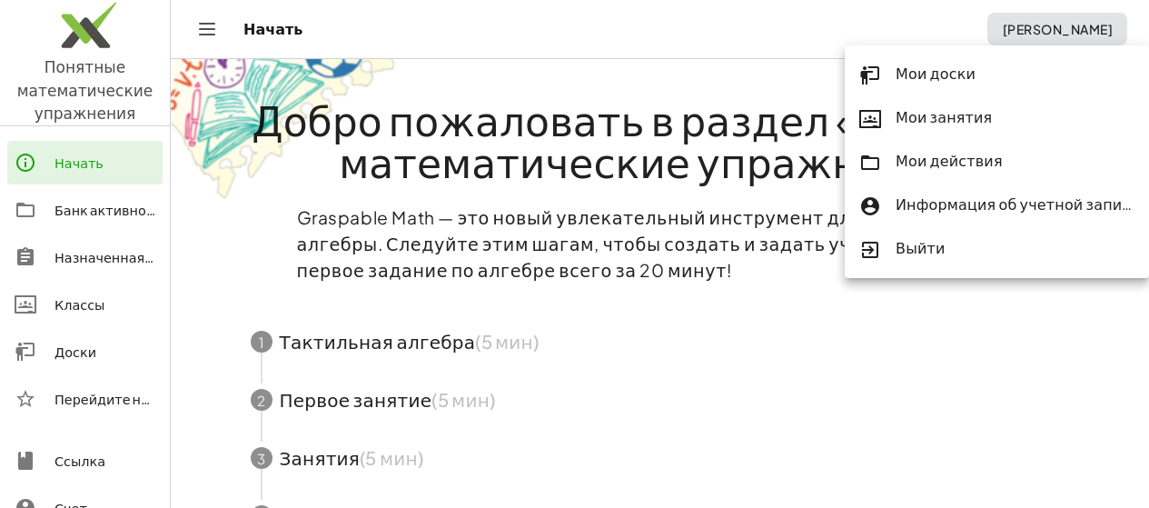
click at [960, 81] on font "Мои доски" at bounding box center [935, 73] width 80 height 19
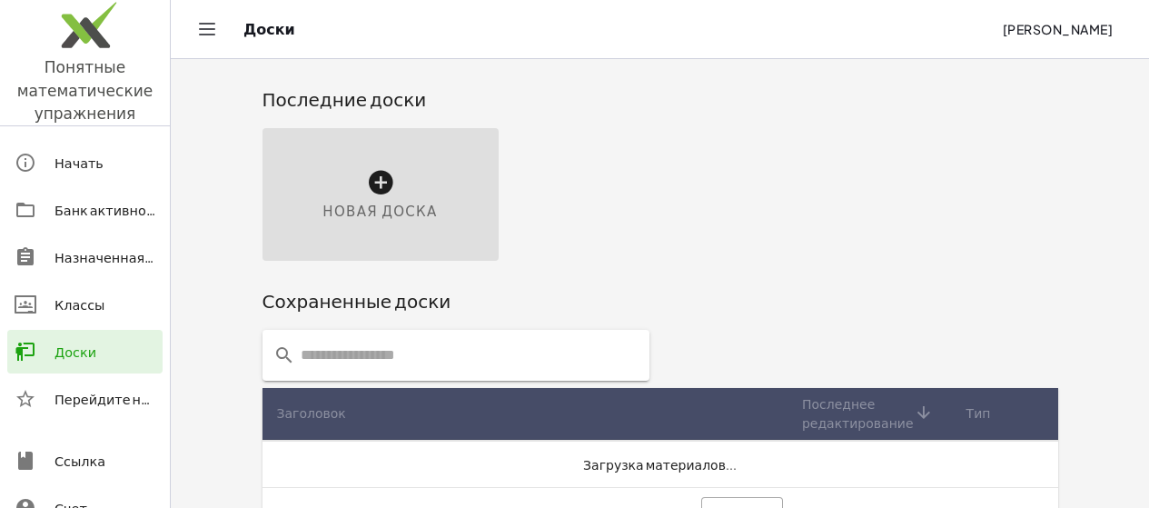
click at [366, 187] on icon at bounding box center [380, 182] width 29 height 29
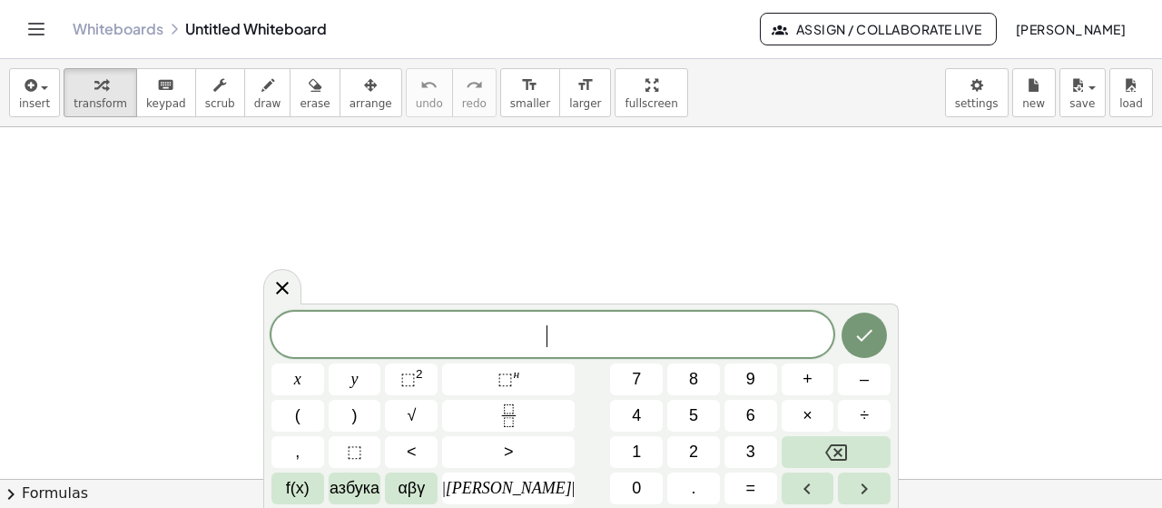
scroll to position [61, 0]
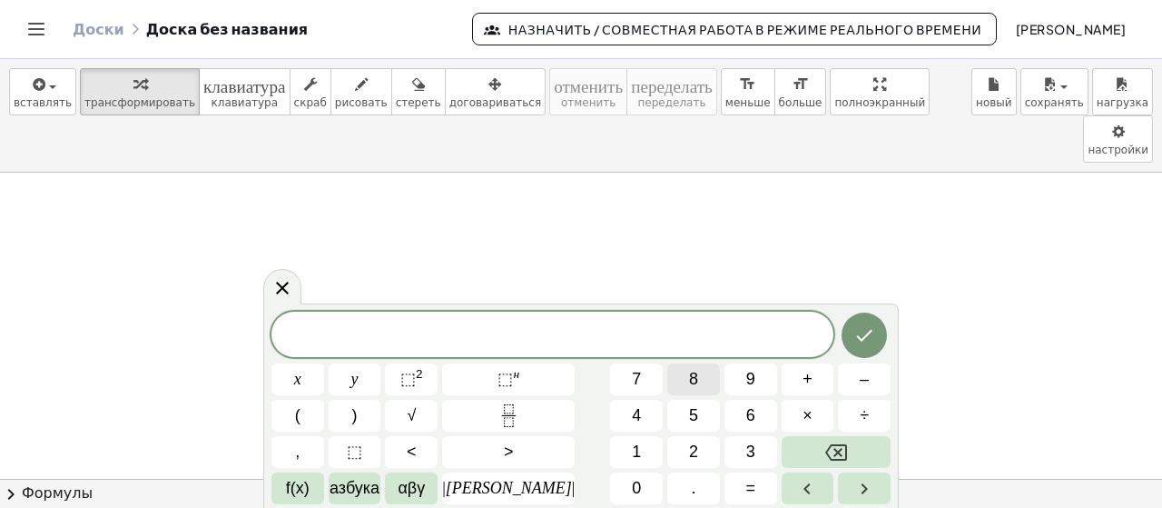
click at [689, 383] on font "8" at bounding box center [693, 379] width 9 height 18
click at [423, 489] on font "αβγ" at bounding box center [411, 488] width 27 height 18
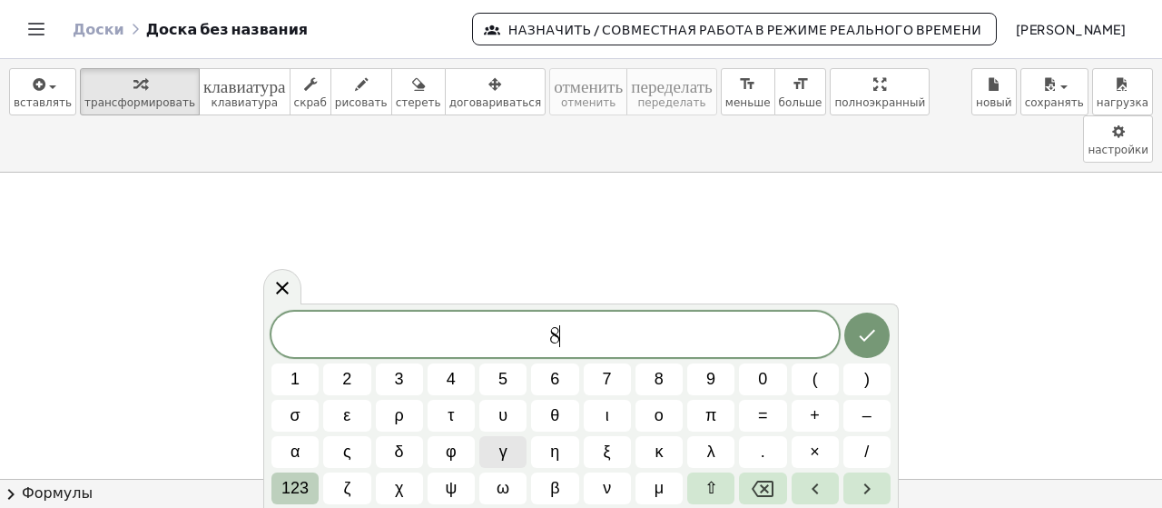
click at [295, 486] on font "123" at bounding box center [295, 488] width 27 height 18
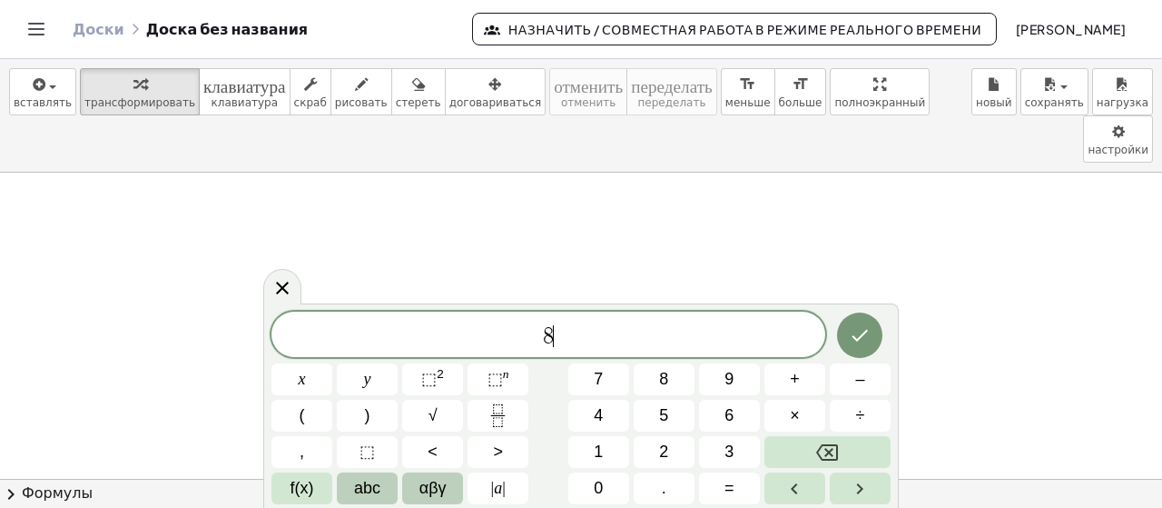
click at [389, 483] on button "abc" at bounding box center [367, 488] width 61 height 32
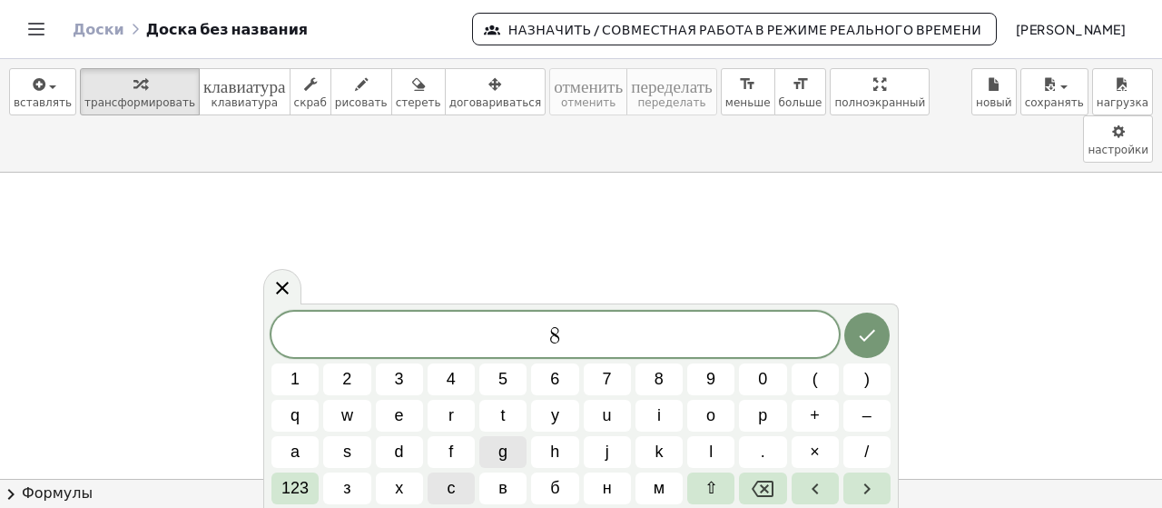
click at [451, 488] on font "с" at bounding box center [451, 488] width 8 height 18
click at [311, 479] on button "123" at bounding box center [295, 488] width 47 height 32
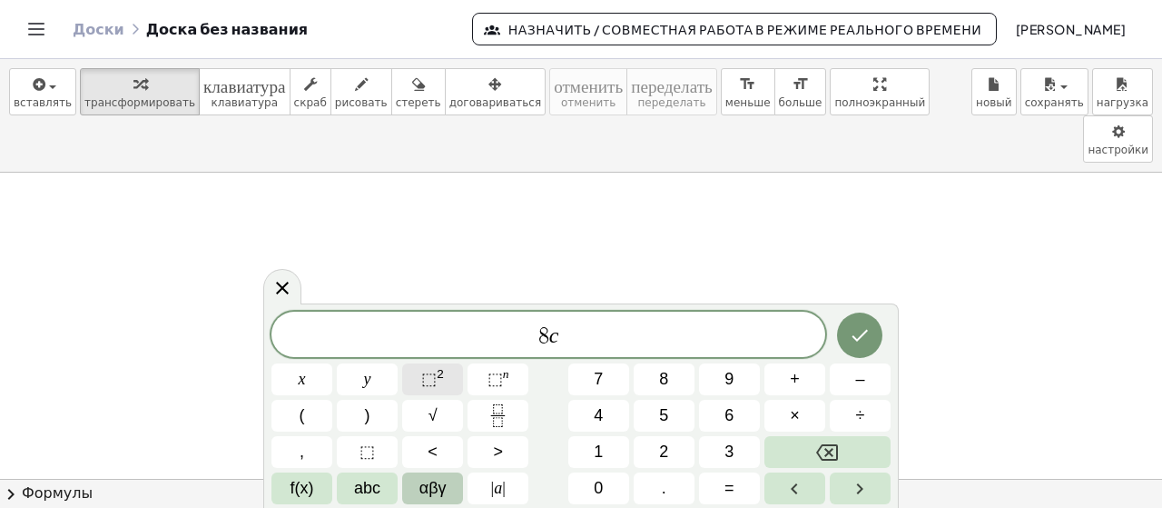
click at [433, 385] on span "⬚" at bounding box center [428, 379] width 15 height 18
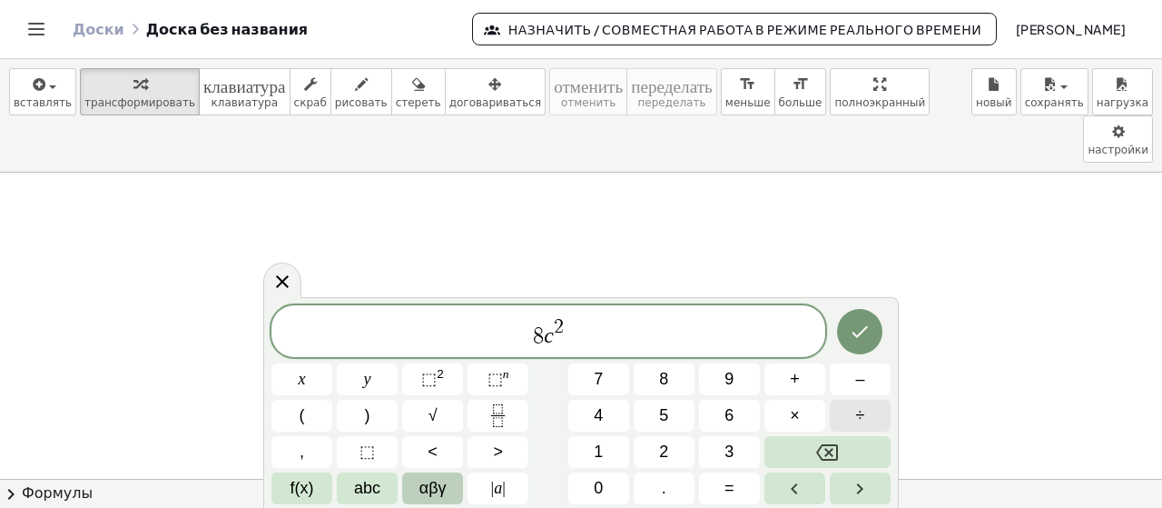
click at [874, 416] on button "÷" at bounding box center [860, 416] width 61 height 32
click at [667, 451] on span "2" at bounding box center [663, 452] width 9 height 25
click at [611, 450] on button "1" at bounding box center [598, 452] width 61 height 32
click at [362, 488] on span "abc" at bounding box center [367, 488] width 26 height 25
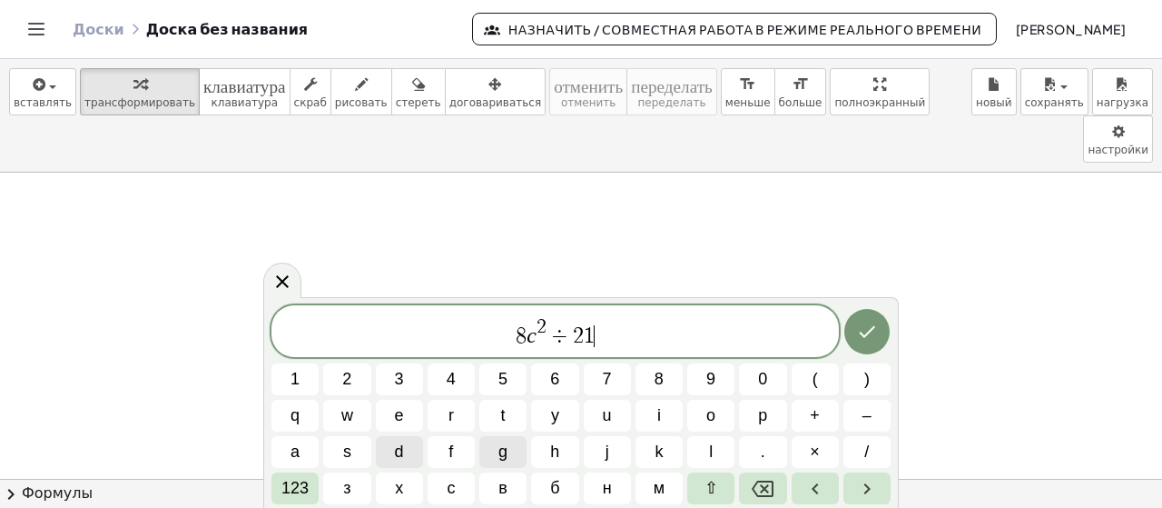
click at [406, 451] on button "d" at bounding box center [399, 452] width 47 height 32
click at [298, 495] on font "123" at bounding box center [295, 488] width 27 height 18
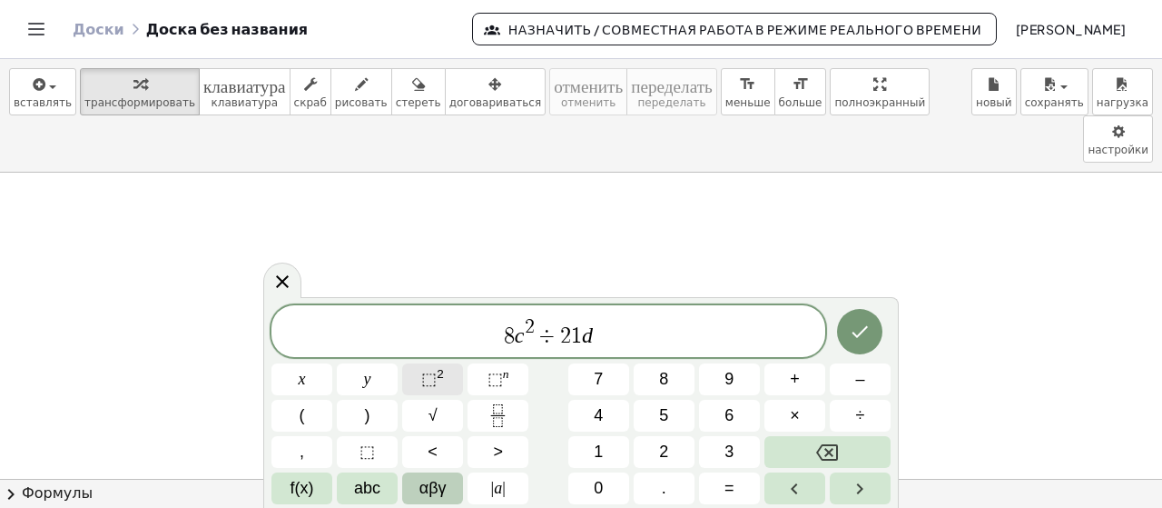
click at [449, 376] on button "⬚ 2" at bounding box center [432, 379] width 61 height 32
click at [498, 423] on icon "Fraction" at bounding box center [498, 415] width 23 height 23
click at [559, 350] on div "8 c 2 ​" at bounding box center [549, 331] width 554 height 52
click at [566, 347] on div "8 c 2" at bounding box center [549, 331] width 554 height 52
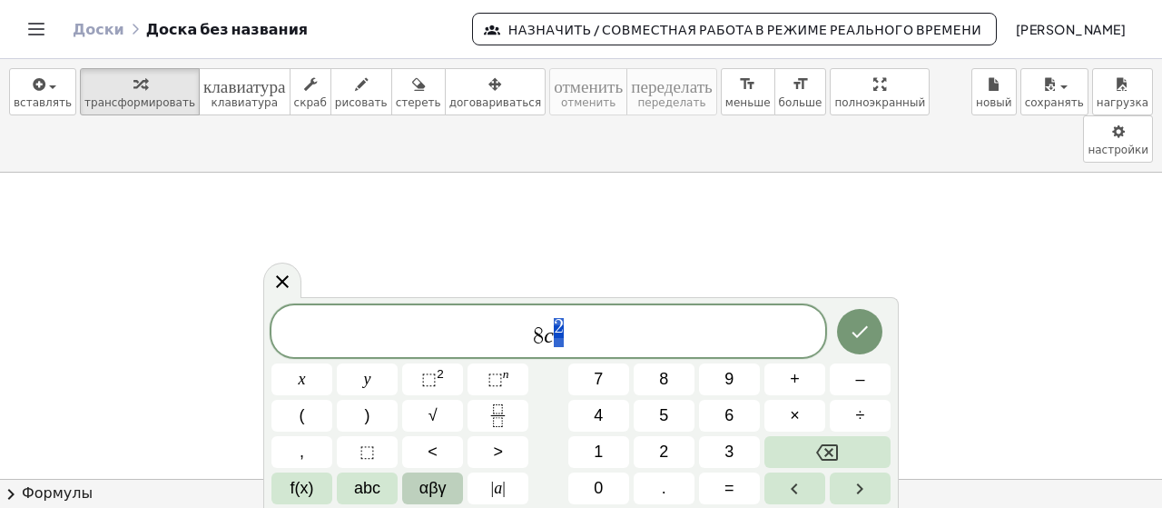
click at [569, 347] on span "8 c 2" at bounding box center [549, 332] width 554 height 33
click at [502, 428] on button "Fraction" at bounding box center [498, 416] width 61 height 32
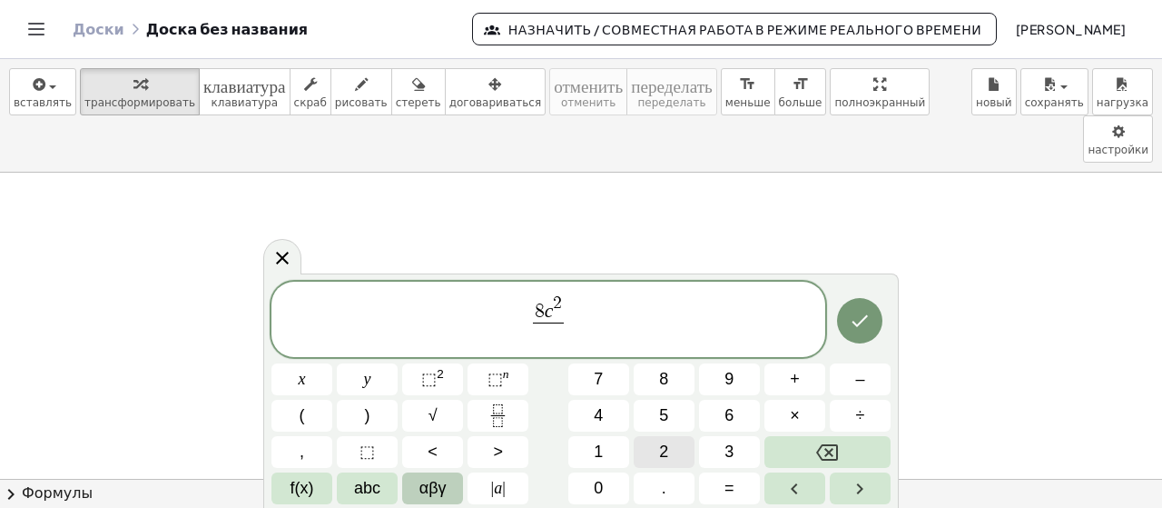
click at [656, 447] on button "2" at bounding box center [664, 452] width 61 height 32
click at [587, 451] on button "1" at bounding box center [598, 452] width 61 height 32
click at [347, 493] on button "abc" at bounding box center [367, 488] width 61 height 32
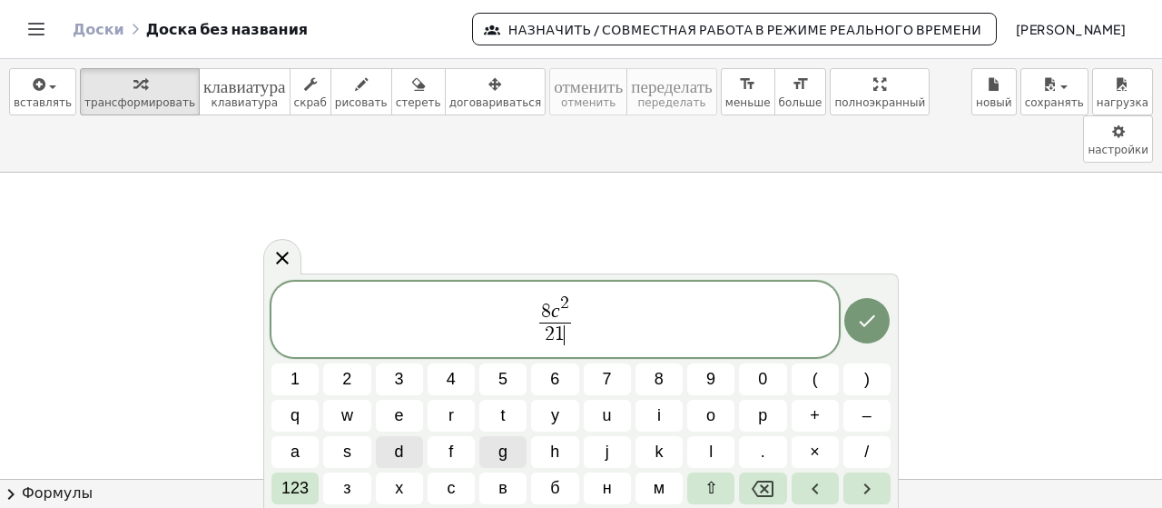
click at [388, 458] on button "d" at bounding box center [399, 452] width 47 height 32
click at [291, 482] on font "123" at bounding box center [295, 488] width 27 height 18
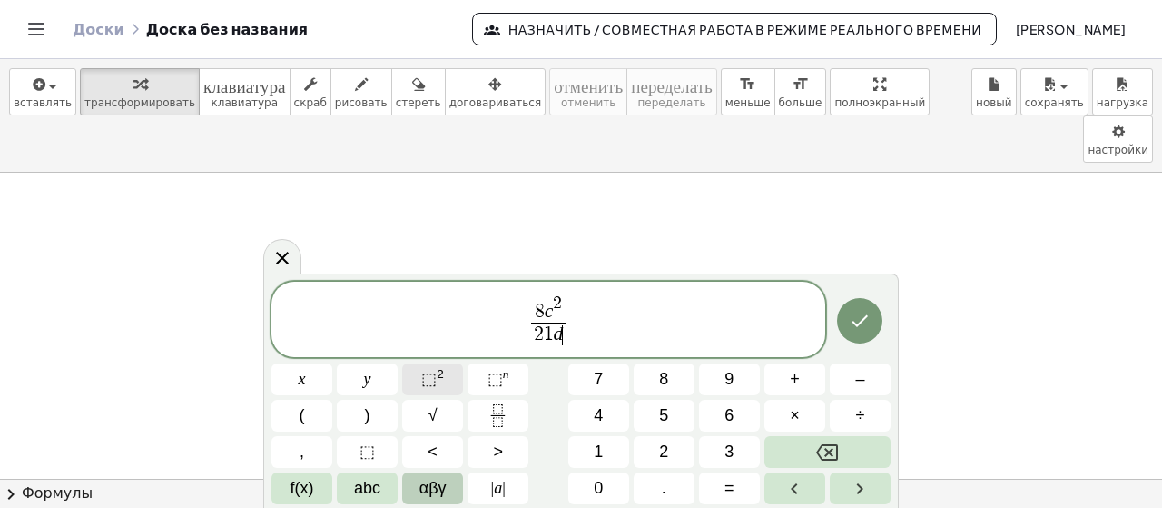
click at [440, 377] on sup "2" at bounding box center [440, 374] width 7 height 14
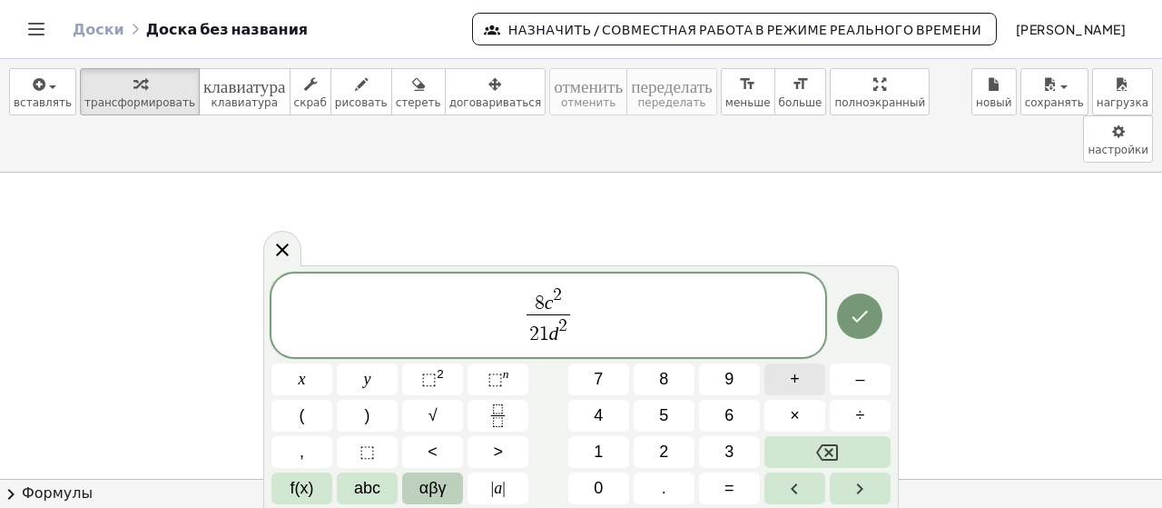
click at [800, 378] on button "+" at bounding box center [795, 379] width 61 height 32
click at [835, 446] on icon "Backspace" at bounding box center [827, 452] width 22 height 22
click at [608, 318] on span "8 c 2 2 1 d 2 ​ ​" at bounding box center [549, 316] width 554 height 64
click at [855, 408] on button "÷" at bounding box center [860, 416] width 61 height 32
click at [740, 418] on button "6" at bounding box center [729, 416] width 61 height 32
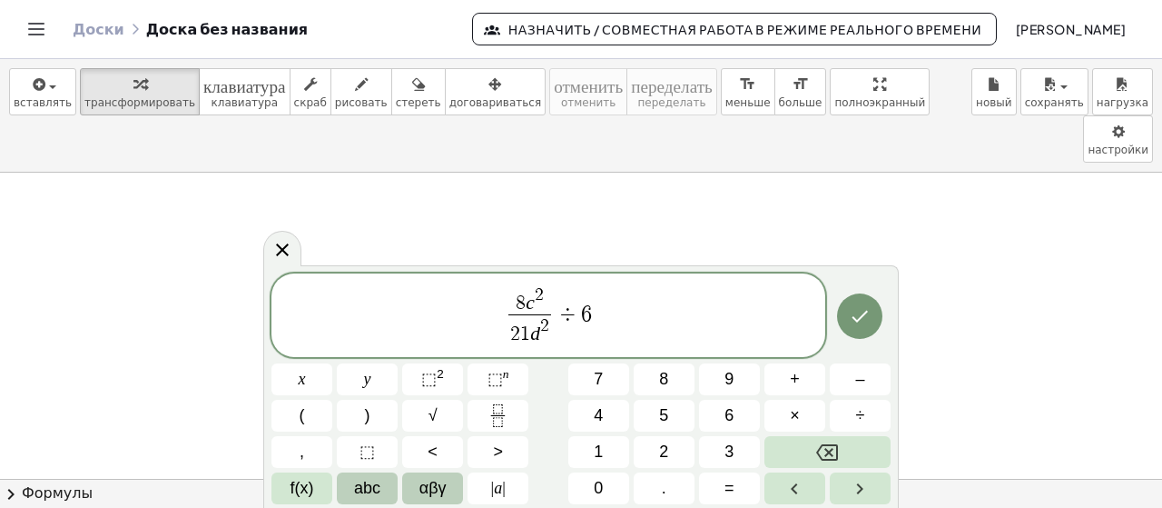
click at [369, 487] on span "abc" at bounding box center [367, 488] width 26 height 25
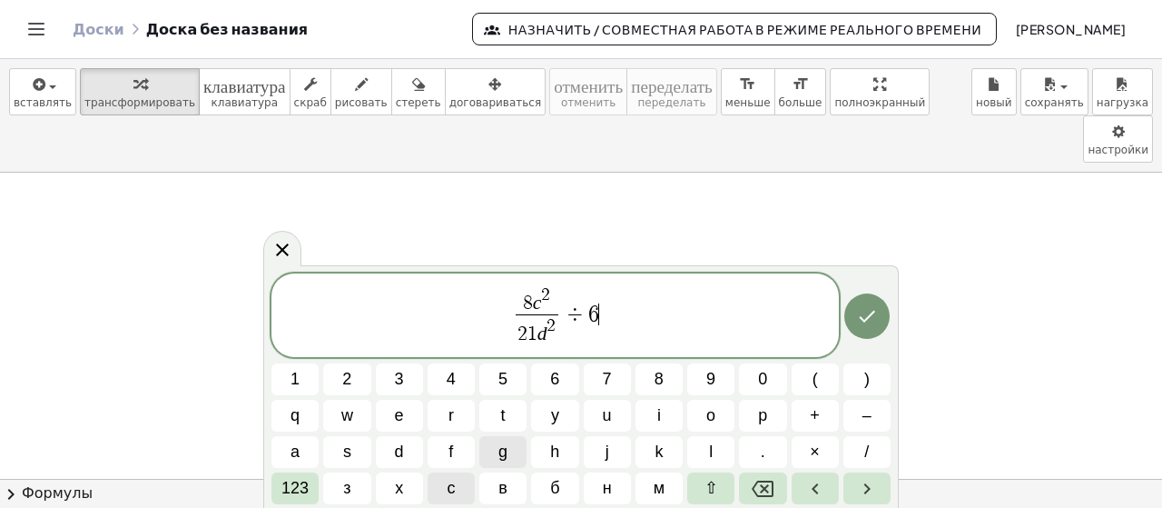
click at [453, 487] on font "с" at bounding box center [451, 488] width 8 height 18
click at [303, 485] on font "123" at bounding box center [295, 488] width 27 height 18
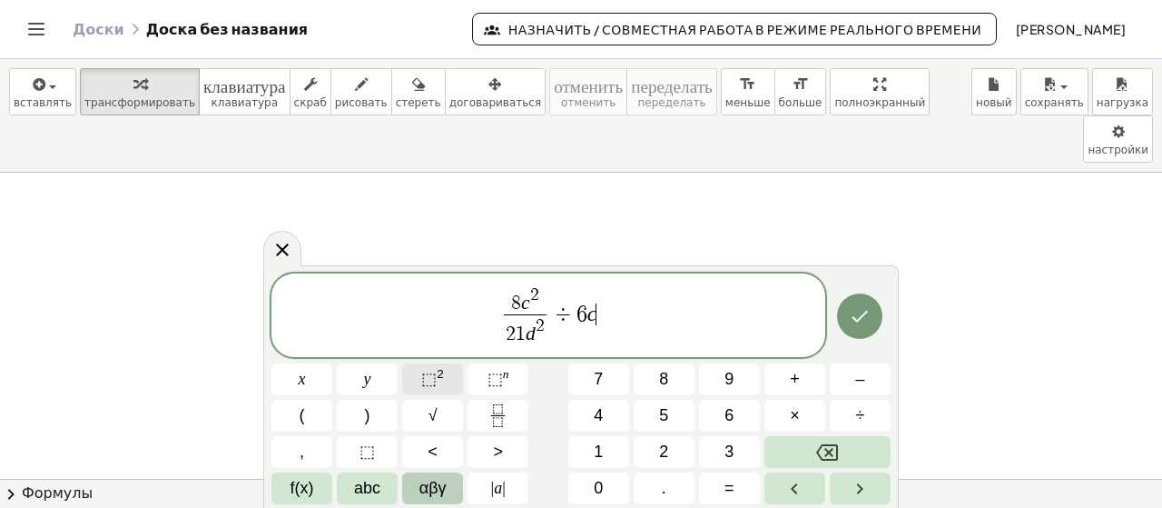
click at [434, 377] on span "⬚" at bounding box center [428, 379] width 15 height 18
click at [506, 412] on icon "Fraction" at bounding box center [498, 415] width 23 height 23
click at [586, 381] on button "7" at bounding box center [598, 379] width 61 height 32
click at [374, 475] on button "abc" at bounding box center [367, 488] width 61 height 32
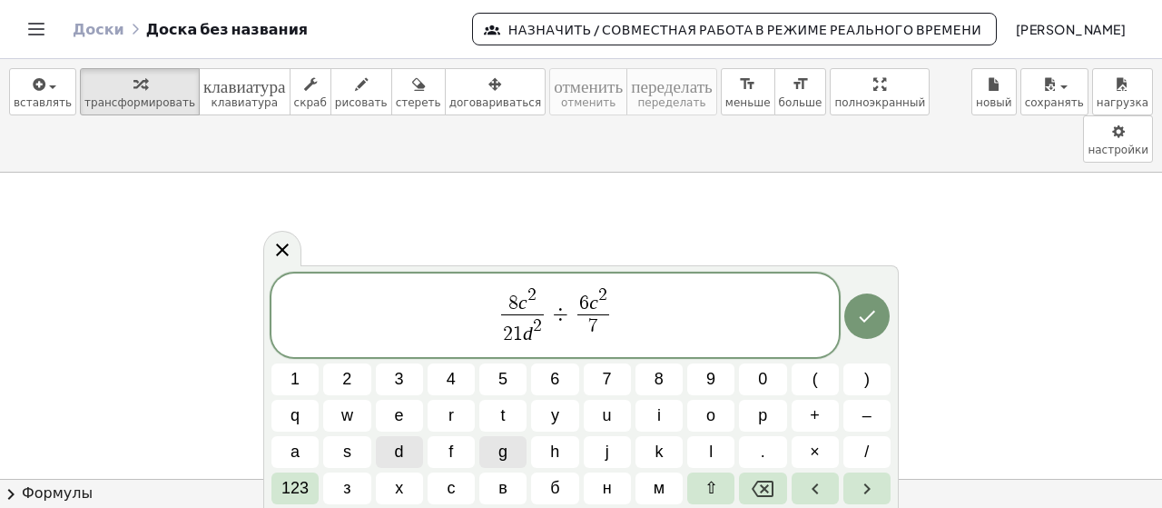
click at [389, 450] on button "d" at bounding box center [399, 452] width 47 height 32
click at [868, 304] on button "Сделанный" at bounding box center [867, 315] width 45 height 45
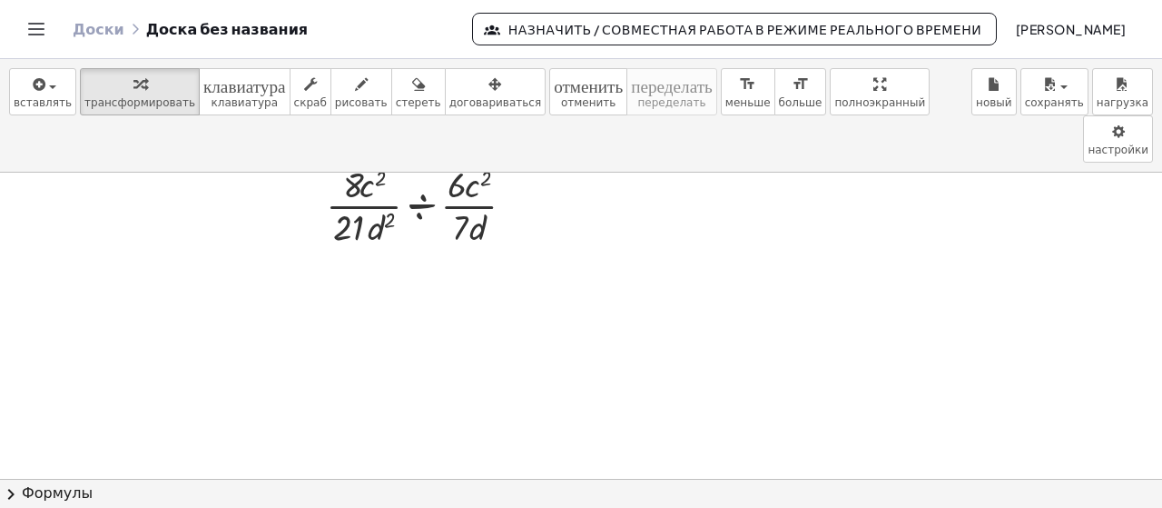
scroll to position [0, 0]
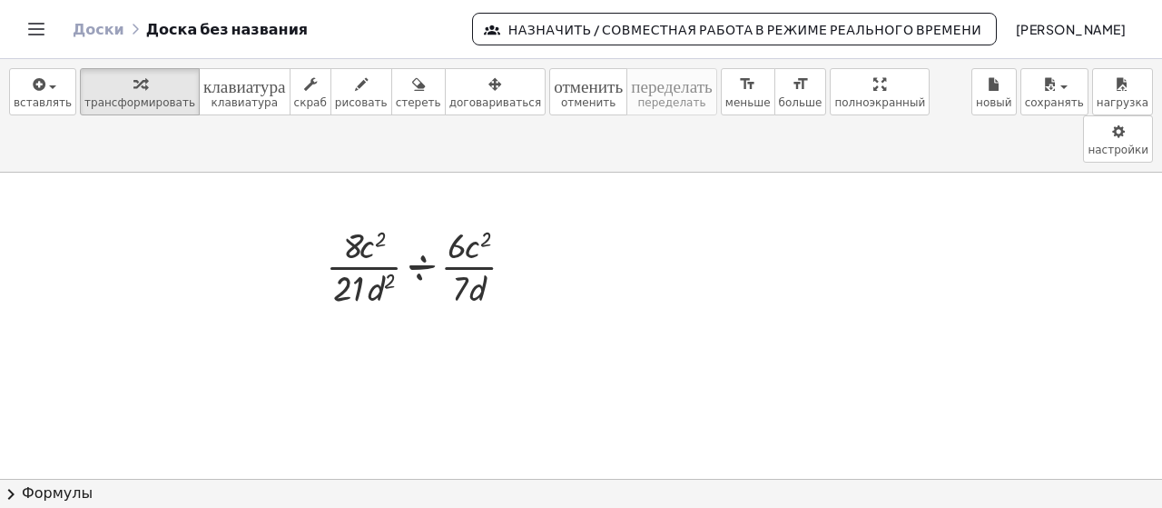
click at [0, 0] on button "o" at bounding box center [0, 0] width 0 height 0
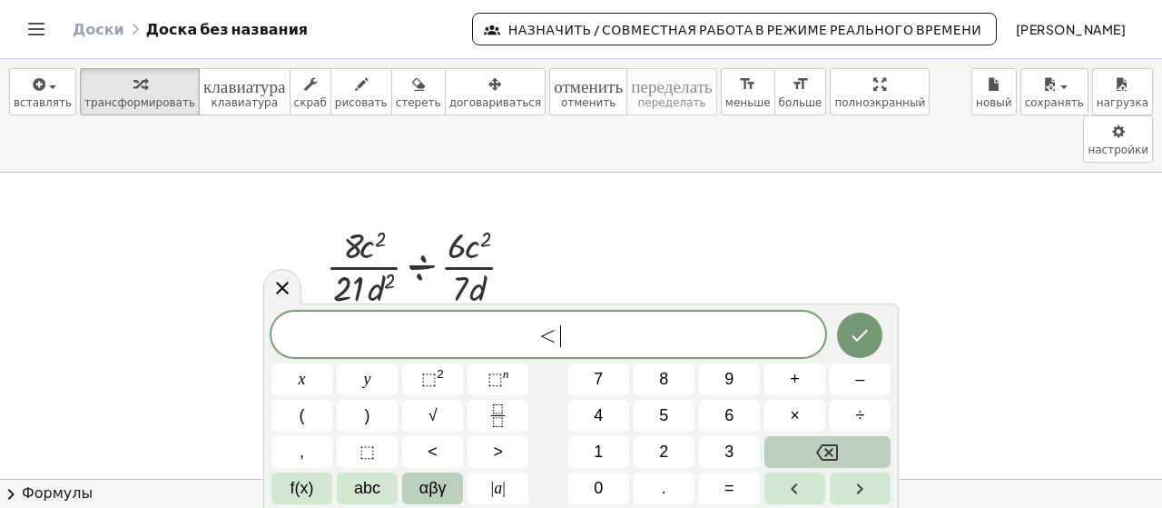
click at [806, 449] on button "Backspace" at bounding box center [828, 452] width 126 height 32
click at [674, 437] on button "2" at bounding box center [664, 452] width 61 height 32
click at [667, 411] on span "5" at bounding box center [663, 415] width 9 height 25
click at [357, 388] on button "y" at bounding box center [367, 379] width 61 height 32
click at [433, 372] on span "⬚" at bounding box center [428, 379] width 15 height 18
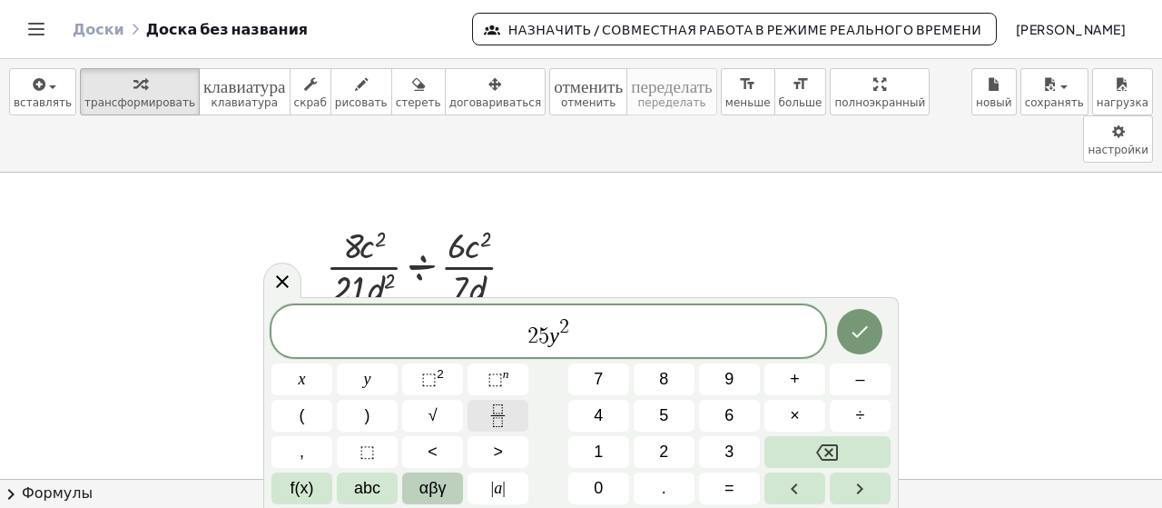
click at [499, 406] on icon "Fraction" at bounding box center [498, 415] width 23 height 23
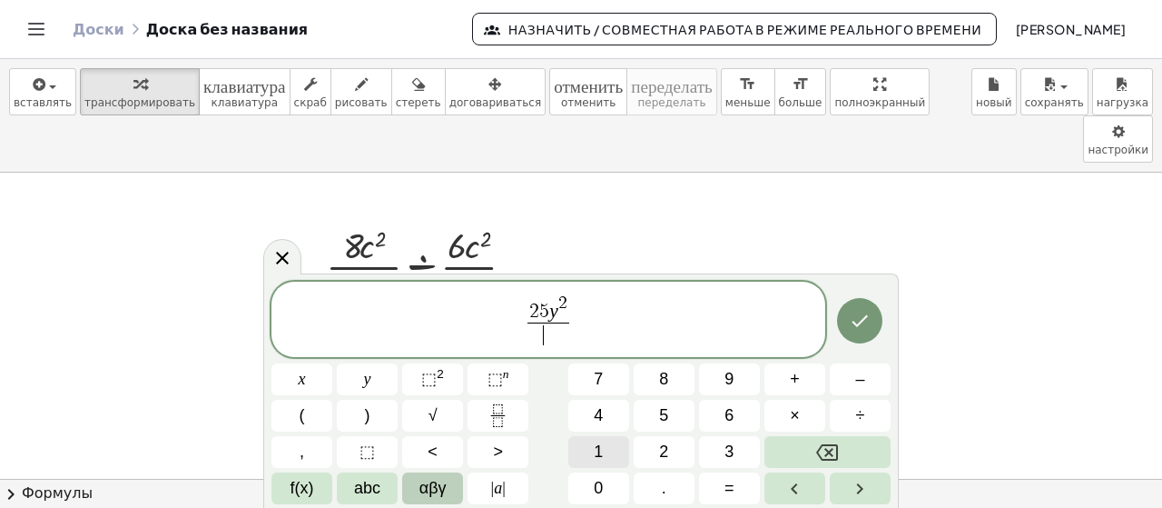
click at [593, 454] on button "1" at bounding box center [598, 452] width 61 height 32
click at [712, 415] on button "6" at bounding box center [729, 416] width 61 height 32
click at [301, 378] on span "x" at bounding box center [302, 379] width 7 height 25
click at [577, 326] on span "2 5 y 2 1 6 x ​ ​" at bounding box center [549, 320] width 554 height 56
click at [856, 417] on span "÷" at bounding box center [860, 415] width 9 height 25
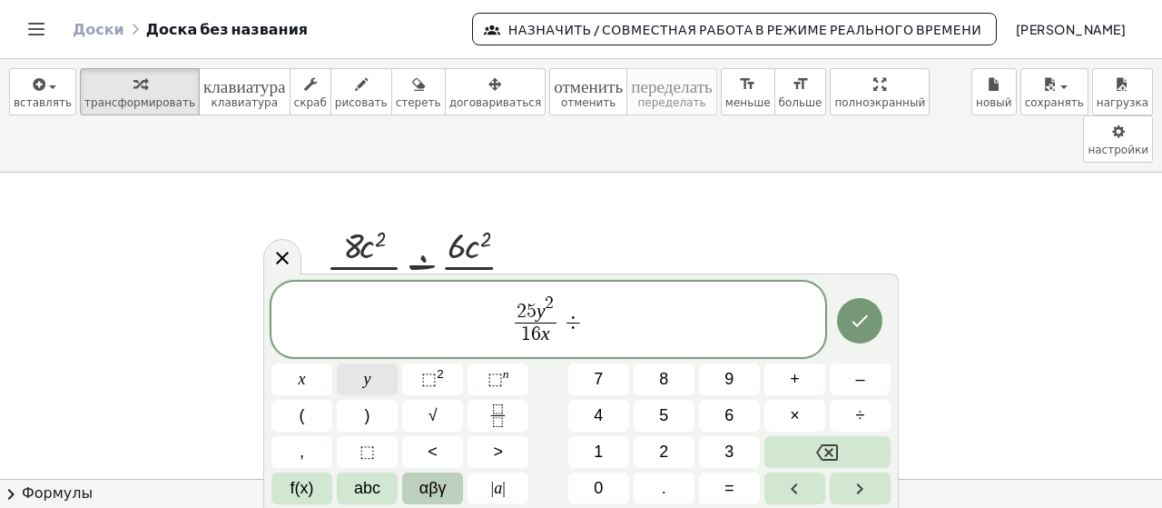
click at [376, 379] on button "y" at bounding box center [367, 379] width 61 height 32
click at [486, 379] on button "⬚ n" at bounding box center [498, 379] width 61 height 32
click at [722, 440] on button "3" at bounding box center [729, 452] width 61 height 32
click at [597, 335] on span "2 5 y 2 1 6 x ​ ÷ y 3 ​" at bounding box center [549, 320] width 554 height 56
click at [495, 420] on icon "Fraction" at bounding box center [498, 415] width 23 height 23
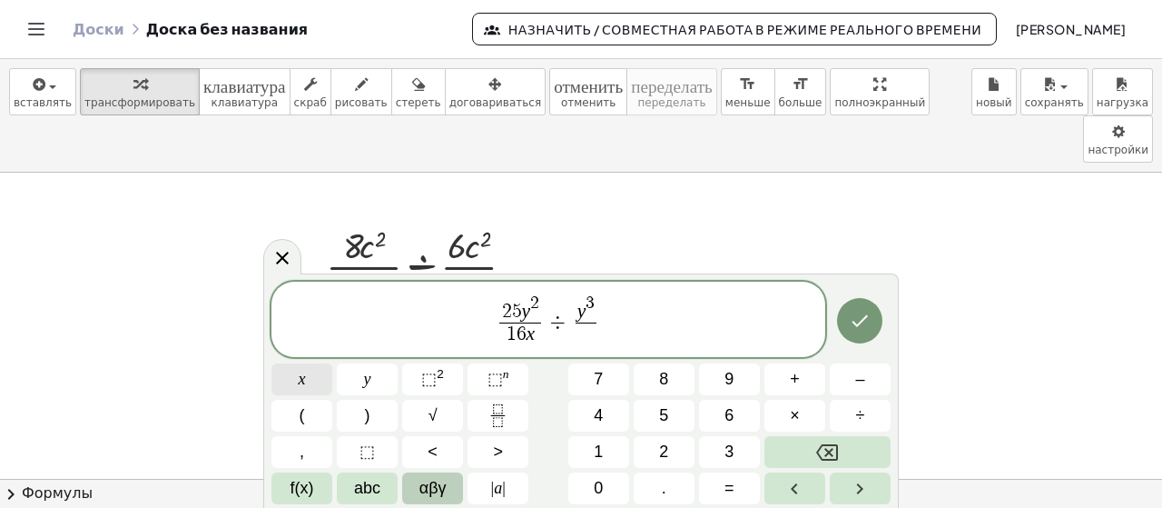
click at [304, 370] on span "x" at bounding box center [302, 379] width 7 height 25
click at [440, 368] on sup "2" at bounding box center [440, 374] width 7 height 14
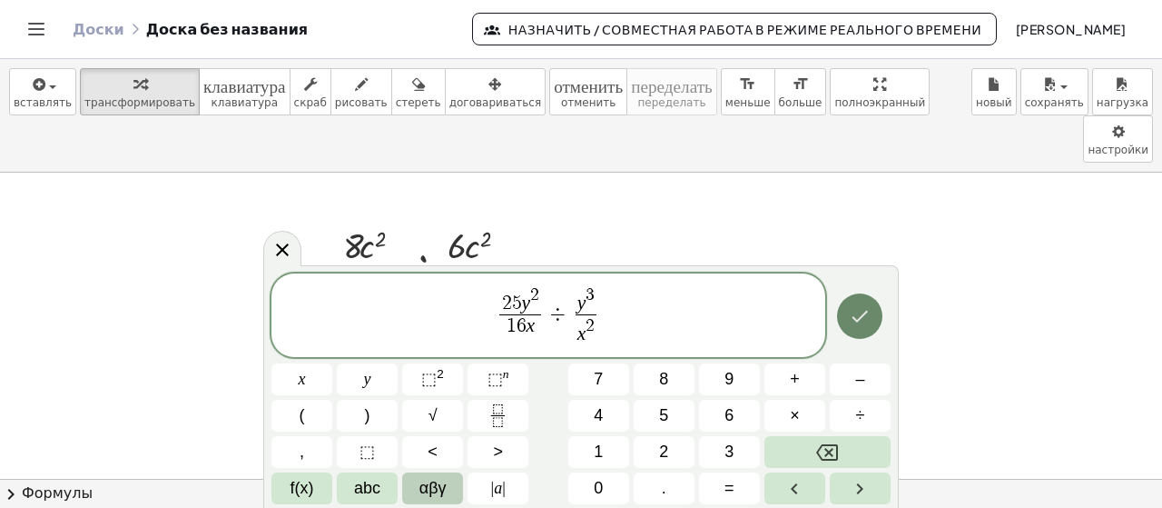
click at [869, 324] on icon "Сделанный" at bounding box center [860, 316] width 22 height 22
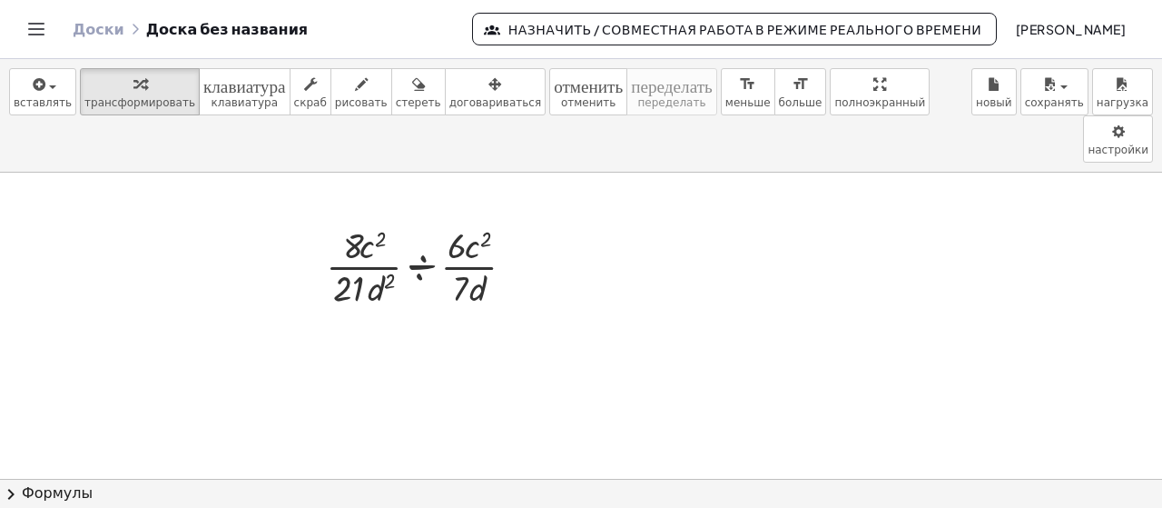
scroll to position [121, 0]
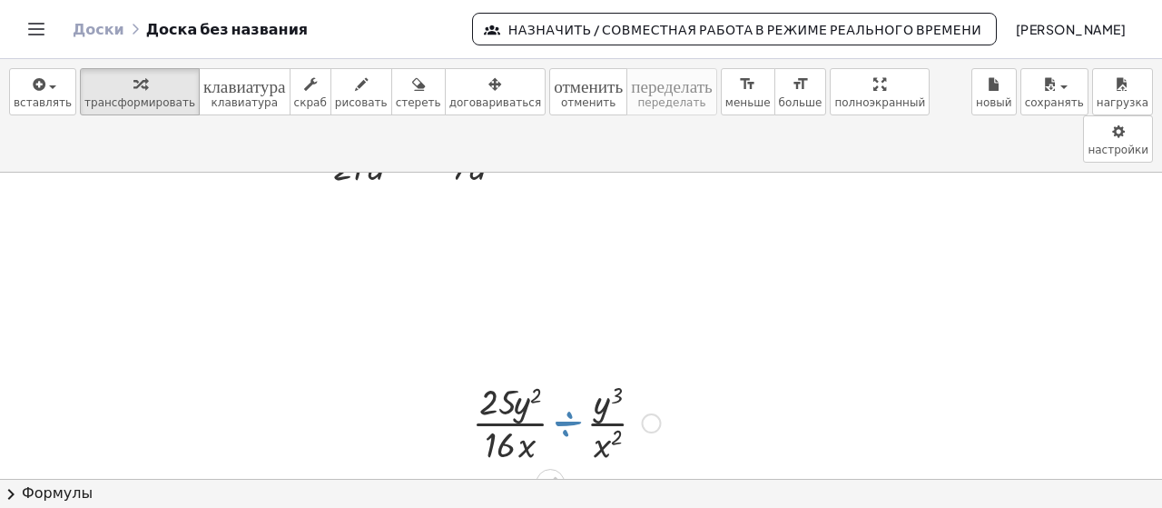
click at [556, 399] on div at bounding box center [566, 421] width 207 height 91
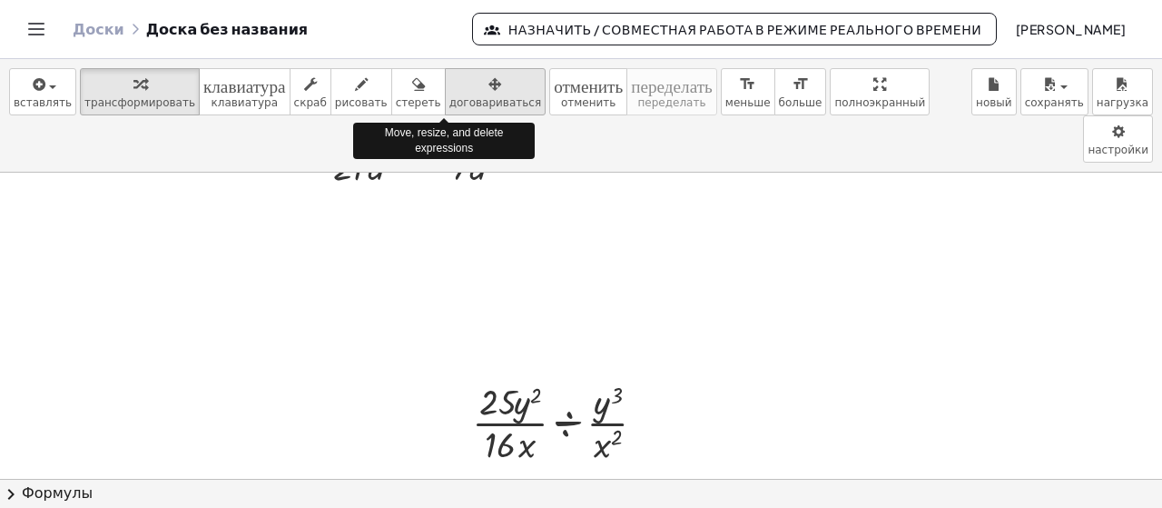
click at [456, 84] on div "button" at bounding box center [496, 84] width 92 height 22
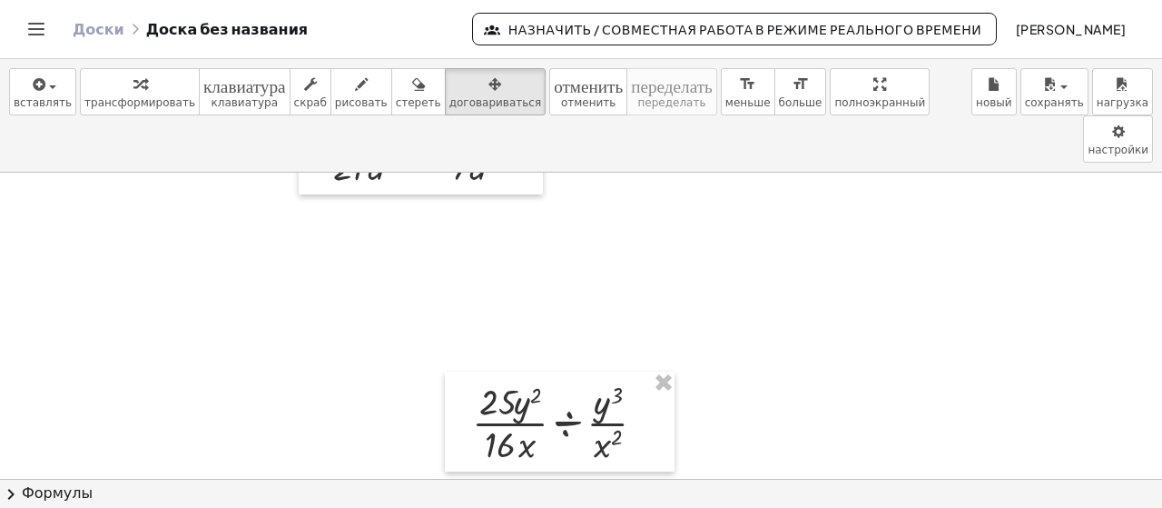
drag, startPoint x: 520, startPoint y: 321, endPoint x: 475, endPoint y: 410, distance: 100.7
click at [524, 337] on div "· · 8 · c 2 · 21 · d 2 ÷ · 6 · c 2 · 7 · d · · 25 · y 2 · 16 · x ÷ · y 3 · x 2" at bounding box center [581, 403] width 1162 height 703
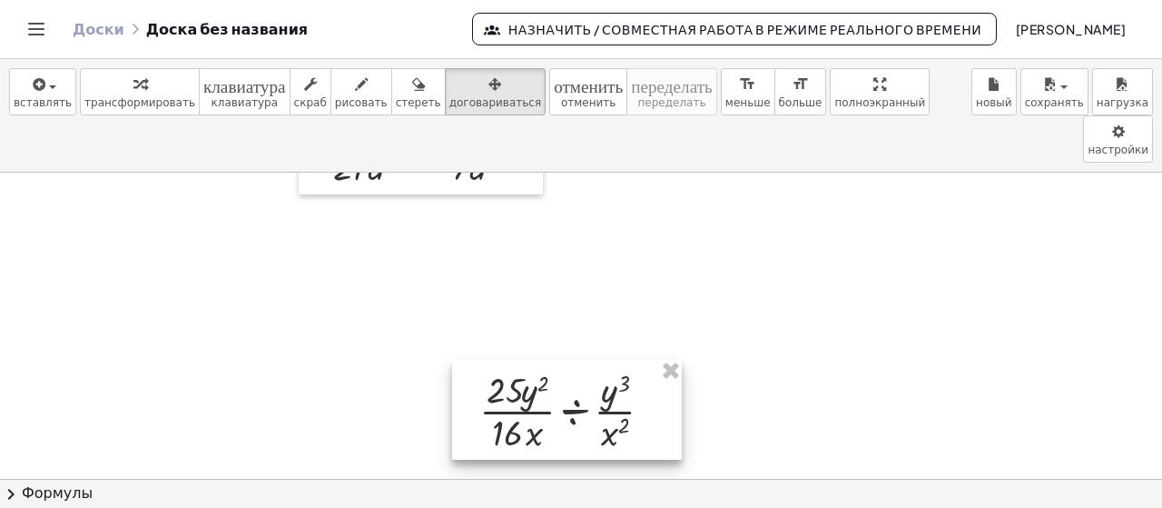
drag, startPoint x: 469, startPoint y: 372, endPoint x: 477, endPoint y: 361, distance: 13.9
click at [477, 361] on div at bounding box center [567, 410] width 230 height 100
click at [431, 472] on div at bounding box center [581, 403] width 1162 height 703
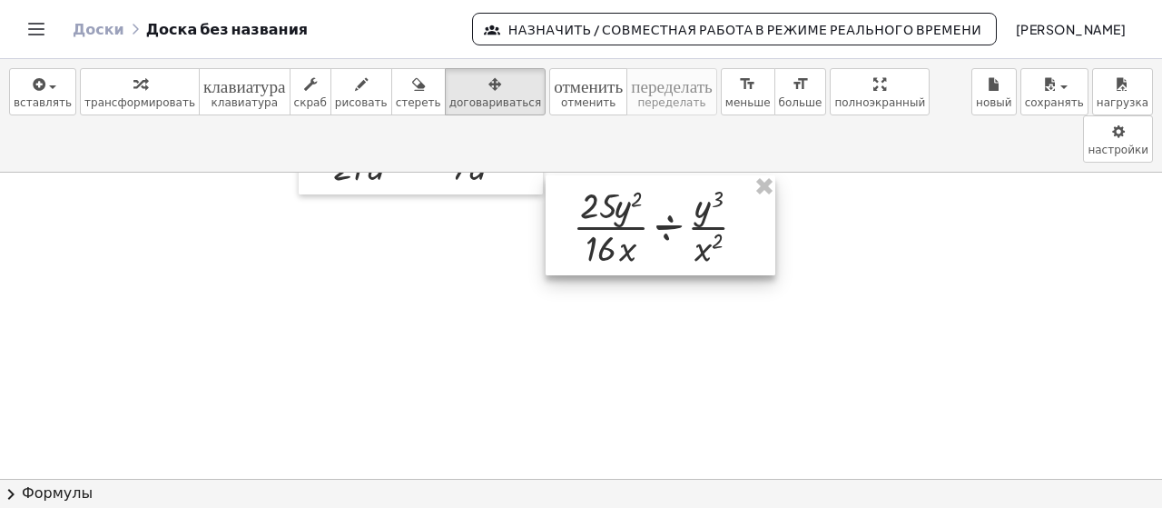
drag, startPoint x: 513, startPoint y: 308, endPoint x: 575, endPoint y: 159, distance: 161.2
click at [575, 175] on div at bounding box center [661, 225] width 230 height 100
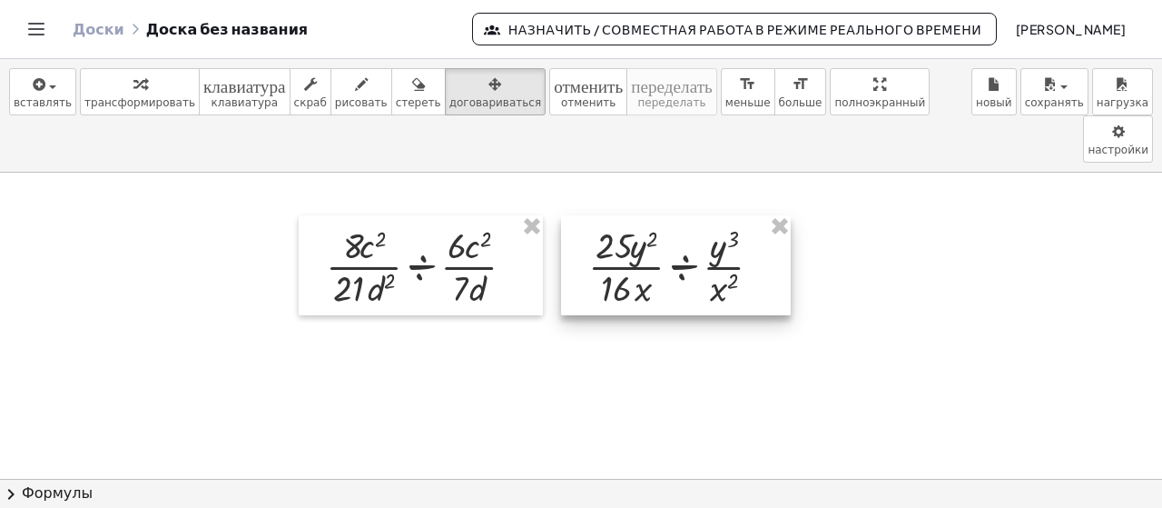
drag, startPoint x: 581, startPoint y: 258, endPoint x: 597, endPoint y: 178, distance: 81.4
click at [597, 215] on div at bounding box center [676, 265] width 230 height 100
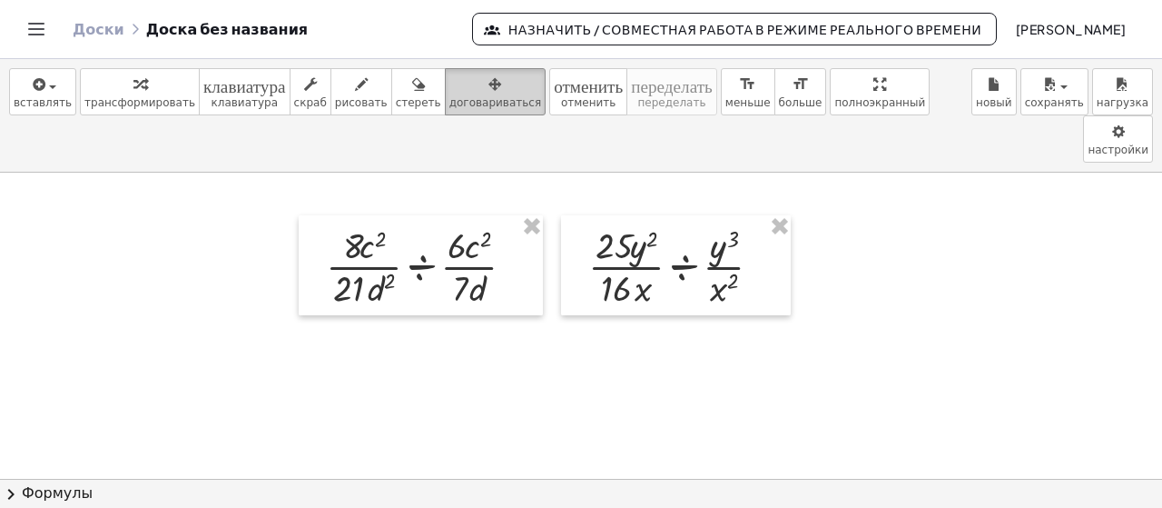
click at [485, 88] on button "договариваться" at bounding box center [495, 91] width 101 height 47
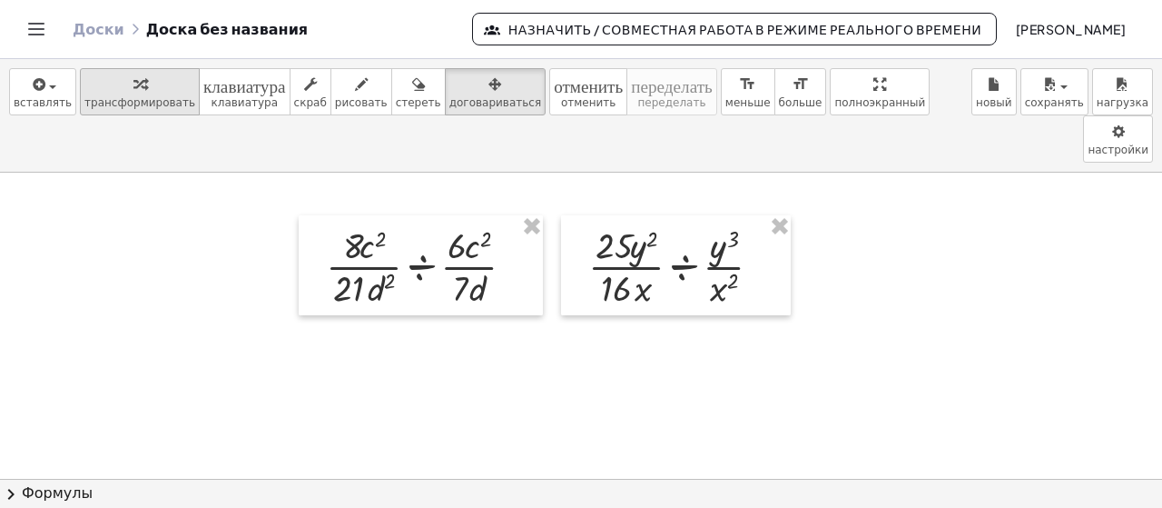
click at [142, 84] on div "button" at bounding box center [139, 84] width 111 height 22
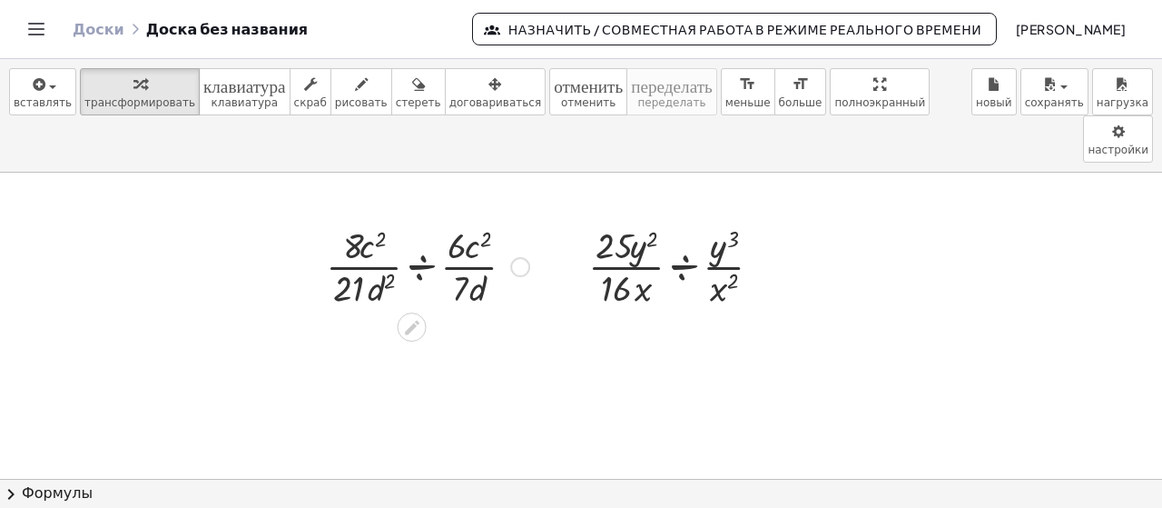
click at [422, 220] on div at bounding box center [428, 265] width 222 height 91
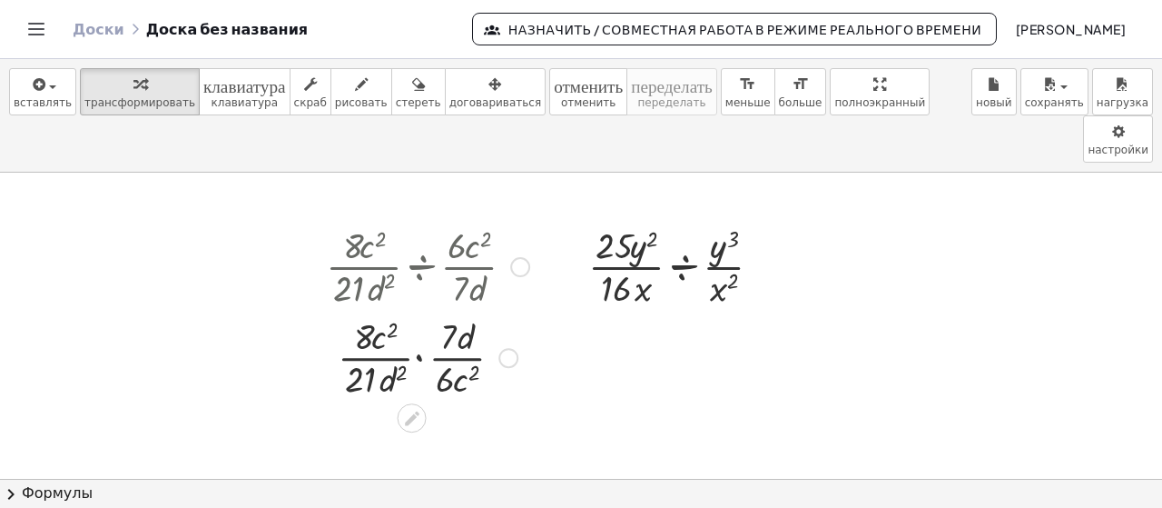
click at [381, 311] on div at bounding box center [428, 356] width 222 height 91
click at [475, 320] on div at bounding box center [428, 356] width 222 height 91
drag, startPoint x: 384, startPoint y: 289, endPoint x: 466, endPoint y: 336, distance: 94.4
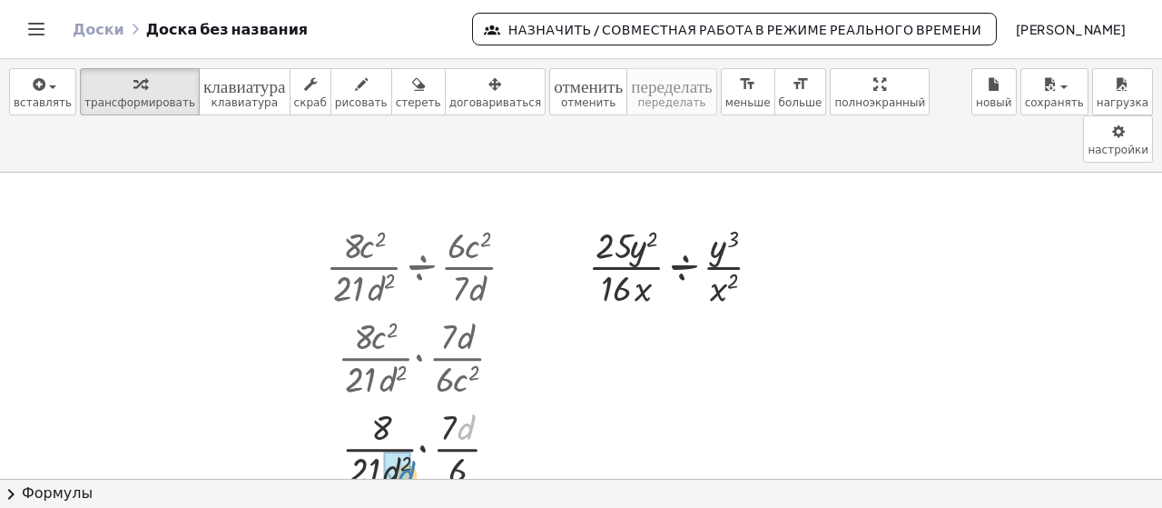
drag, startPoint x: 466, startPoint y: 380, endPoint x: 406, endPoint y: 427, distance: 75.7
drag, startPoint x: 454, startPoint y: 373, endPoint x: 393, endPoint y: 412, distance: 72.3
drag, startPoint x: 405, startPoint y: 388, endPoint x: 439, endPoint y: 421, distance: 47.5
drag, startPoint x: 386, startPoint y: 425, endPoint x: 459, endPoint y: 434, distance: 73.2
click at [459, 434] on div at bounding box center [428, 446] width 222 height 91
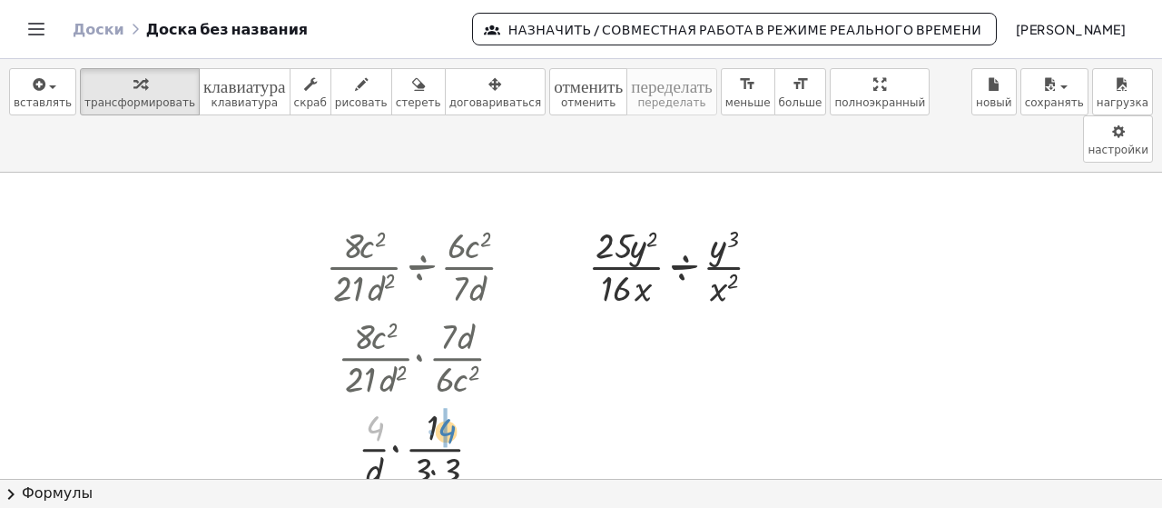
drag, startPoint x: 379, startPoint y: 379, endPoint x: 452, endPoint y: 380, distance: 73.6
click at [452, 401] on div at bounding box center [428, 446] width 222 height 91
drag, startPoint x: 398, startPoint y: 393, endPoint x: 435, endPoint y: 387, distance: 37.8
click at [435, 401] on div at bounding box center [428, 446] width 222 height 91
drag, startPoint x: 443, startPoint y: 379, endPoint x: 374, endPoint y: 374, distance: 69.2
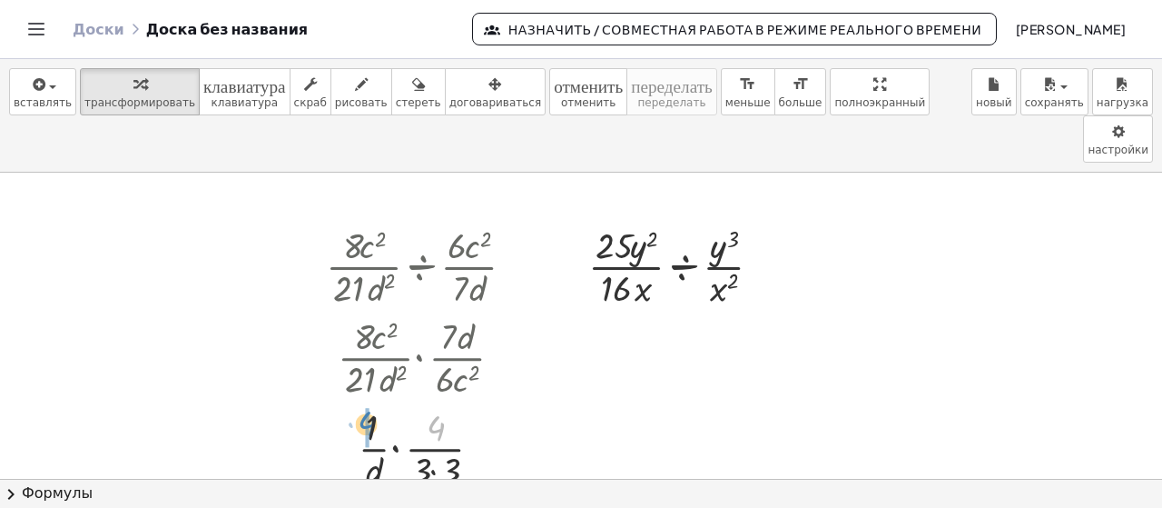
click at [374, 401] on div at bounding box center [428, 446] width 222 height 91
click at [375, 422] on div at bounding box center [428, 446] width 222 height 91
drag, startPoint x: 426, startPoint y: 421, endPoint x: 435, endPoint y: 422, distance: 9.1
click at [435, 422] on div at bounding box center [428, 446] width 222 height 91
drag, startPoint x: 426, startPoint y: 422, endPoint x: 459, endPoint y: 423, distance: 33.6
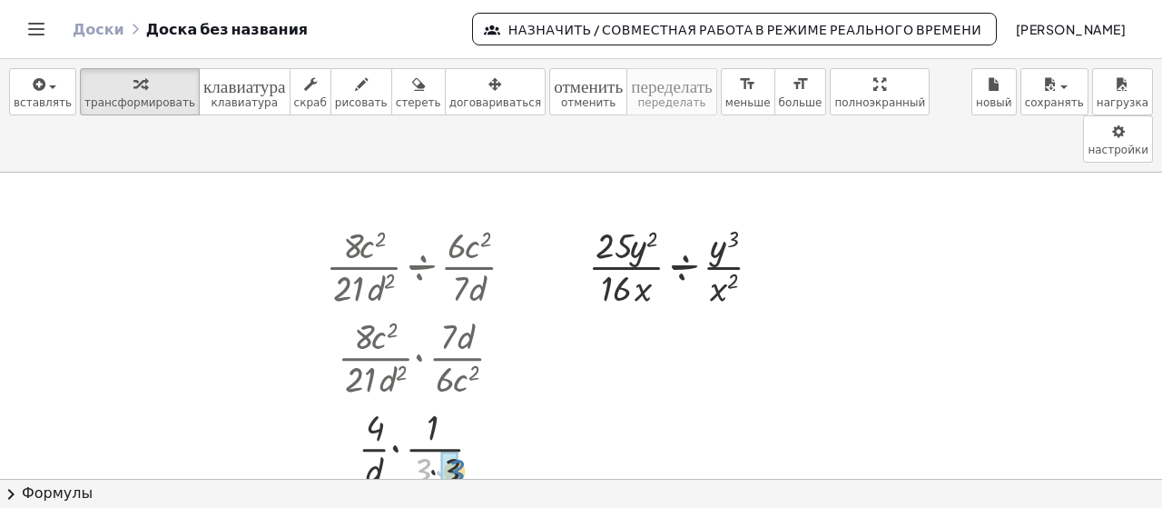
click at [459, 423] on div at bounding box center [428, 446] width 222 height 91
drag, startPoint x: 390, startPoint y: 420, endPoint x: 442, endPoint y: 418, distance: 52.7
click at [442, 418] on div at bounding box center [428, 446] width 222 height 91
click at [370, 401] on div at bounding box center [428, 446] width 222 height 91
drag, startPoint x: 369, startPoint y: 402, endPoint x: 411, endPoint y: 383, distance: 46.7
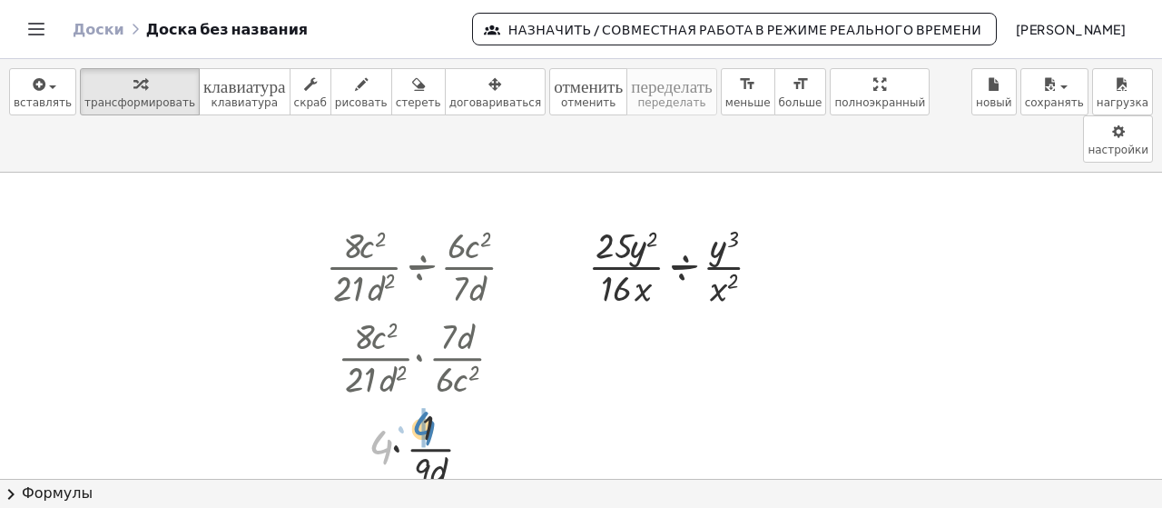
click at [411, 401] on div at bounding box center [428, 446] width 222 height 91
click at [681, 220] on div at bounding box center [682, 265] width 207 height 91
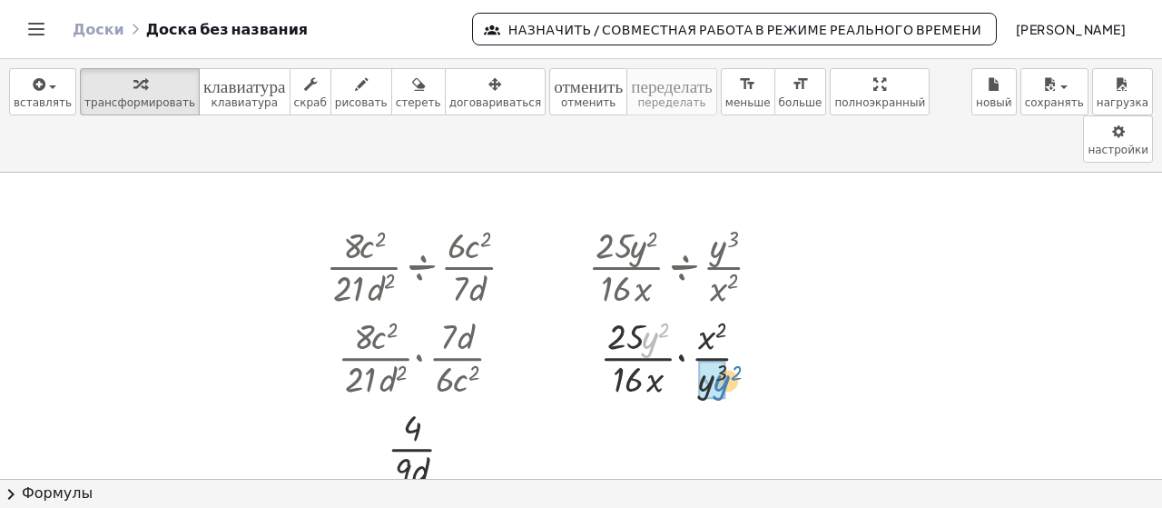
drag, startPoint x: 653, startPoint y: 296, endPoint x: 726, endPoint y: 339, distance: 84.3
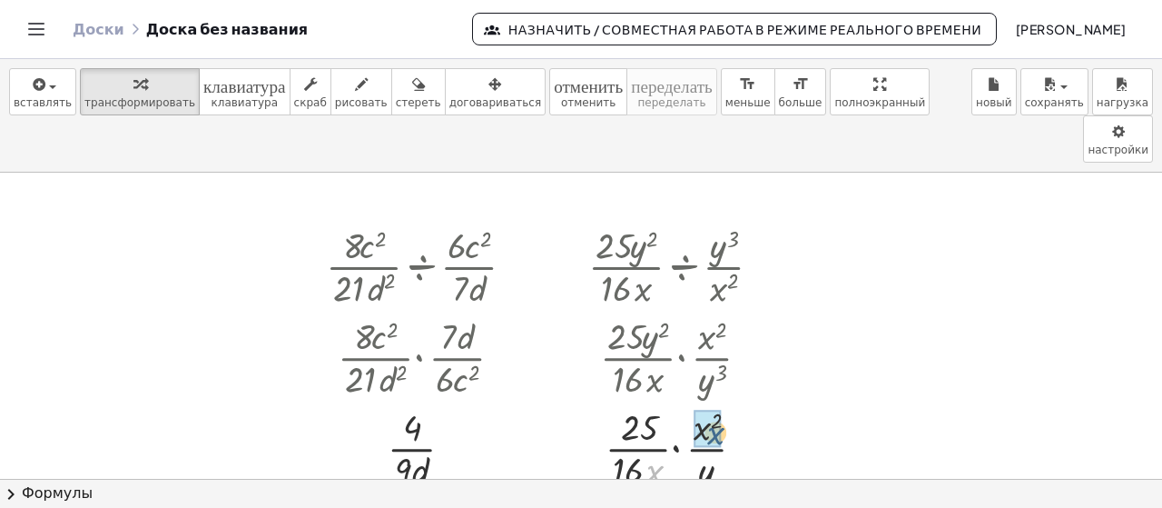
drag, startPoint x: 650, startPoint y: 426, endPoint x: 719, endPoint y: 377, distance: 84.7
click at [719, 401] on div at bounding box center [682, 446] width 207 height 91
drag, startPoint x: 701, startPoint y: 382, endPoint x: 652, endPoint y: 428, distance: 66.8
drag, startPoint x: 653, startPoint y: 424, endPoint x: 667, endPoint y: 383, distance: 43.4
click at [667, 401] on div at bounding box center [682, 446] width 207 height 91
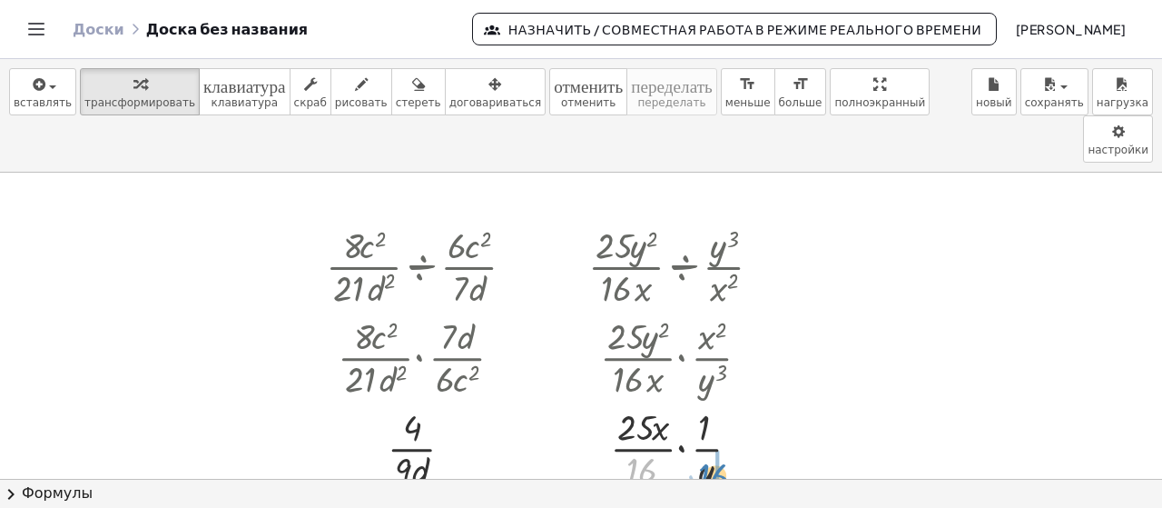
drag, startPoint x: 647, startPoint y: 426, endPoint x: 713, endPoint y: 433, distance: 65.8
drag, startPoint x: 638, startPoint y: 399, endPoint x: 720, endPoint y: 378, distance: 84.4
click at [720, 401] on div at bounding box center [682, 446] width 207 height 91
drag, startPoint x: 631, startPoint y: 409, endPoint x: 672, endPoint y: 380, distance: 49.6
click at [672, 401] on div at bounding box center [682, 446] width 207 height 91
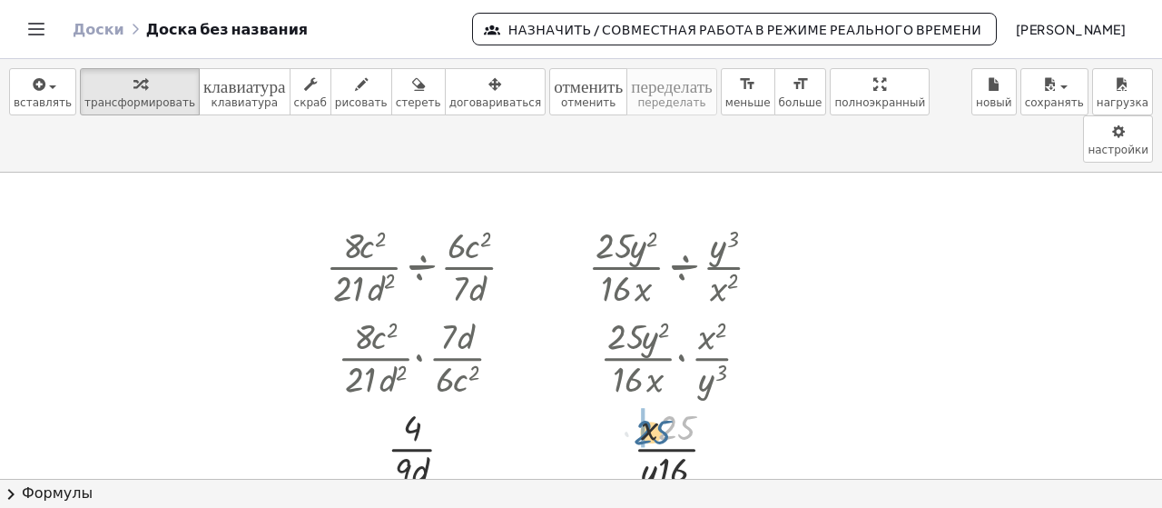
drag, startPoint x: 678, startPoint y: 387, endPoint x: 673, endPoint y: 416, distance: 29.6
click at [649, 401] on div at bounding box center [682, 446] width 207 height 91
click at [1058, 105] on font "сохранять" at bounding box center [1054, 102] width 59 height 13
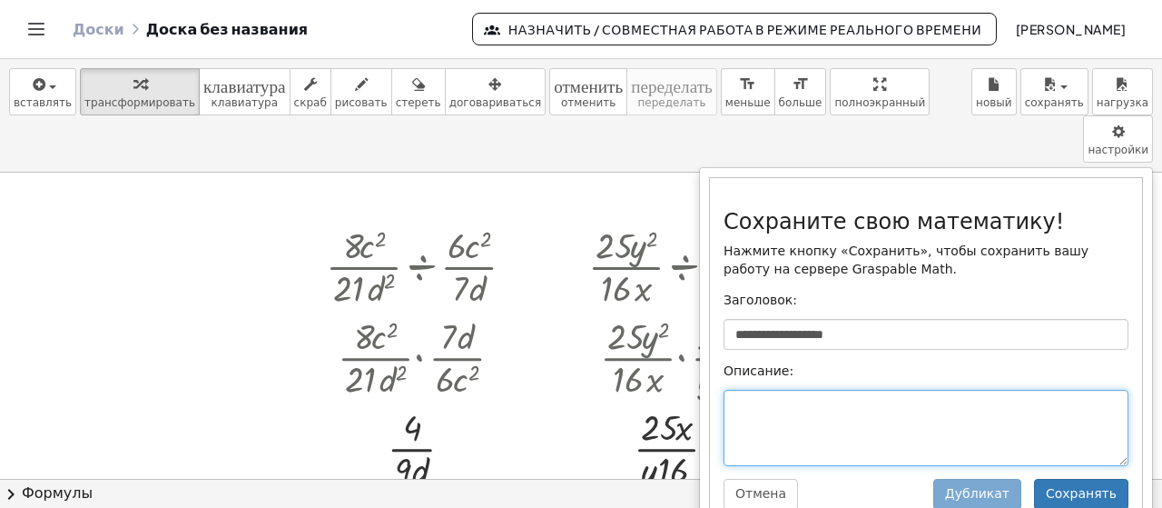
click at [841, 390] on textarea at bounding box center [926, 428] width 405 height 76
type textarea "***"
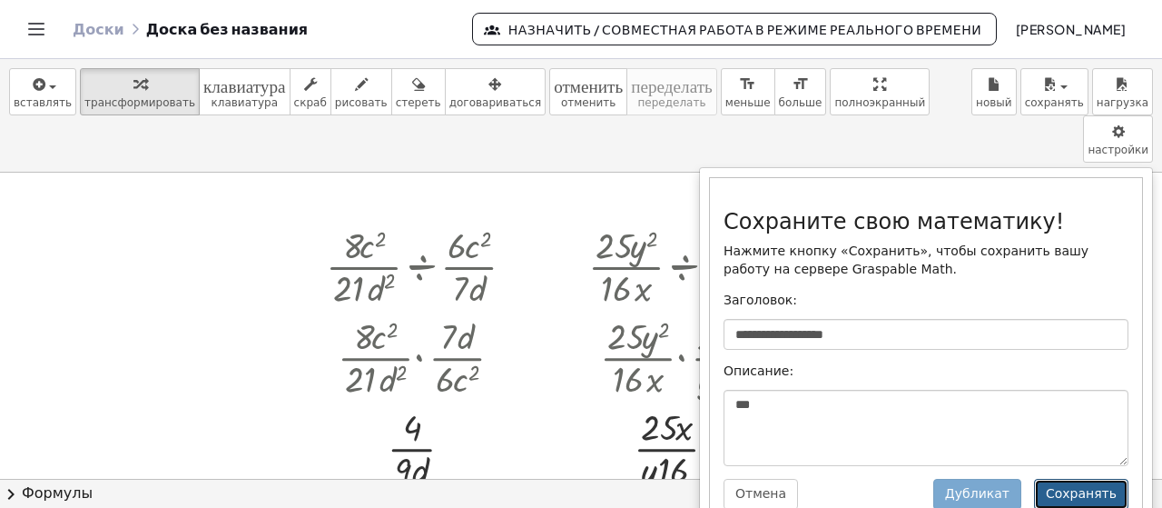
click at [1096, 486] on font "Сохранять" at bounding box center [1081, 493] width 71 height 15
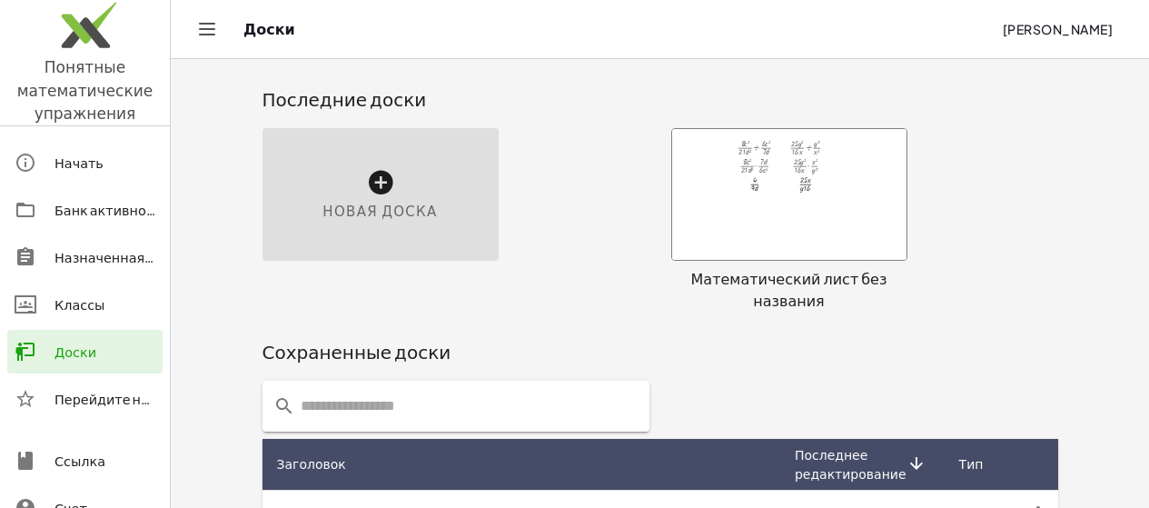
drag, startPoint x: 444, startPoint y: 301, endPoint x: 1141, endPoint y: 262, distance: 698.5
click at [1069, 262] on div "· · 8 · c 2 · 21 · d 2 ÷ · 6 · c 2 · 7 · d · · 8 · c 2 · 21 · d 2 · · 7 · d · 6…" at bounding box center [864, 219] width 409 height 205
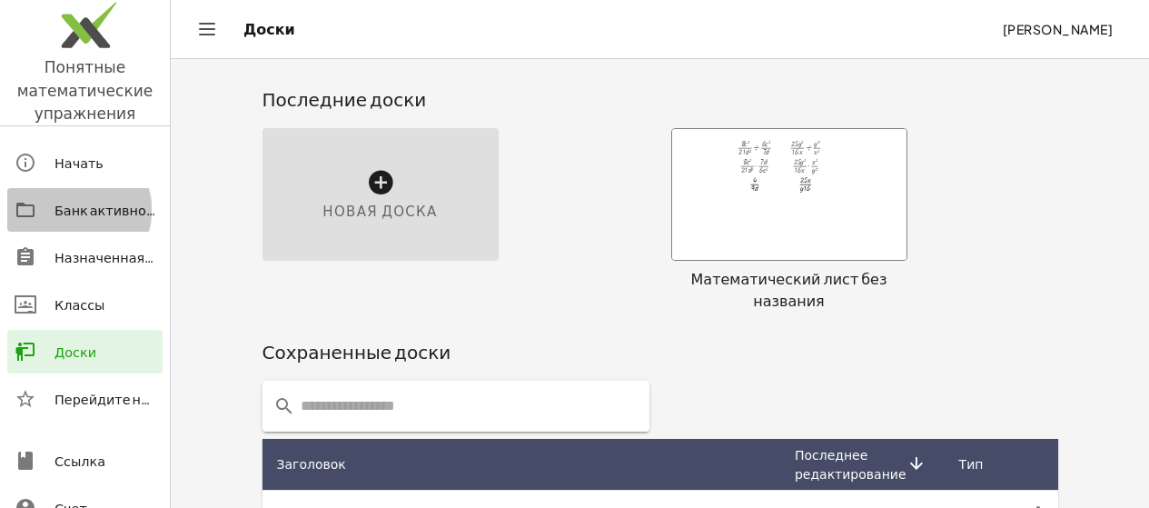
click at [89, 219] on div "Банк активности" at bounding box center [104, 210] width 101 height 22
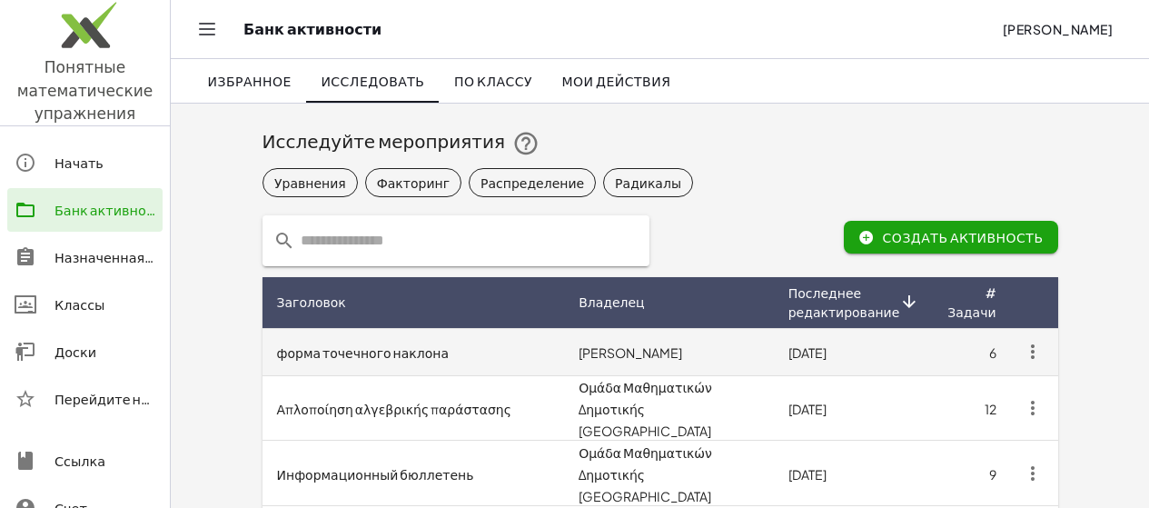
click at [315, 351] on font "форма точечного наклона" at bounding box center [363, 352] width 173 height 16
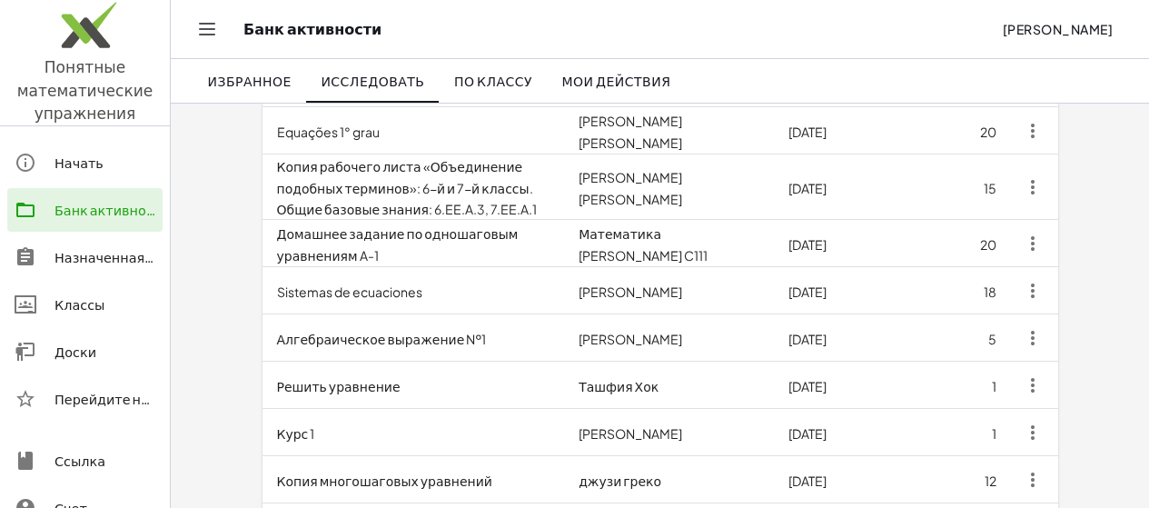
scroll to position [606, 0]
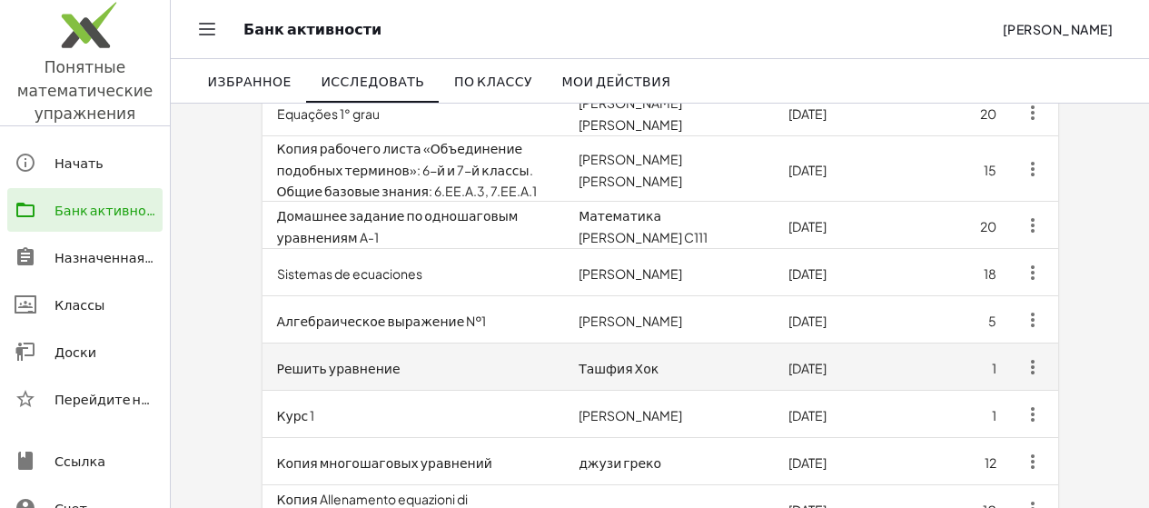
click at [335, 343] on td "Решить уравнение" at bounding box center [413, 366] width 302 height 47
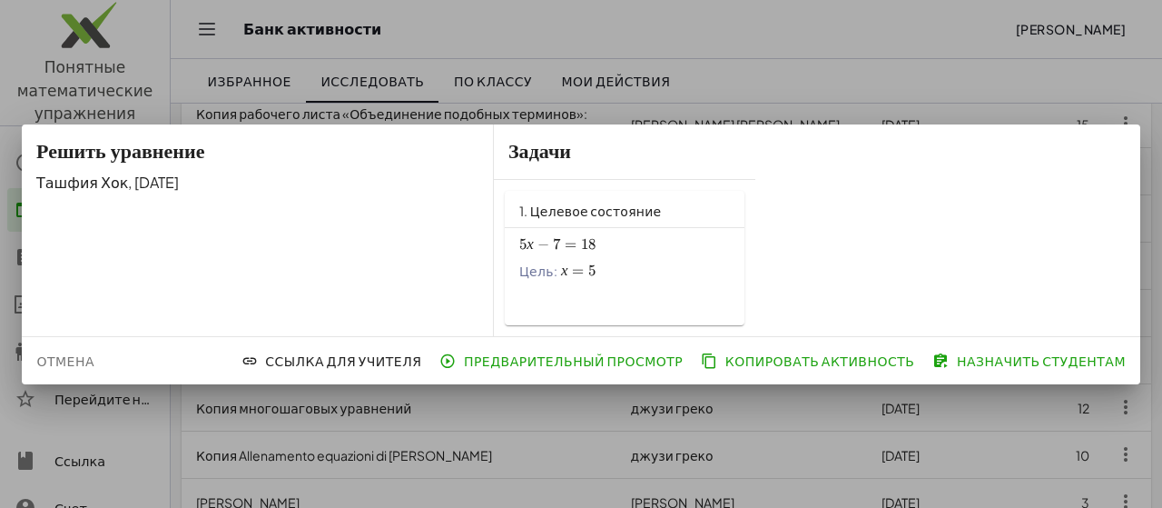
click at [1042, 361] on font "Назначить студентам" at bounding box center [1041, 360] width 169 height 16
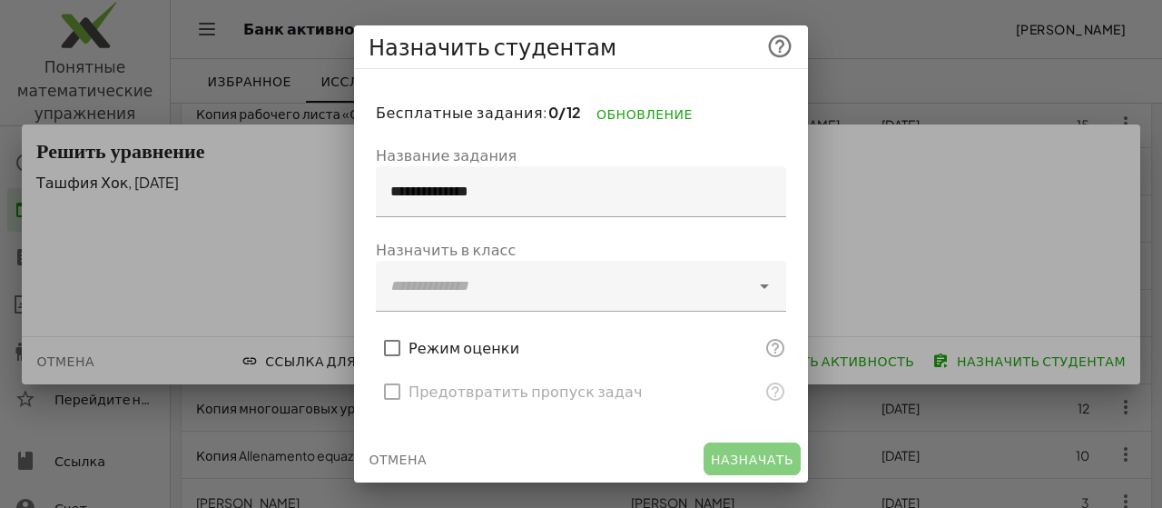
click at [756, 294] on icon at bounding box center [765, 286] width 22 height 22
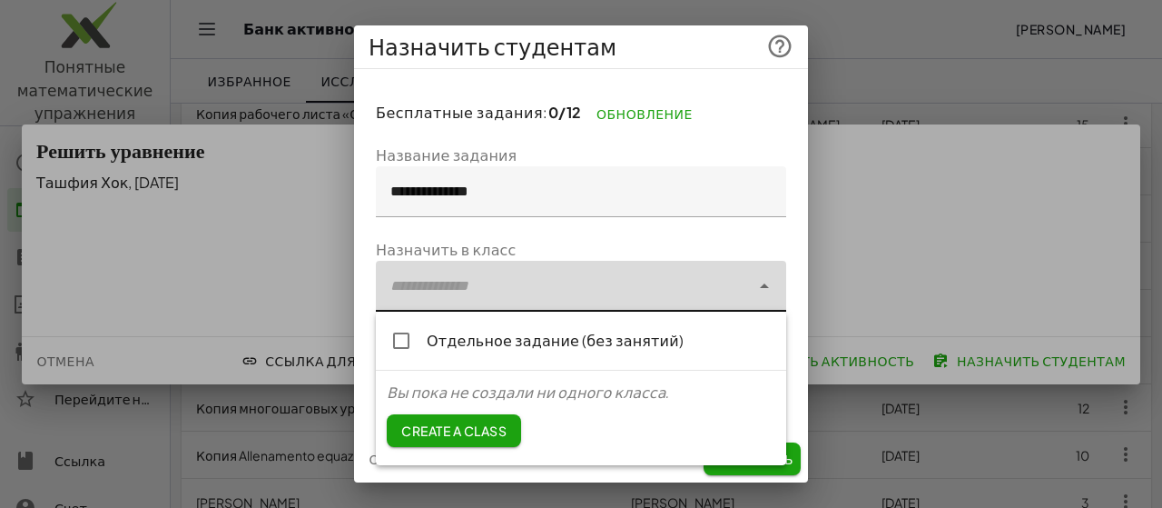
click at [763, 284] on icon at bounding box center [765, 286] width 22 height 22
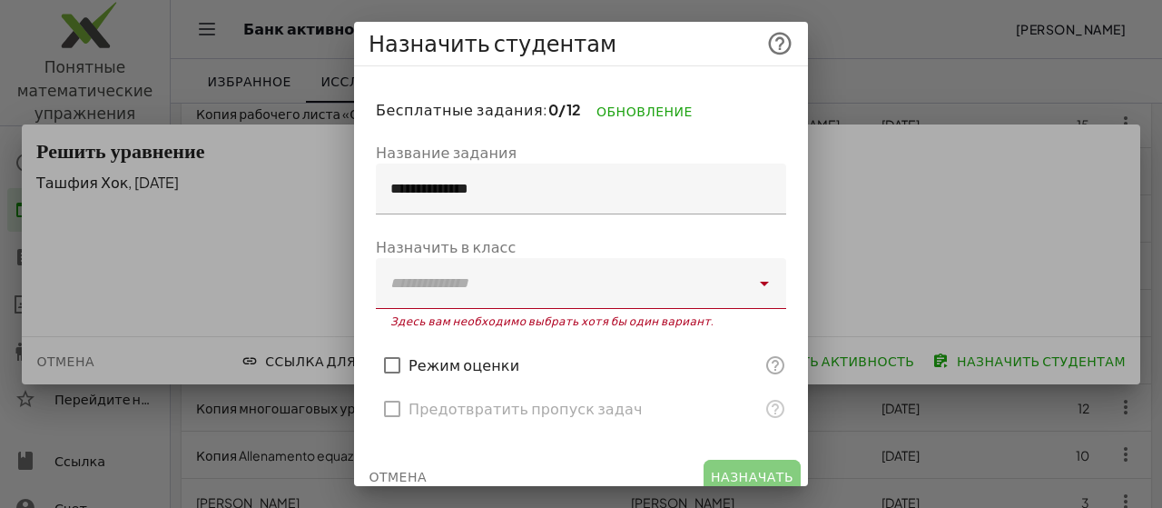
click at [754, 287] on icon at bounding box center [765, 283] width 22 height 22
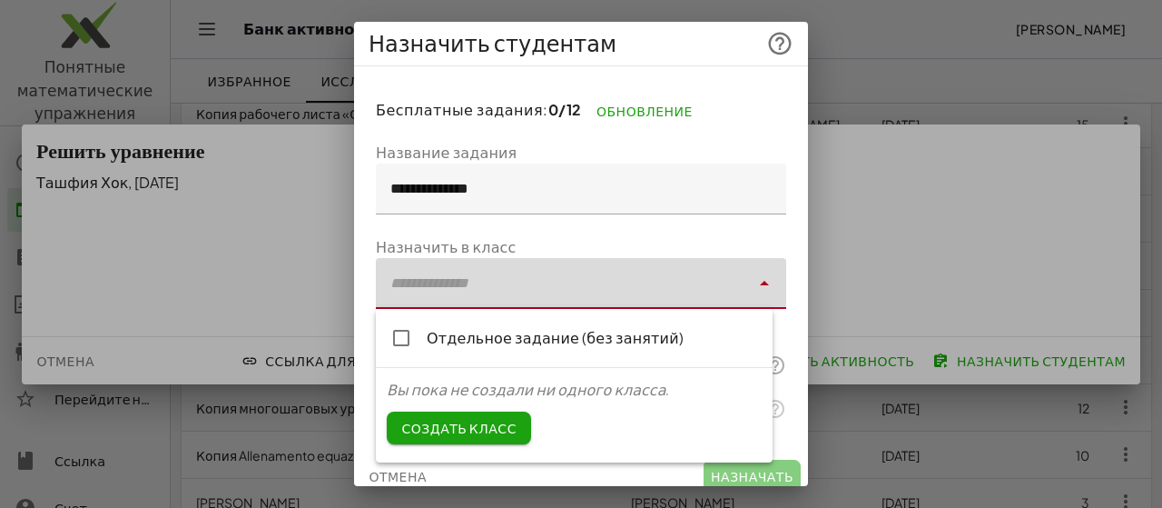
click at [462, 424] on font "Создать класс" at bounding box center [458, 428] width 114 height 16
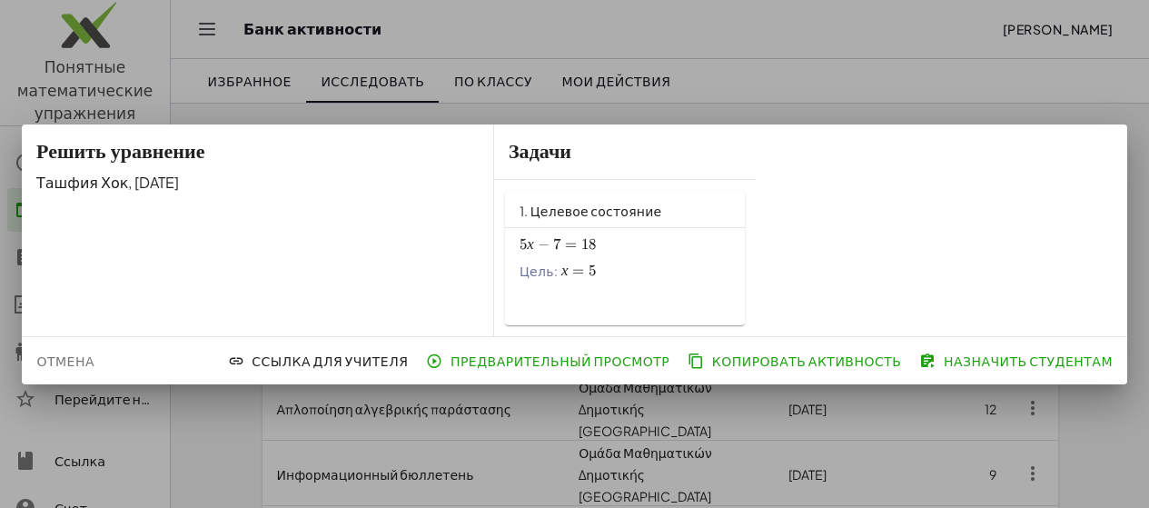
click at [1093, 83] on div at bounding box center [574, 254] width 1149 height 508
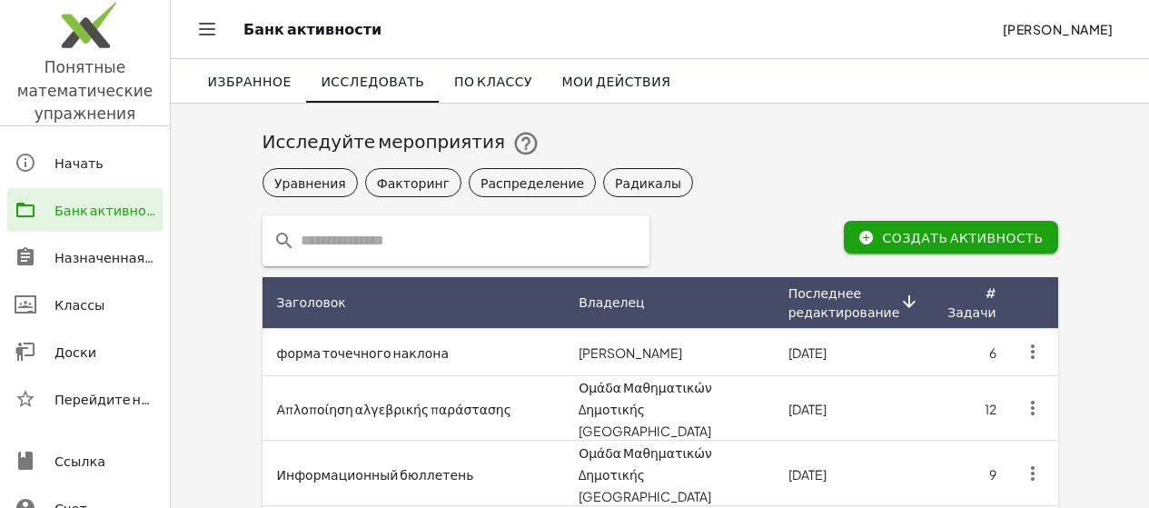
click at [473, 79] on font "По классу" at bounding box center [493, 81] width 78 height 16
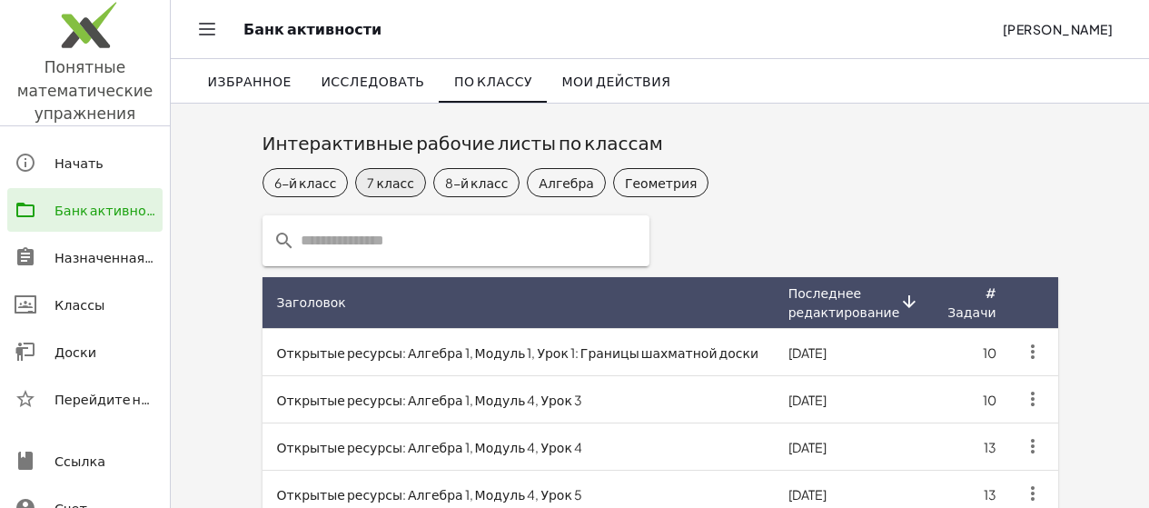
click at [367, 189] on font "7 класс" at bounding box center [390, 182] width 46 height 16
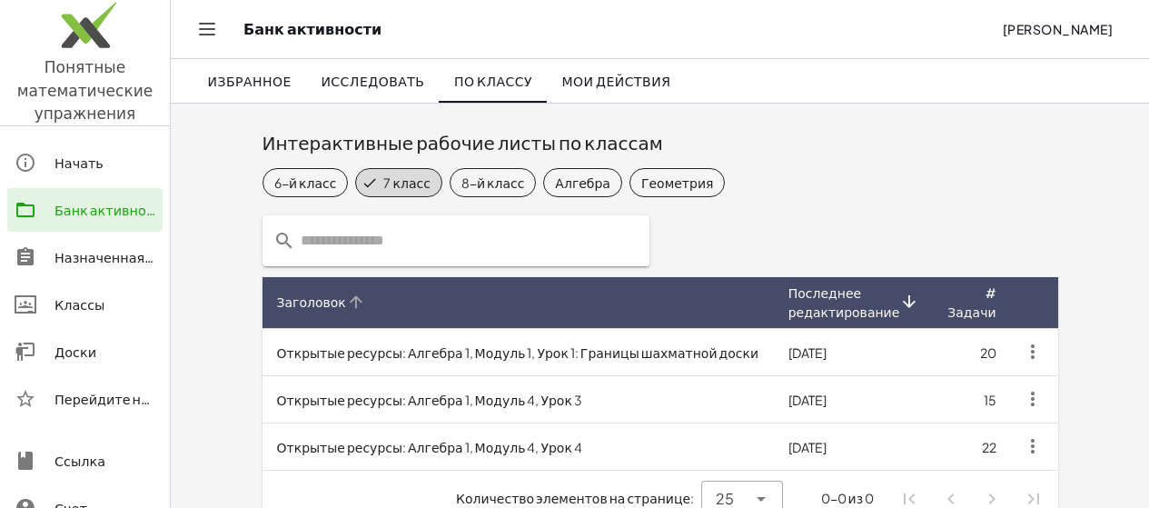
scroll to position [30, 0]
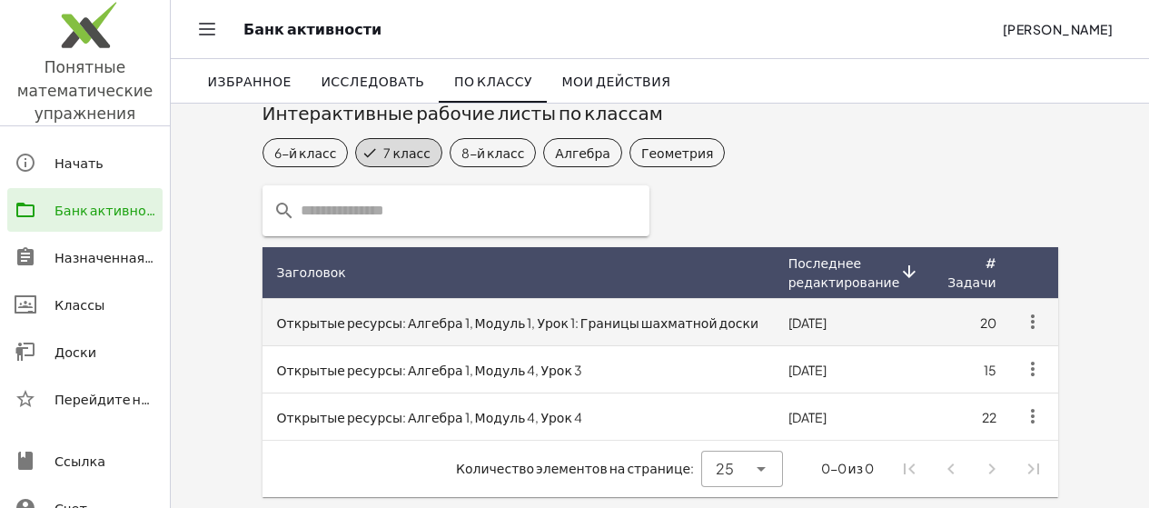
click at [443, 331] on td "Открытые ресурсы: Алгебра 1, Модуль 1, Урок 1: Границы шахматной доски" at bounding box center [517, 321] width 511 height 47
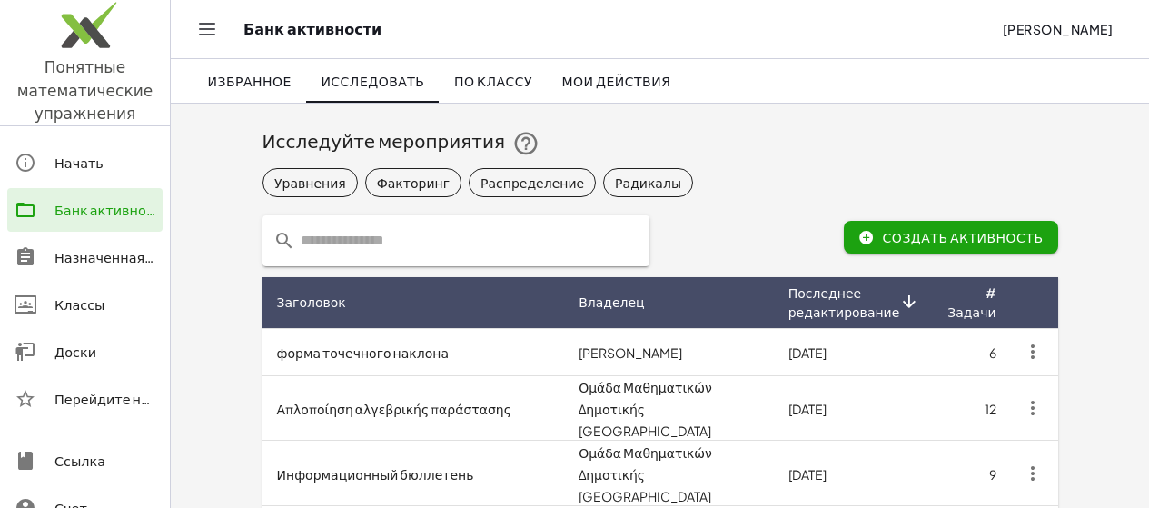
click at [833, 114] on div "Исследуйте мероприятия" at bounding box center [659, 143] width 795 height 58
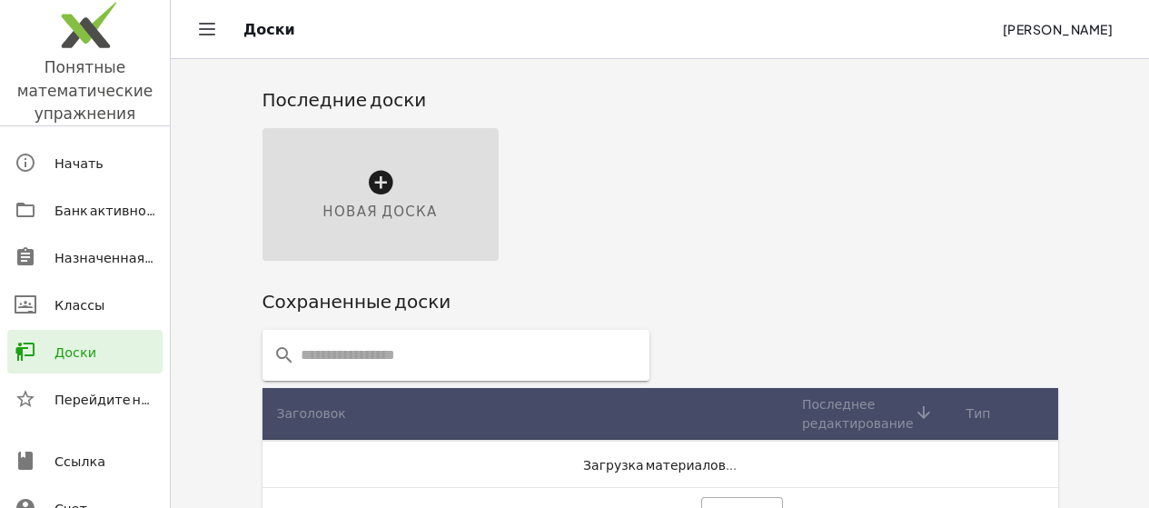
click at [75, 353] on font "Доски" at bounding box center [75, 351] width 42 height 16
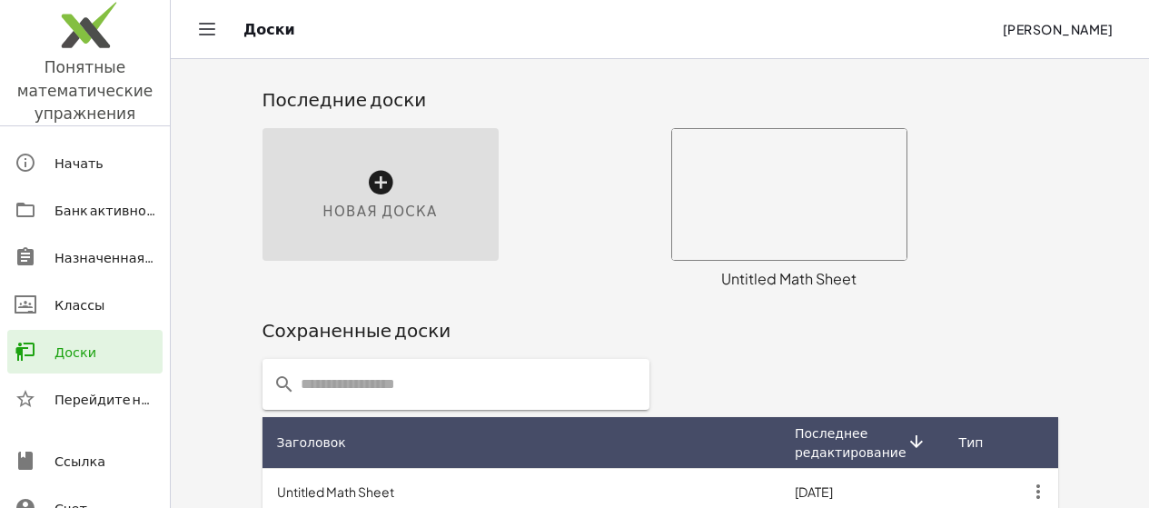
click at [282, 182] on div "Новая доска" at bounding box center [380, 194] width 236 height 133
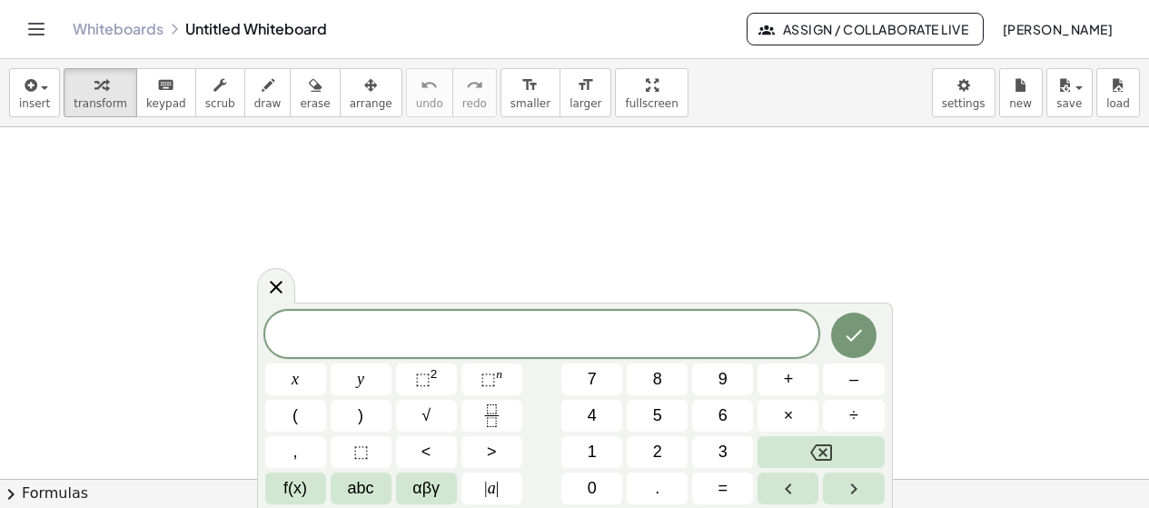
click at [771, 170] on div at bounding box center [574, 478] width 1149 height 703
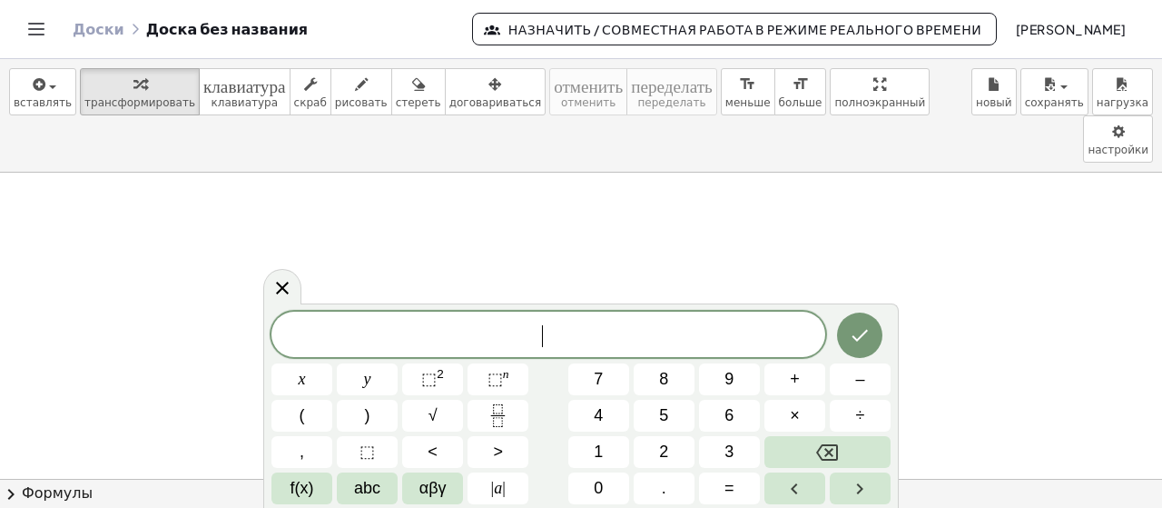
click at [73, 494] on font "Формулы" at bounding box center [57, 492] width 71 height 17
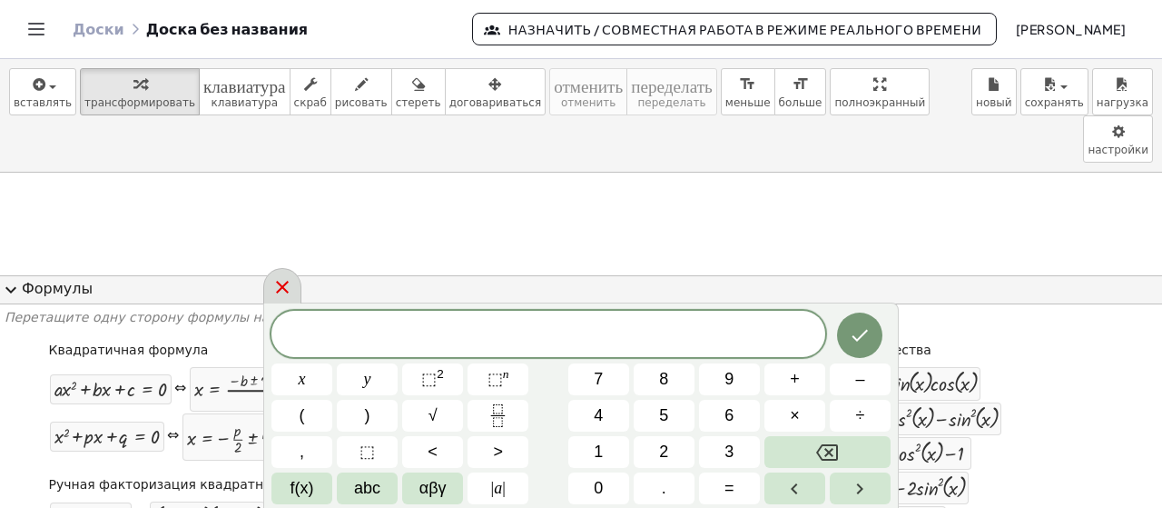
click at [281, 295] on icon at bounding box center [283, 287] width 22 height 22
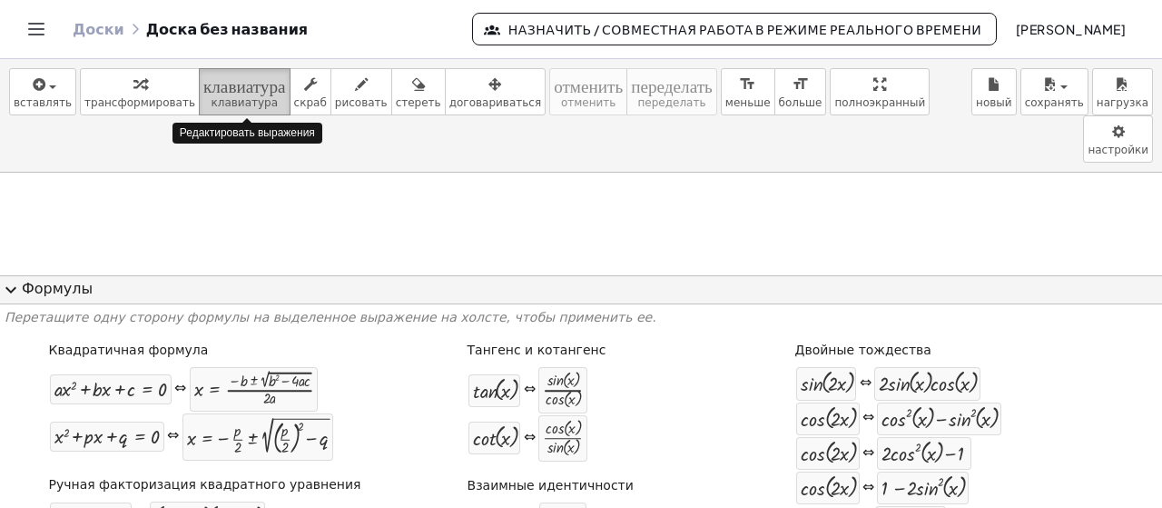
click at [207, 94] on button "клавиатура клавиатура" at bounding box center [245, 91] width 92 height 47
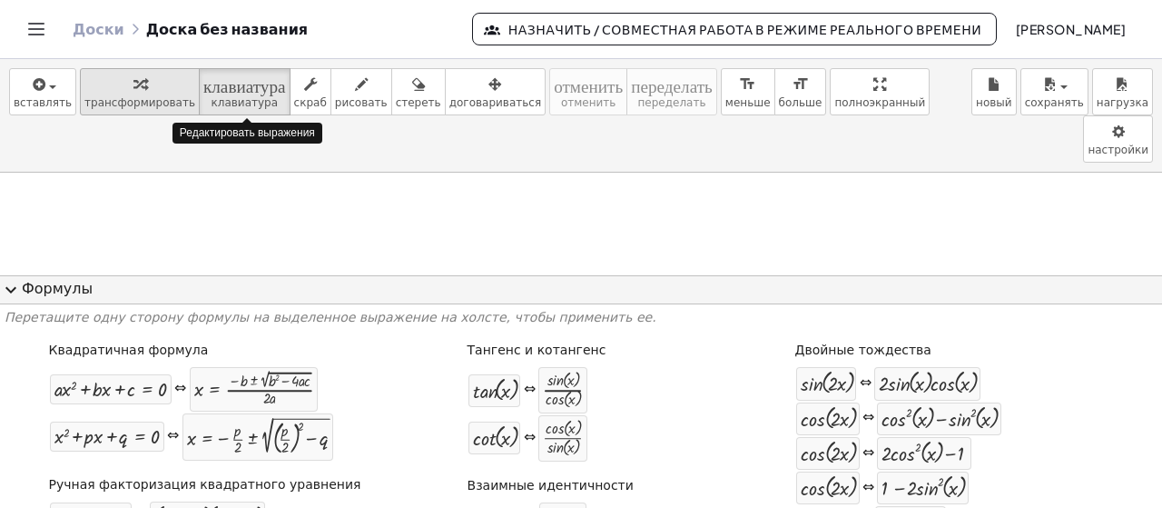
click at [144, 88] on div "button" at bounding box center [139, 84] width 111 height 22
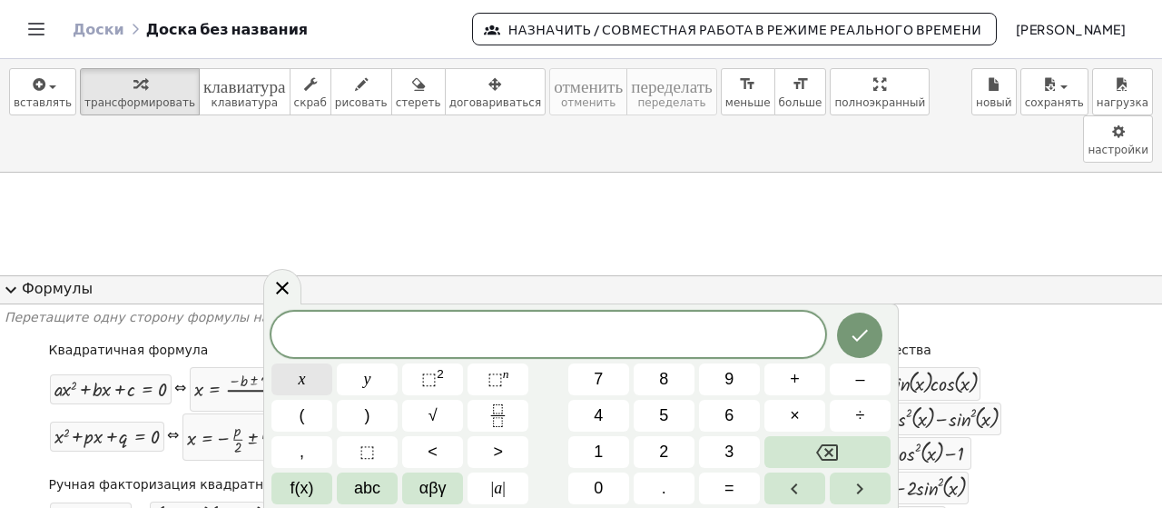
click at [293, 373] on button "x" at bounding box center [302, 379] width 61 height 32
click at [432, 370] on span "⬚" at bounding box center [428, 379] width 15 height 18
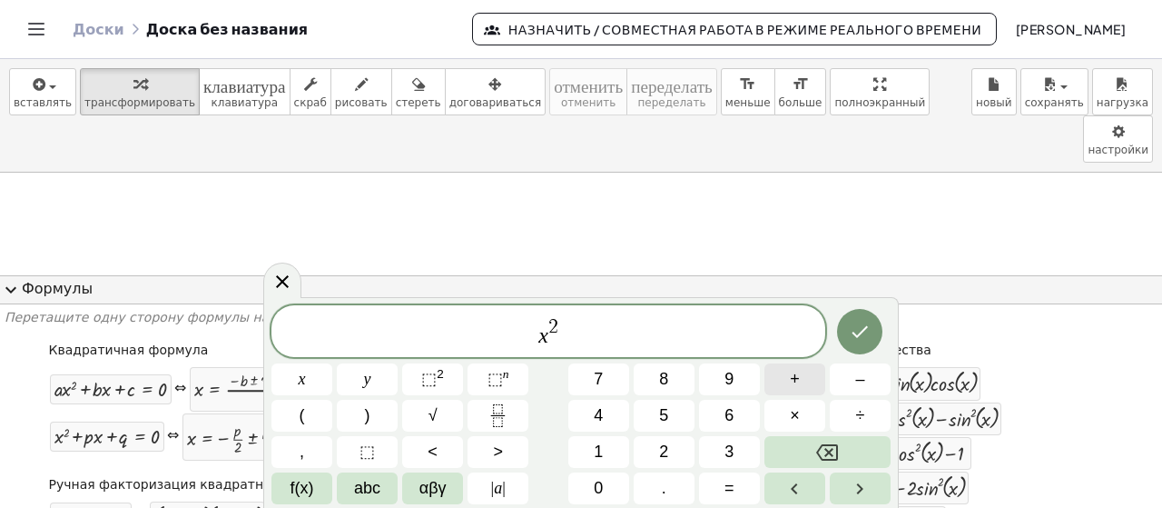
click at [798, 376] on span "+" at bounding box center [795, 379] width 10 height 25
click at [721, 406] on button "6" at bounding box center [729, 416] width 61 height 32
click at [321, 370] on button "x" at bounding box center [302, 379] width 61 height 32
click at [855, 371] on span "–" at bounding box center [859, 379] width 9 height 25
click at [669, 380] on button "8" at bounding box center [664, 379] width 61 height 32
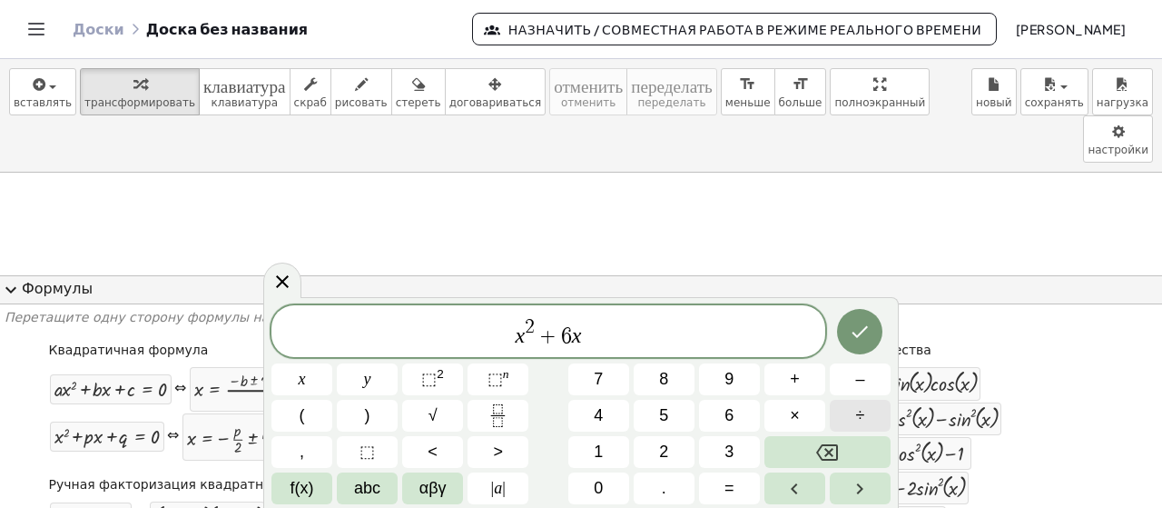
click at [887, 400] on button "÷" at bounding box center [860, 416] width 61 height 32
click at [673, 380] on button "8" at bounding box center [664, 379] width 61 height 32
click at [860, 334] on icon "Сделанный" at bounding box center [861, 332] width 16 height 12
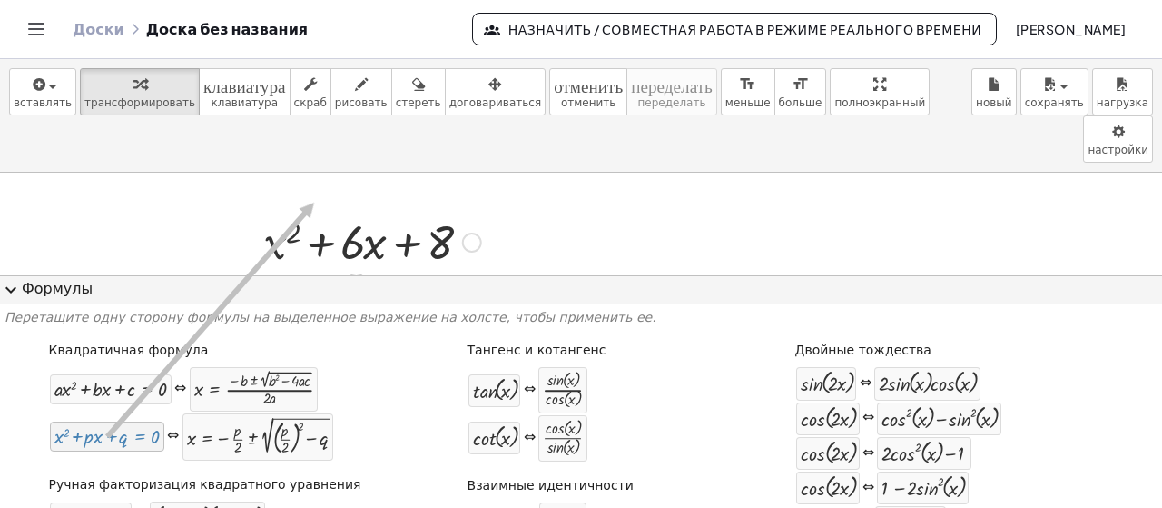
drag, startPoint x: 140, startPoint y: 444, endPoint x: 324, endPoint y: 203, distance: 303.9
drag, startPoint x: 107, startPoint y: 446, endPoint x: 318, endPoint y: 203, distance: 321.2
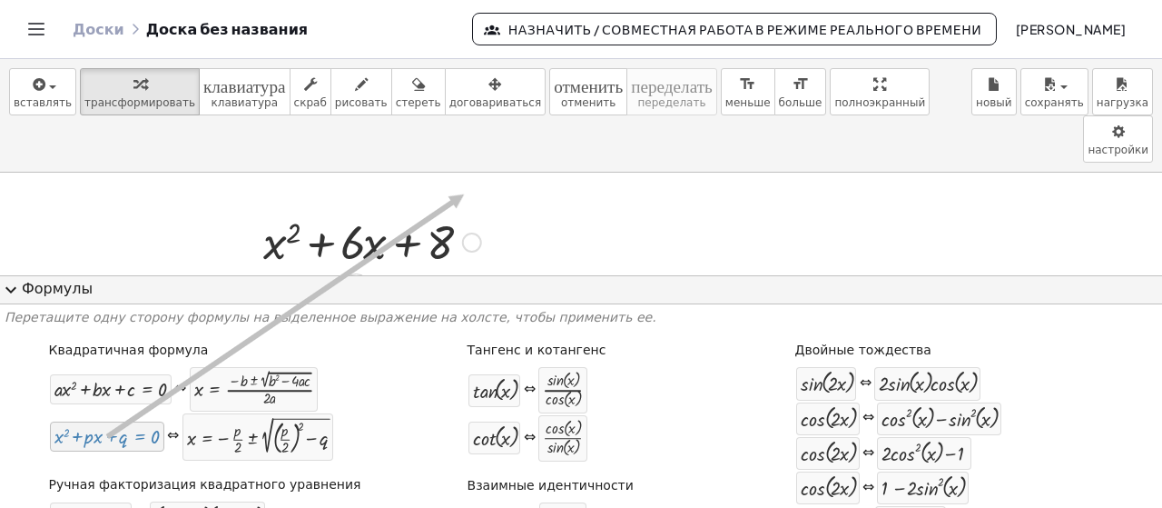
drag, startPoint x: 167, startPoint y: 438, endPoint x: 474, endPoint y: 194, distance: 391.7
click at [468, 232] on div at bounding box center [472, 242] width 20 height 20
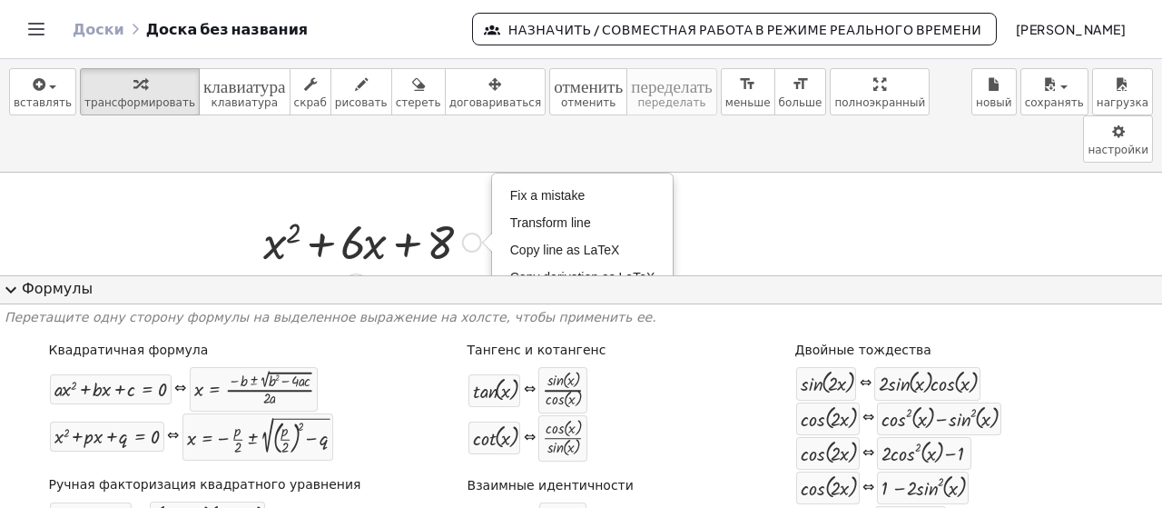
click at [468, 232] on div "Fix a mistake Transform line Copy line as LaTeX Copy derivation as LaTeX Expand…" at bounding box center [472, 242] width 20 height 20
drag, startPoint x: 170, startPoint y: 390, endPoint x: 265, endPoint y: 324, distance: 116.1
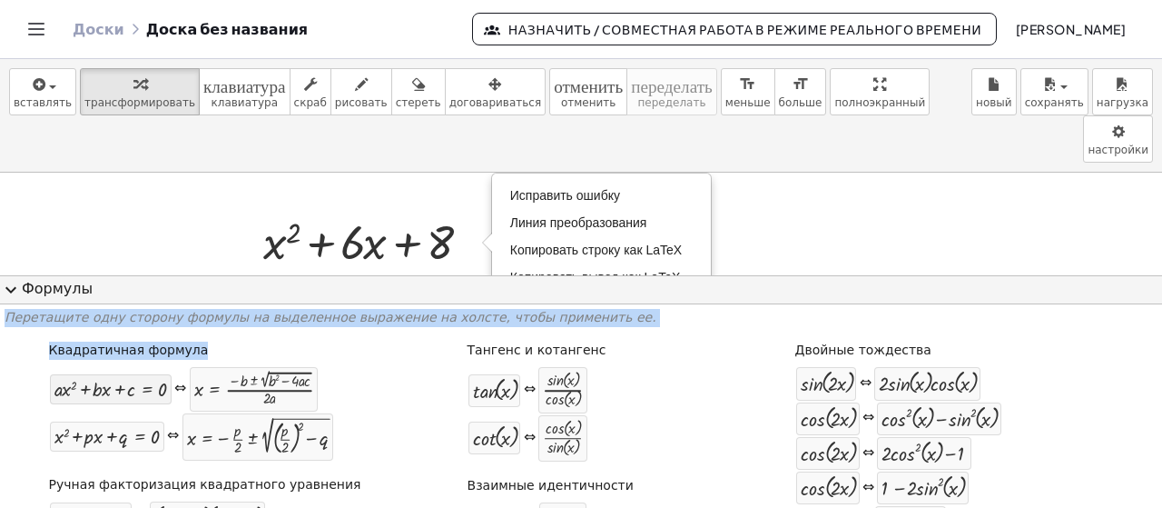
drag, startPoint x: 265, startPoint y: 324, endPoint x: 130, endPoint y: 379, distance: 145.9
click at [203, 341] on div "Квадратичная формула + · a · x 2 + · b · x + c = 0 ⇔ x = · ( − b ± 2 √ ( + b 2 …" at bounding box center [205, 399] width 320 height 129
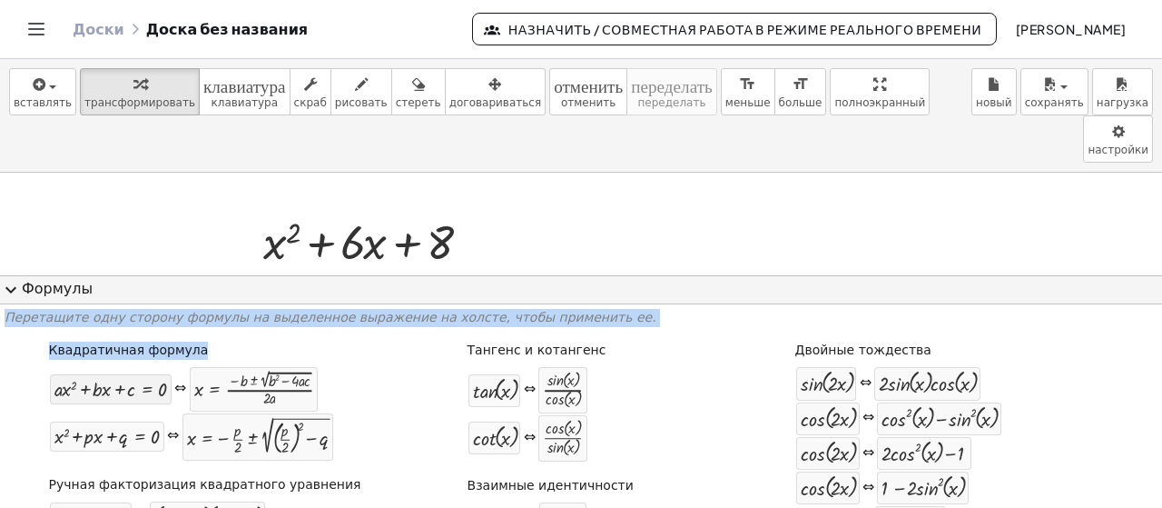
click at [130, 379] on div at bounding box center [110, 389] width 113 height 21
click at [141, 394] on div at bounding box center [110, 389] width 113 height 21
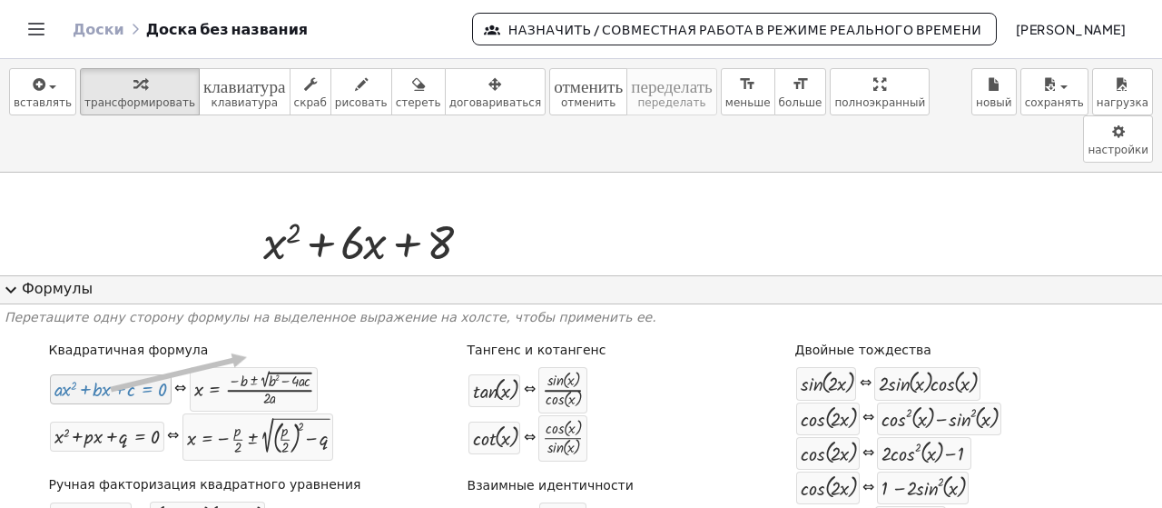
drag, startPoint x: 257, startPoint y: 357, endPoint x: 100, endPoint y: 407, distance: 164.8
click at [145, 393] on div at bounding box center [110, 389] width 113 height 21
click at [105, 403] on div "+ · a · x 2 + · b · x + c = 0" at bounding box center [111, 389] width 122 height 30
drag, startPoint x: 141, startPoint y: 390, endPoint x: 291, endPoint y: 183, distance: 256.3
drag, startPoint x: 193, startPoint y: 387, endPoint x: 234, endPoint y: 343, distance: 60.4
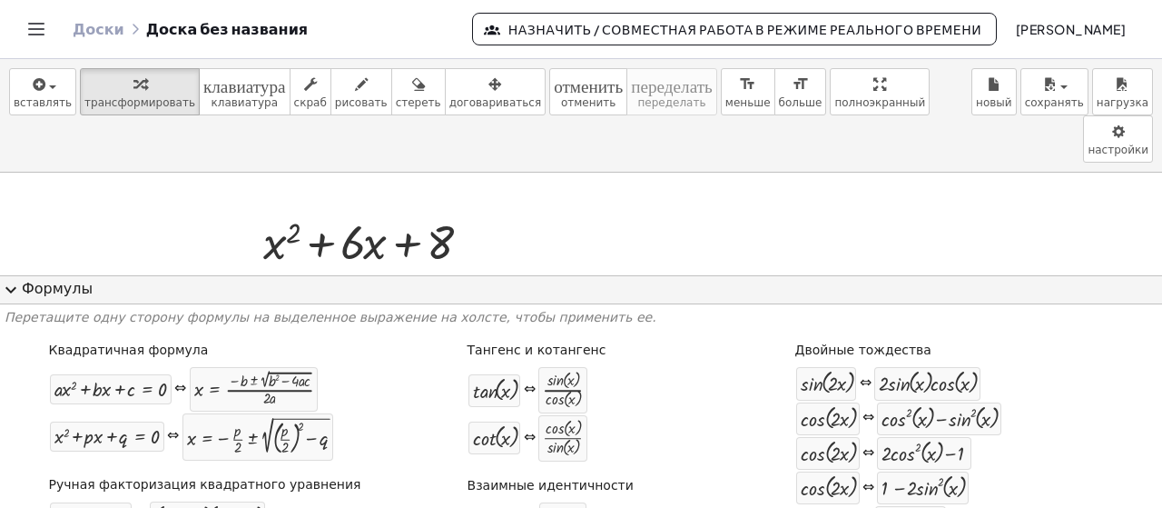
click at [234, 343] on div "Квадратичная формула + · a · x 2 + · b · x + c = 0 ⇔ x = · ( − b ± 2 √ ( + b 2 …" at bounding box center [205, 399] width 320 height 129
drag, startPoint x: 185, startPoint y: 365, endPoint x: 474, endPoint y: 196, distance: 334.5
click at [474, 232] on div "Исправить ошибку Линия преобразования Копировать строку как LaTeX Копировать вы…" at bounding box center [472, 242] width 20 height 20
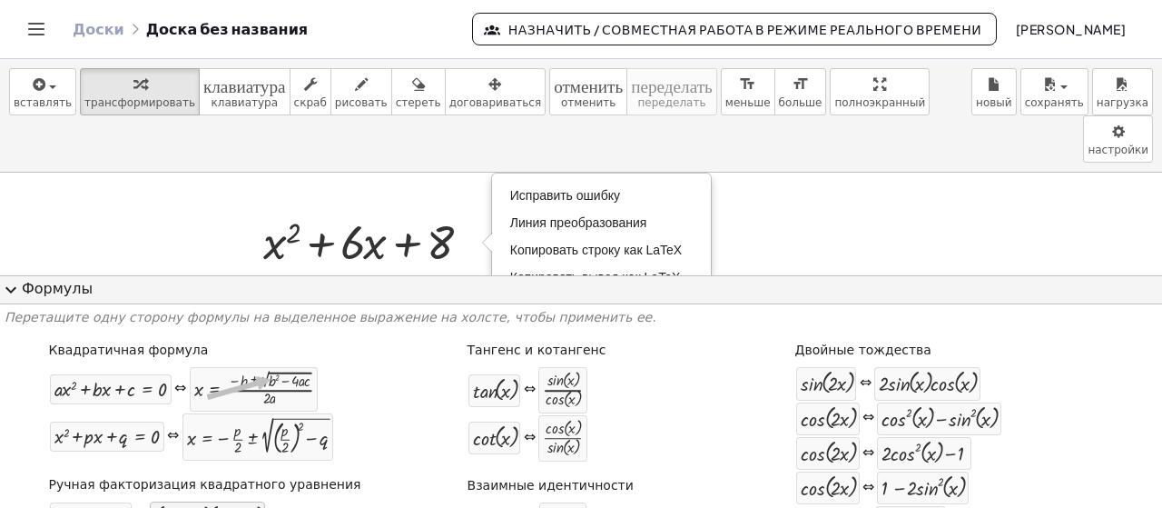
drag, startPoint x: 168, startPoint y: 390, endPoint x: 282, endPoint y: 379, distance: 114.9
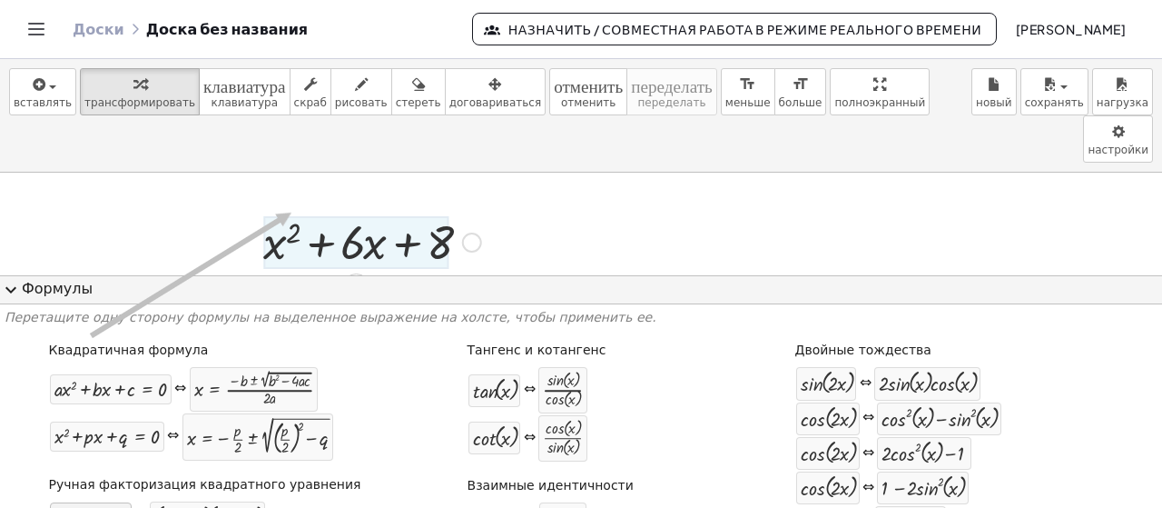
drag, startPoint x: 127, startPoint y: 335, endPoint x: 301, endPoint y: 212, distance: 213.1
drag, startPoint x: 135, startPoint y: 341, endPoint x: 325, endPoint y: 185, distance: 245.8
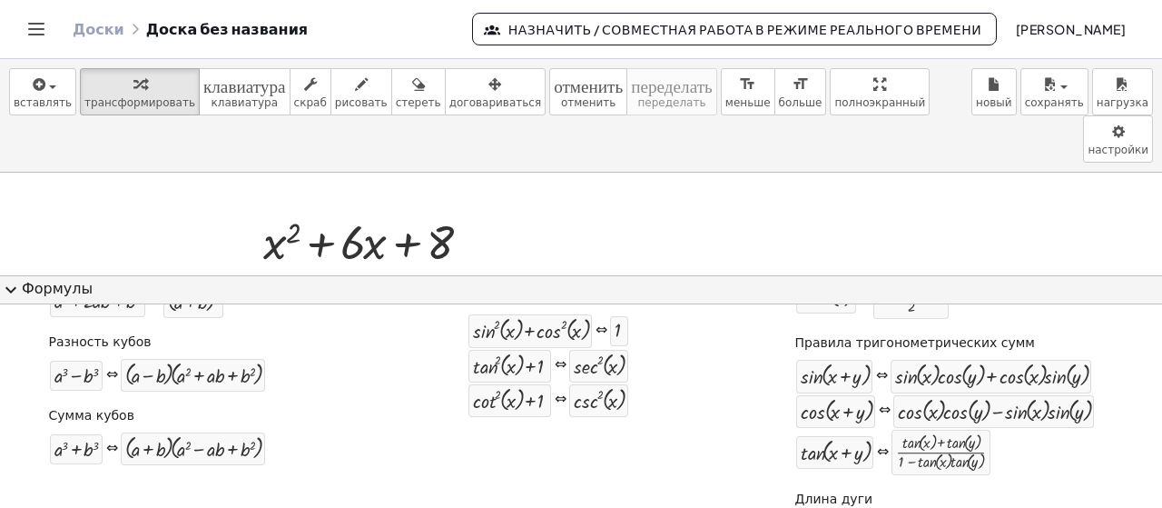
scroll to position [303, 0]
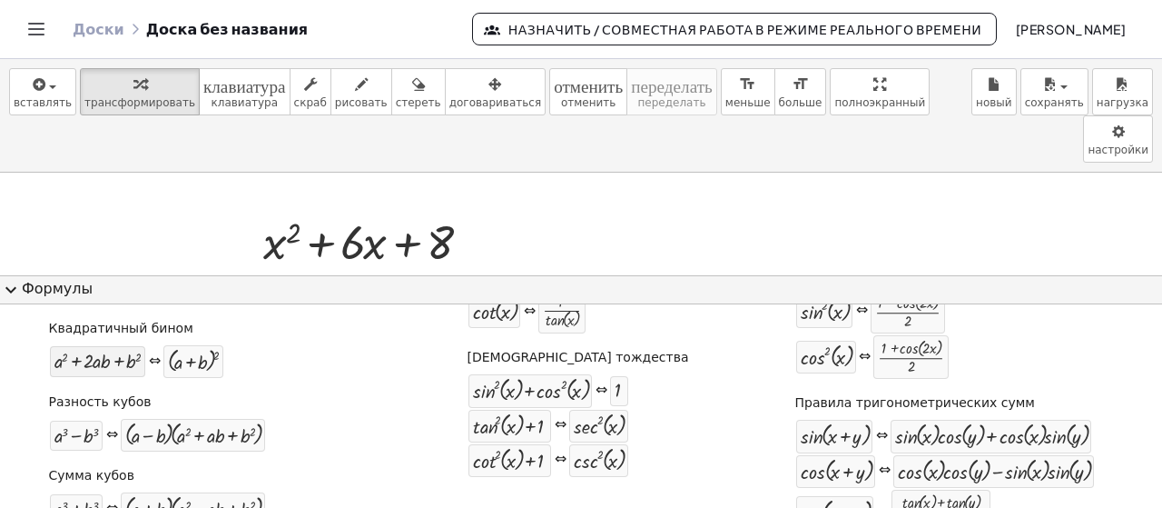
click at [135, 363] on div at bounding box center [97, 361] width 87 height 21
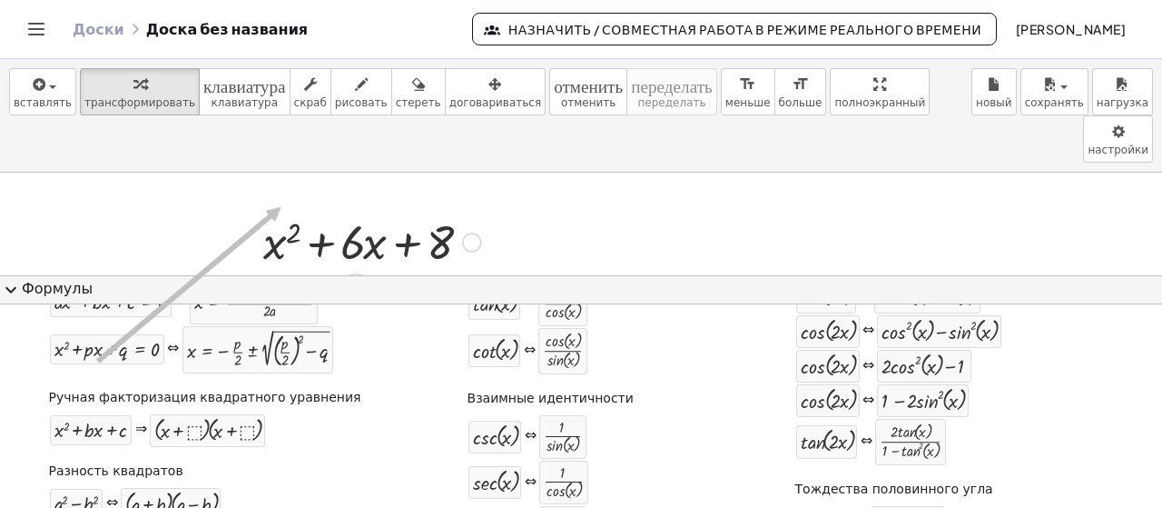
scroll to position [0, 0]
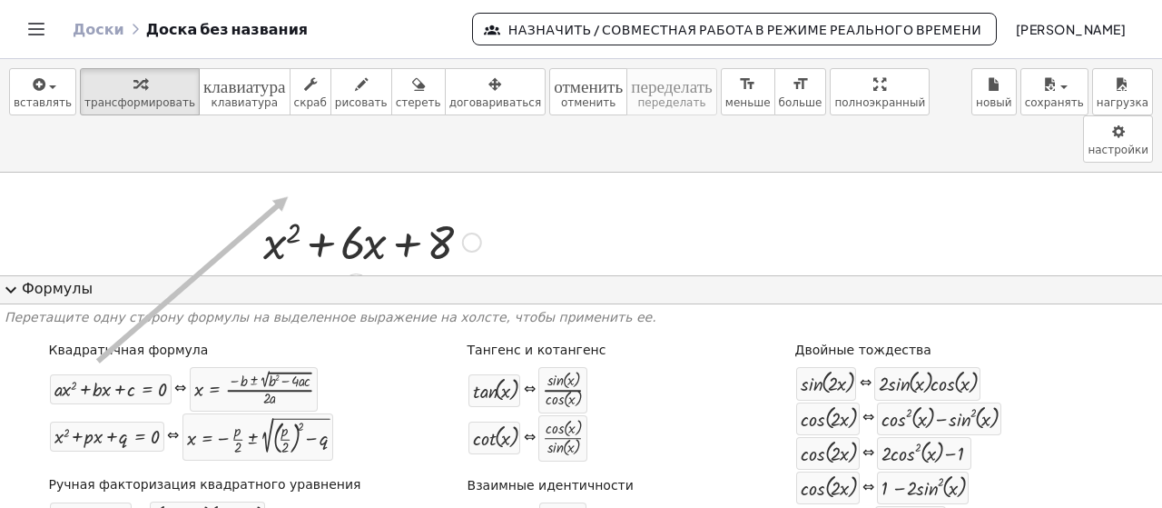
drag, startPoint x: 135, startPoint y: 363, endPoint x: 298, endPoint y: 197, distance: 232.5
click at [356, 281] on icon at bounding box center [356, 288] width 15 height 15
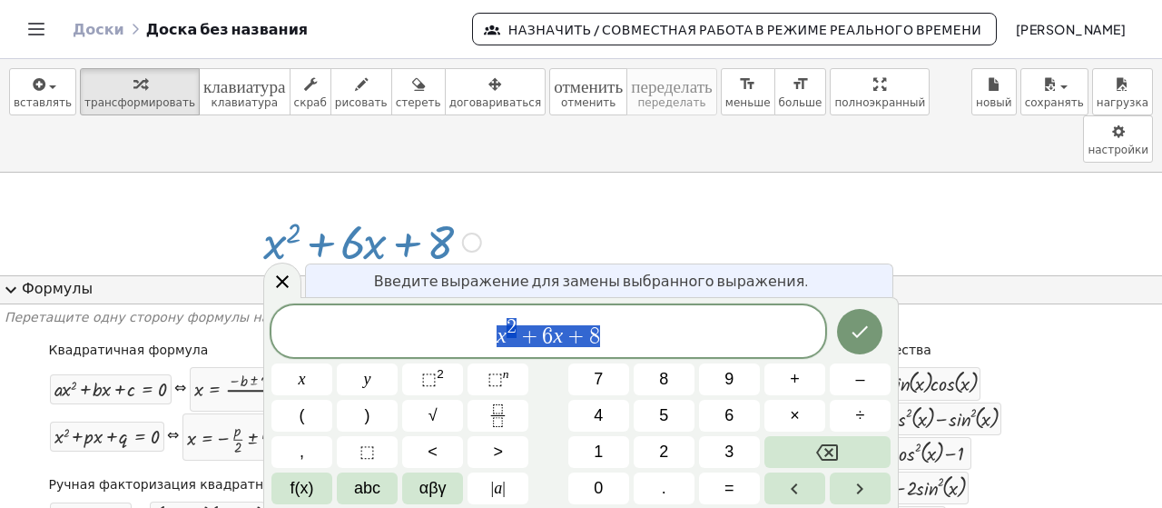
click at [534, 354] on div "******** x 2 + 6 x + 8" at bounding box center [549, 331] width 554 height 52
click at [552, 340] on span "x 2 − ​ 6 x + 8" at bounding box center [549, 332] width 554 height 33
click at [603, 338] on span "x 2 − 5 x + 8 ​" at bounding box center [549, 332] width 554 height 33
click at [849, 339] on icon "Сделанный" at bounding box center [860, 332] width 22 height 22
click at [853, 327] on icon "Сделанный" at bounding box center [860, 332] width 22 height 22
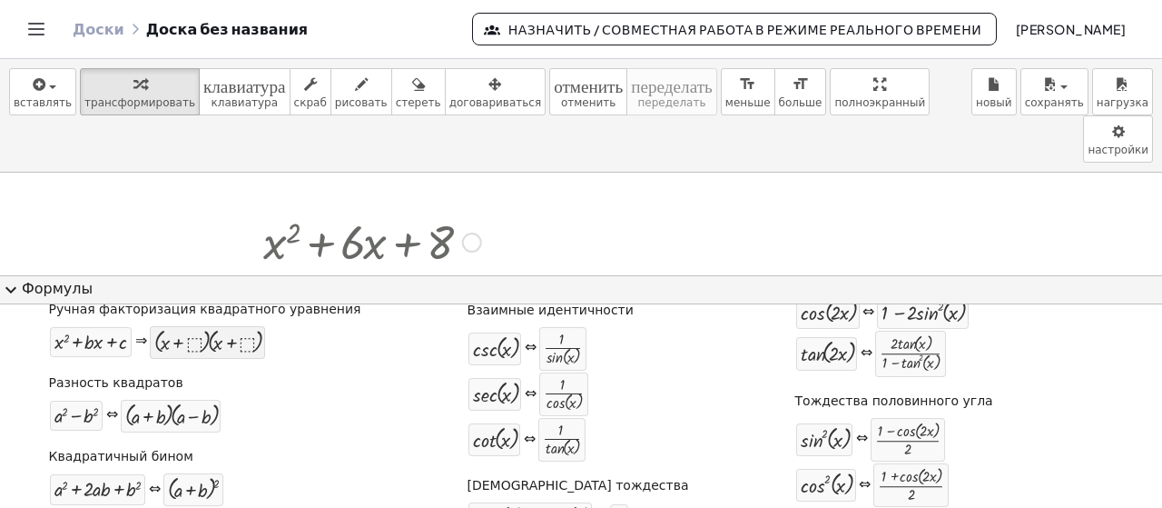
scroll to position [182, 0]
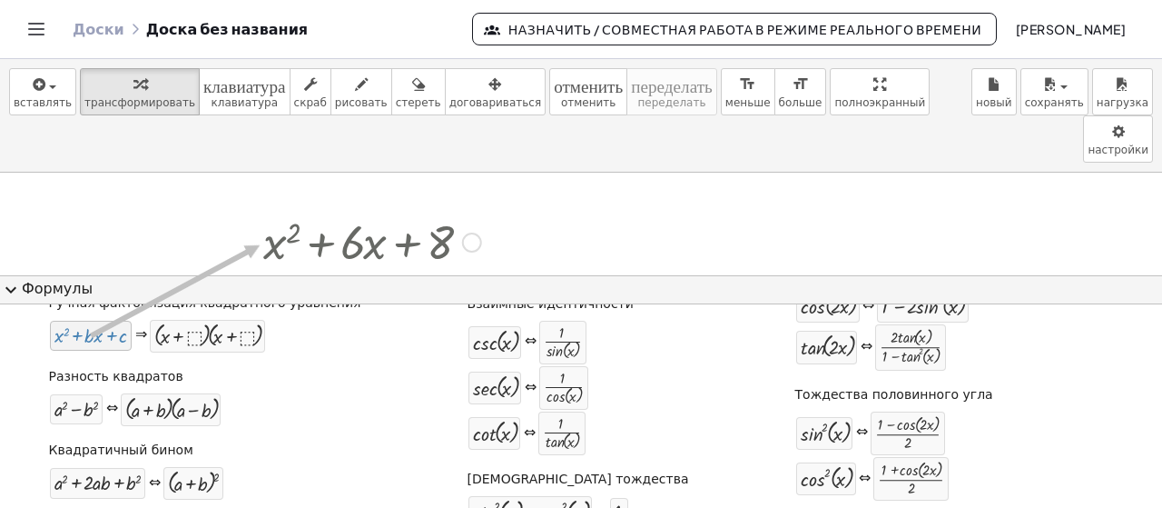
drag, startPoint x: 130, startPoint y: 340, endPoint x: 270, endPoint y: 245, distance: 168.7
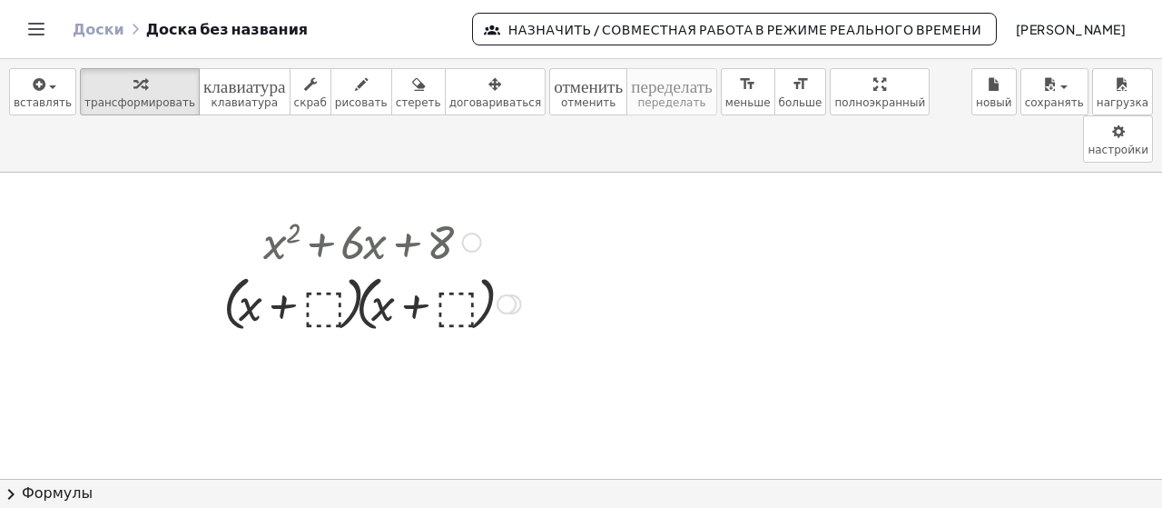
click at [326, 268] on div at bounding box center [372, 302] width 316 height 69
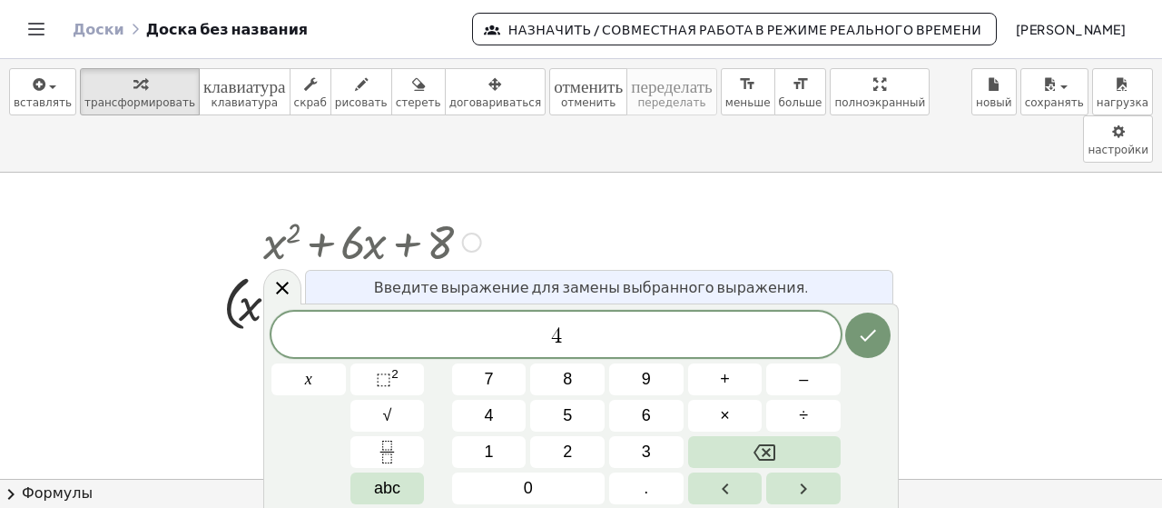
click at [447, 268] on div at bounding box center [372, 302] width 316 height 69
click at [861, 335] on icon "Сделанный" at bounding box center [868, 335] width 22 height 22
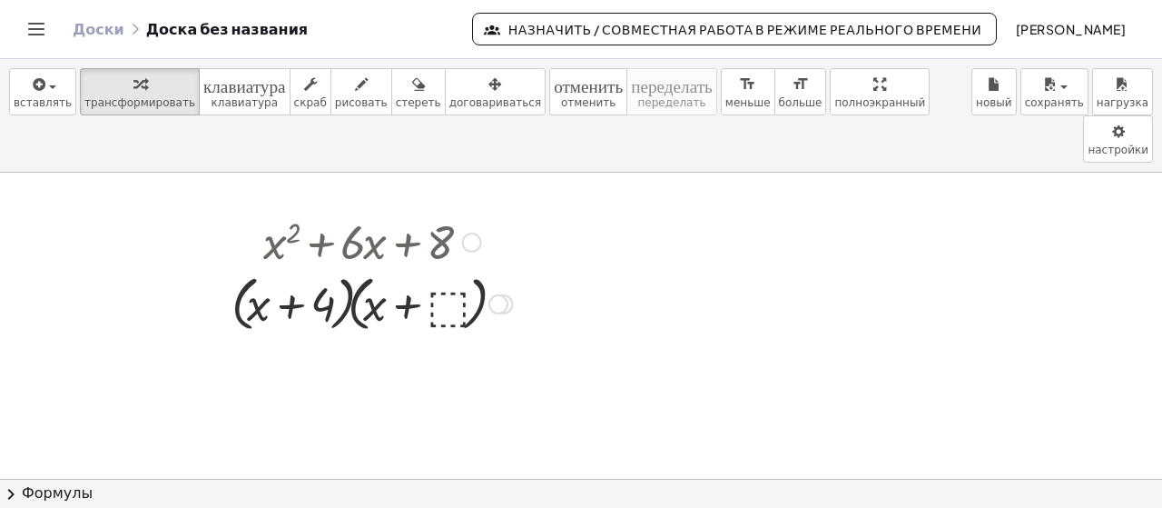
click at [450, 268] on div at bounding box center [371, 302] width 299 height 69
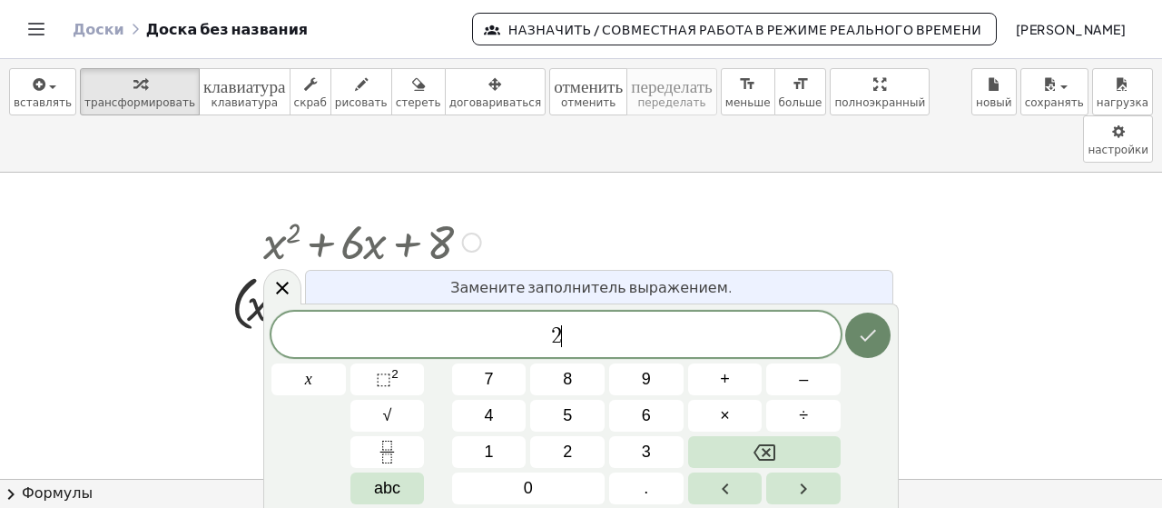
click at [878, 330] on icon "Сделанный" at bounding box center [868, 335] width 22 height 22
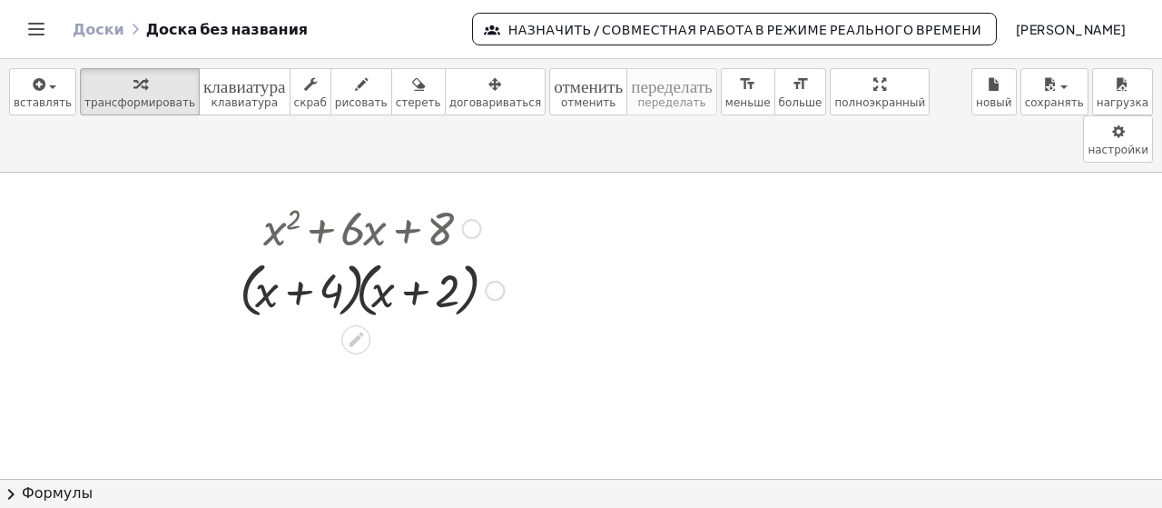
scroll to position [0, 0]
